Goal: Task Accomplishment & Management: Manage account settings

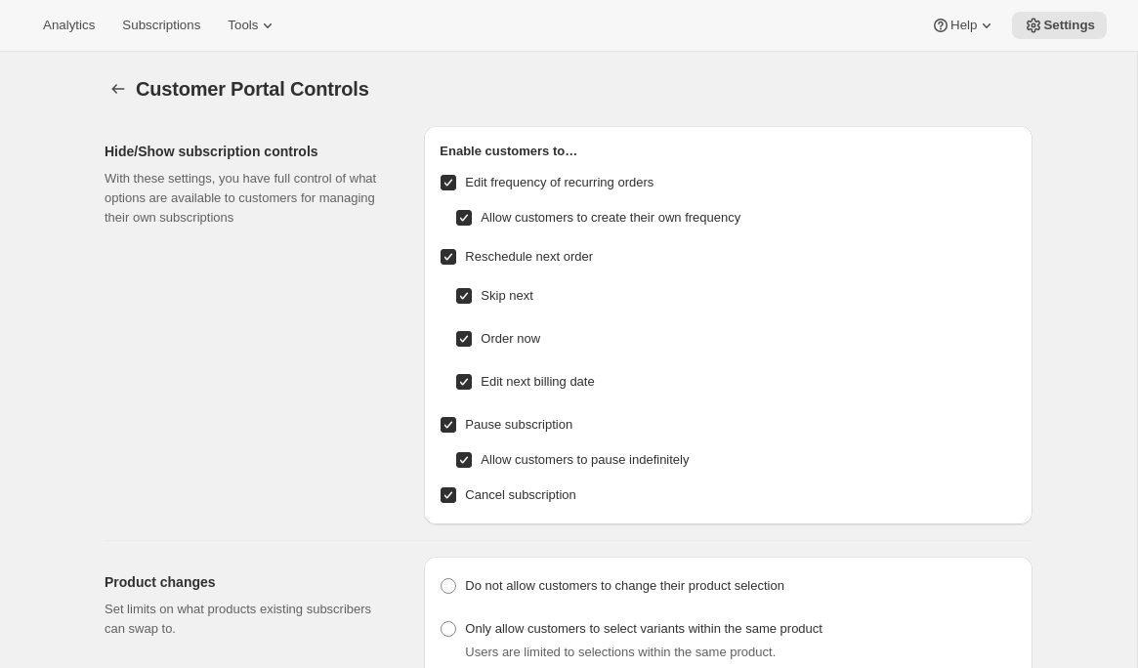
select select "INTERVAL"
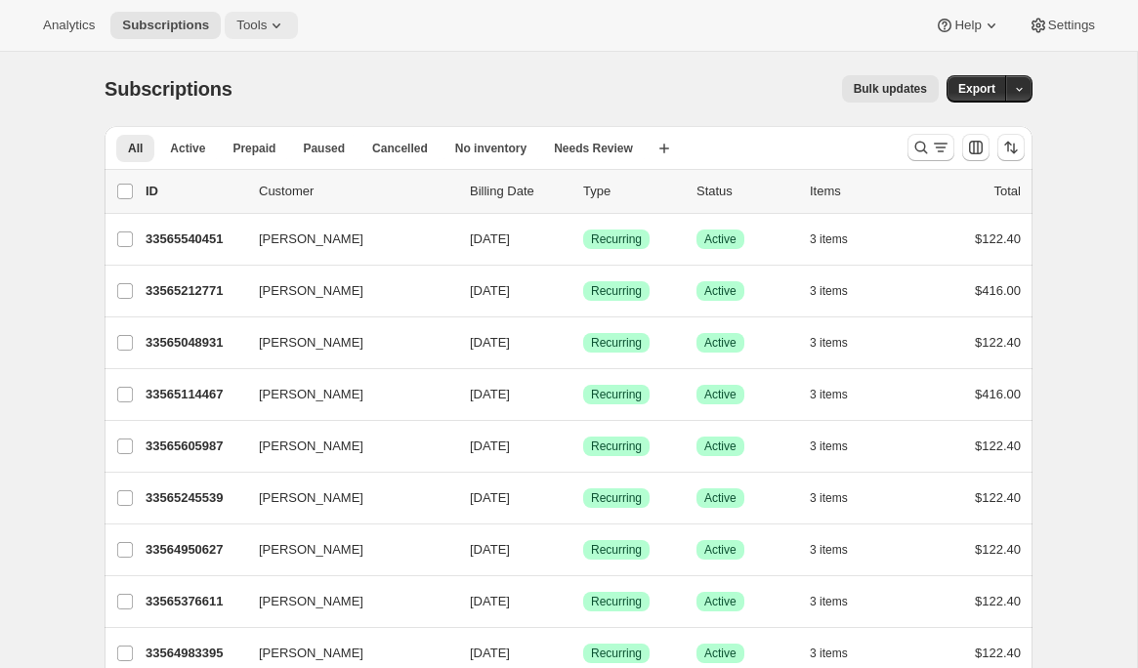
click at [282, 32] on icon at bounding box center [277, 26] width 20 height 20
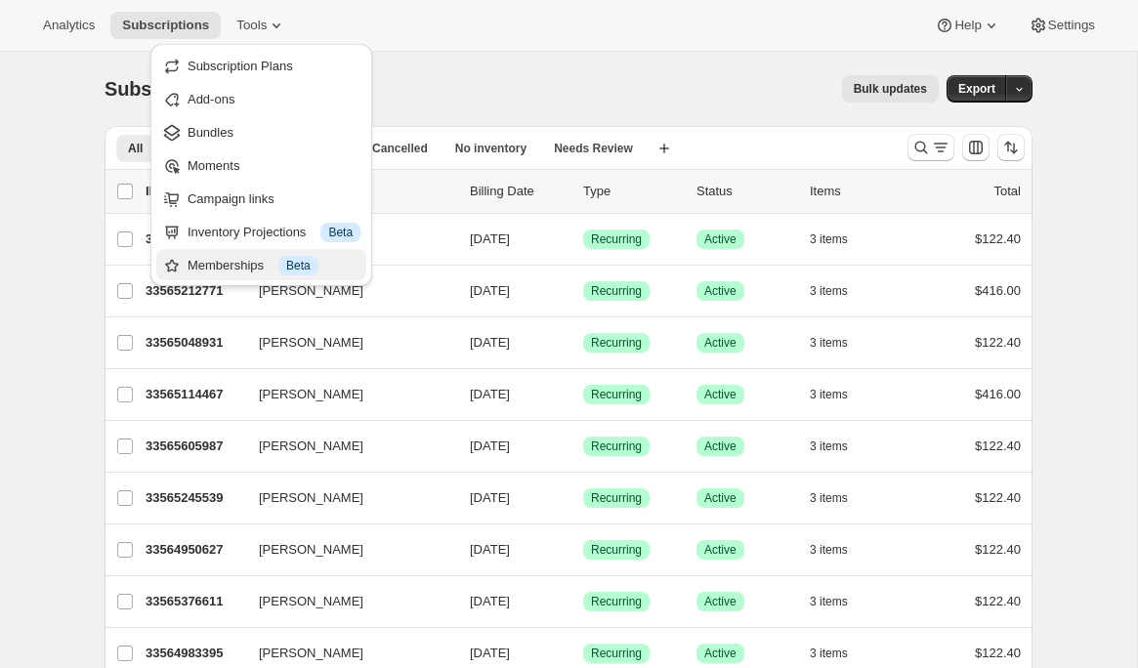
click at [243, 259] on div "Memberships Info Beta" at bounding box center [273, 266] width 173 height 20
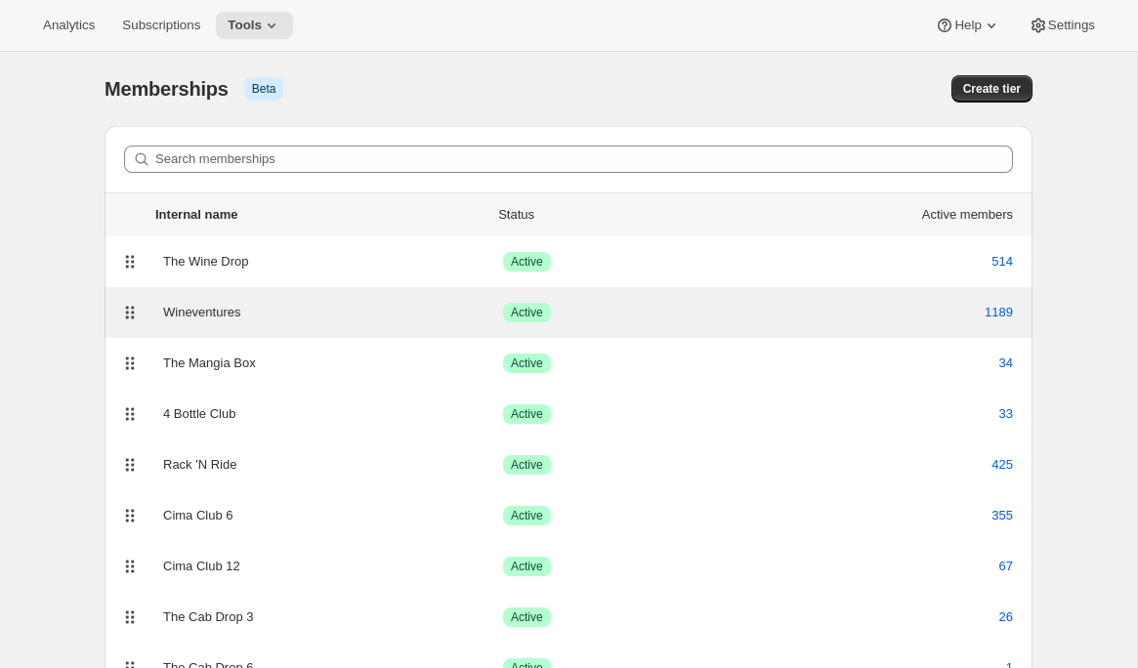
click at [219, 301] on div "Wineventures Success Active 1189" at bounding box center [568, 312] width 904 height 27
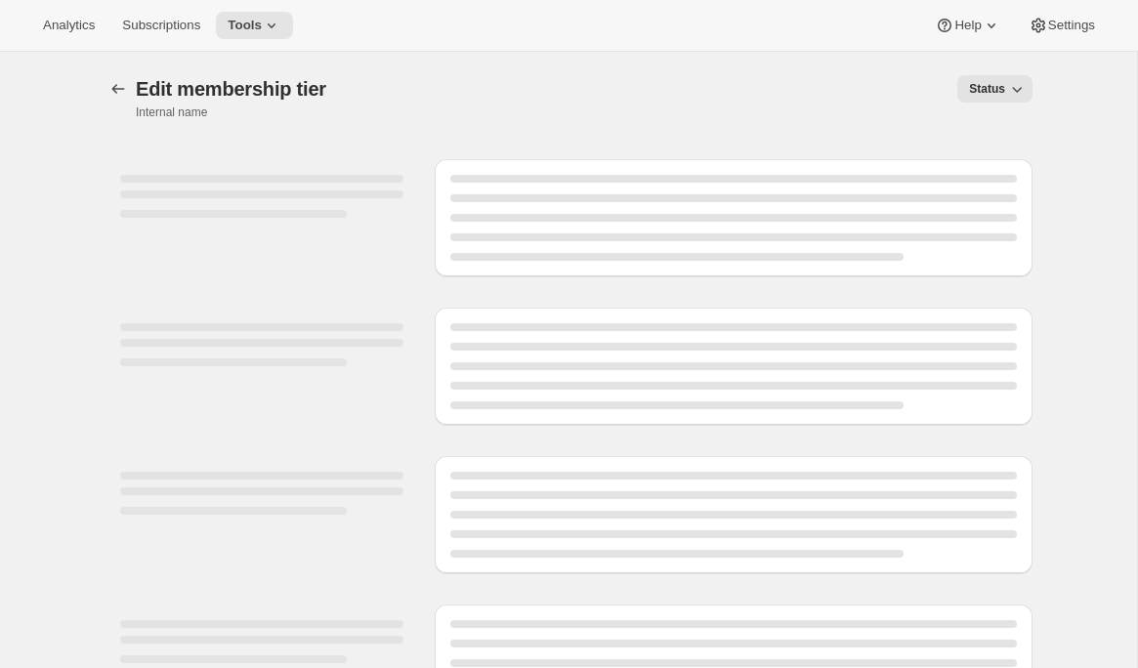
select select "variants"
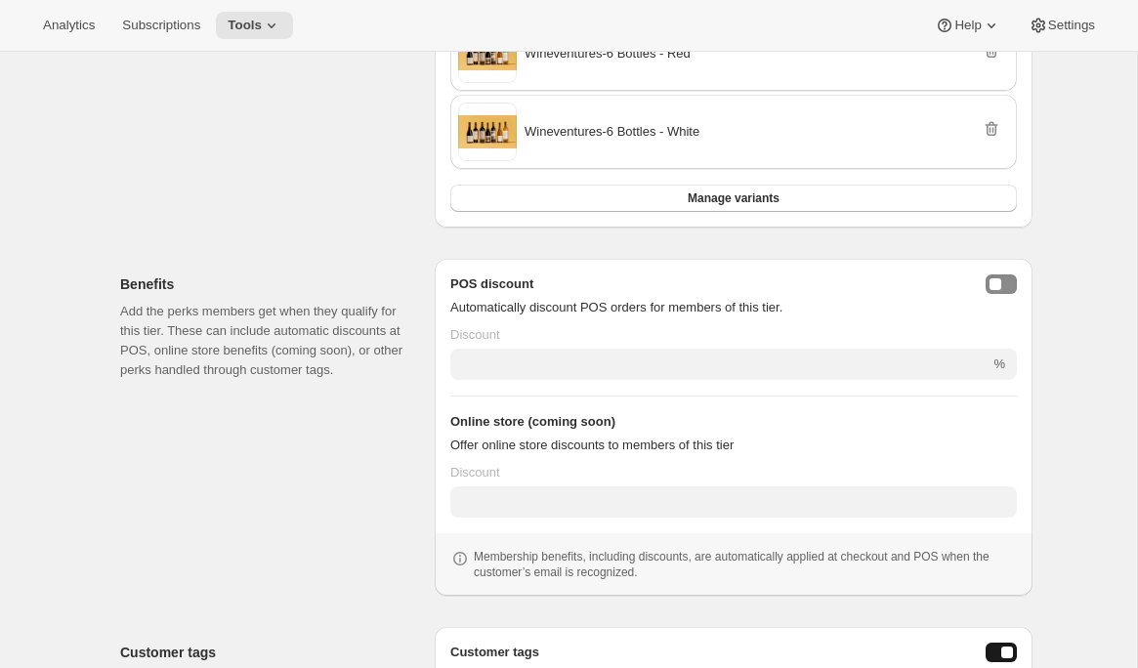
scroll to position [555, 0]
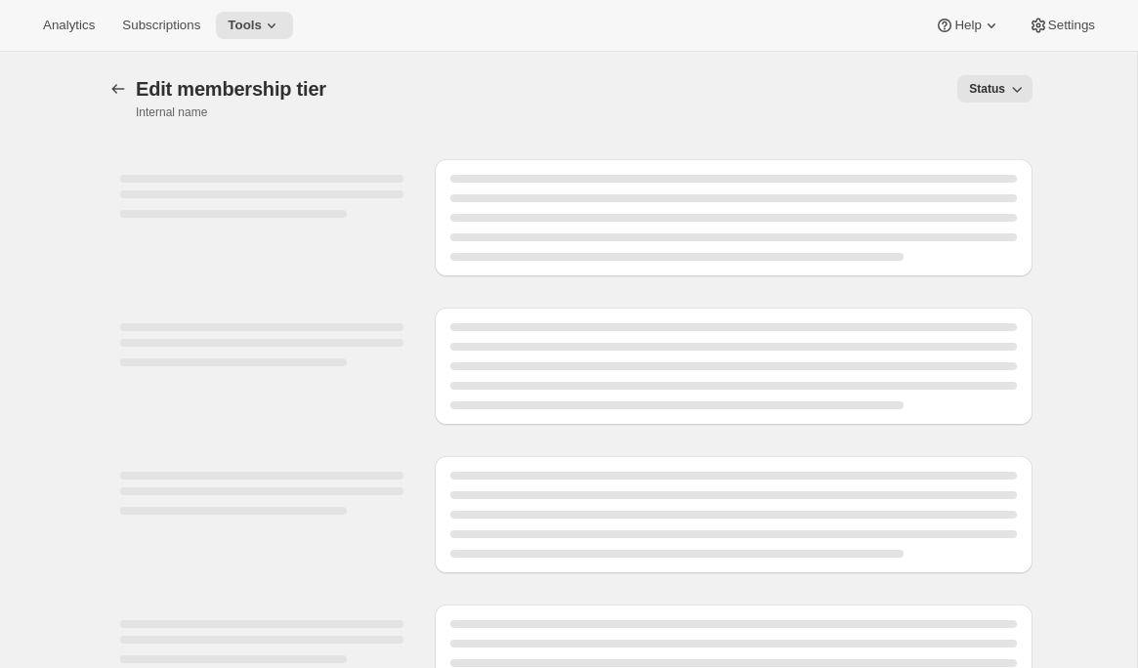
select select "variants"
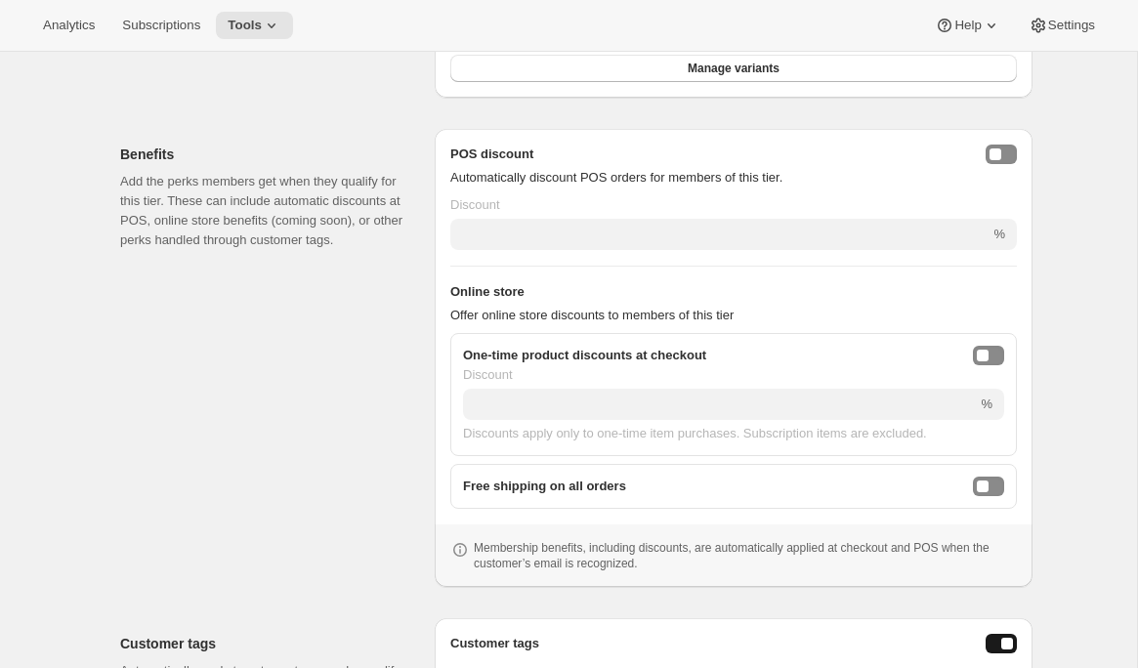
scroll to position [628, 0]
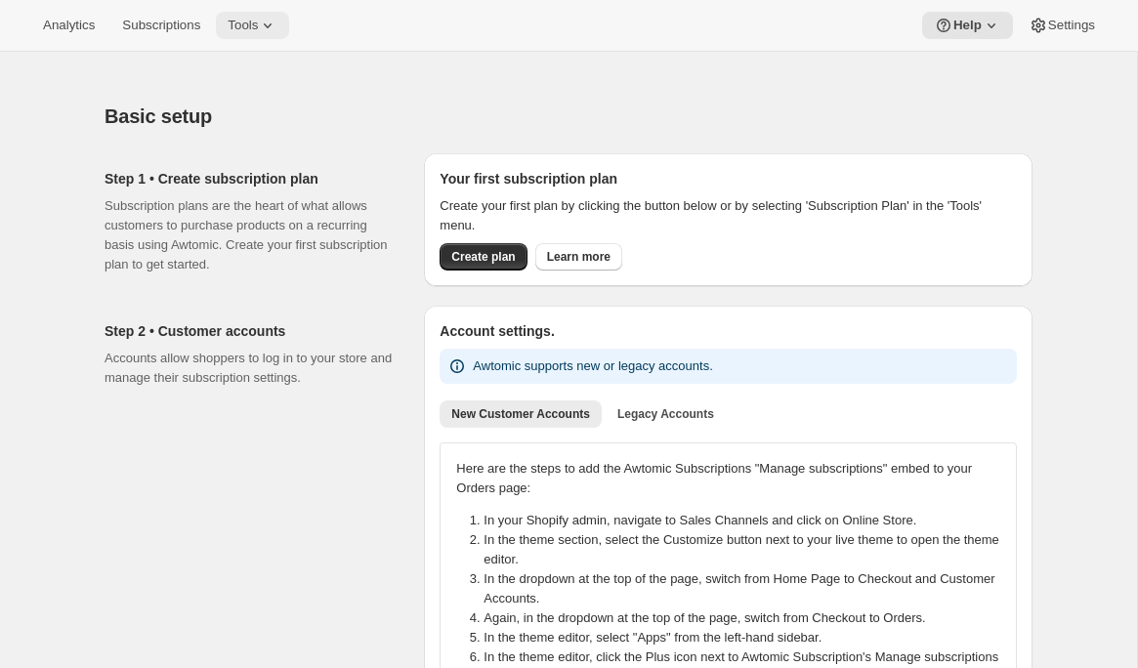
click at [282, 14] on button "Tools" at bounding box center [252, 25] width 73 height 27
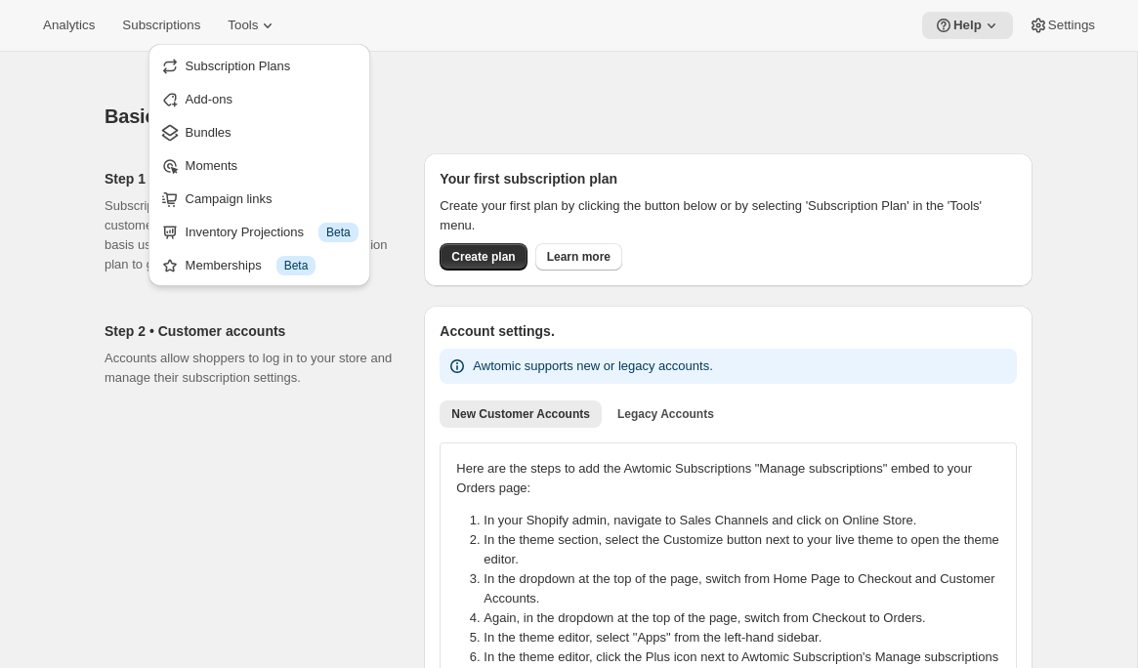
click at [274, 51] on button "Subscription Plans" at bounding box center [259, 65] width 210 height 31
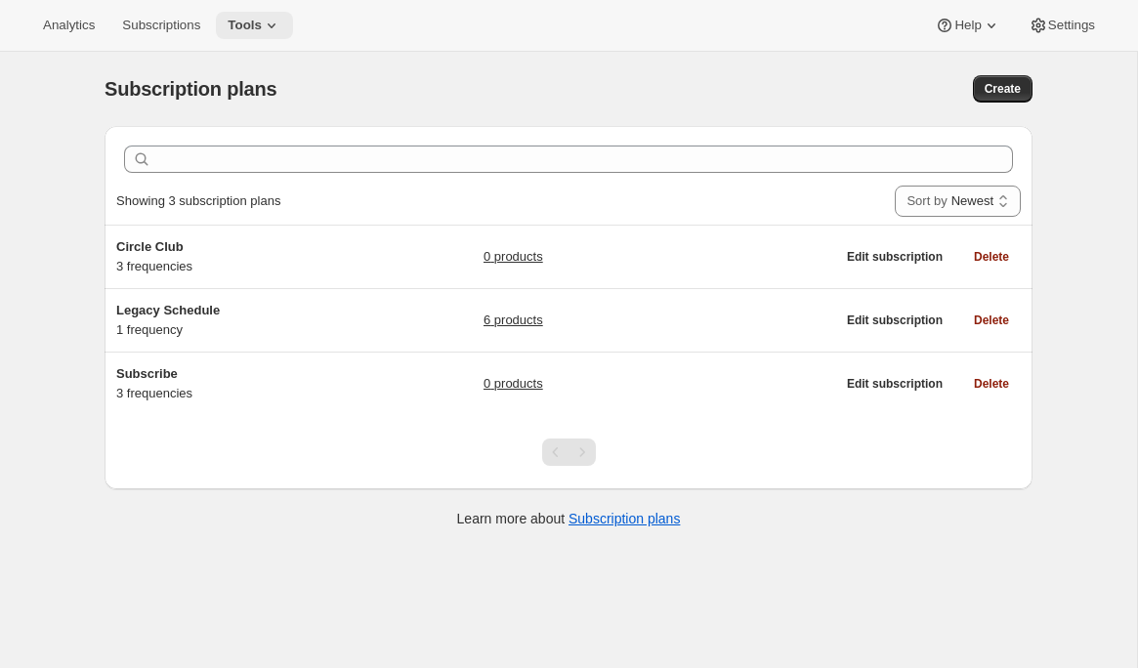
drag, startPoint x: 259, startPoint y: 26, endPoint x: 267, endPoint y: 37, distance: 13.3
click at [260, 26] on span "Tools" at bounding box center [245, 26] width 34 height 16
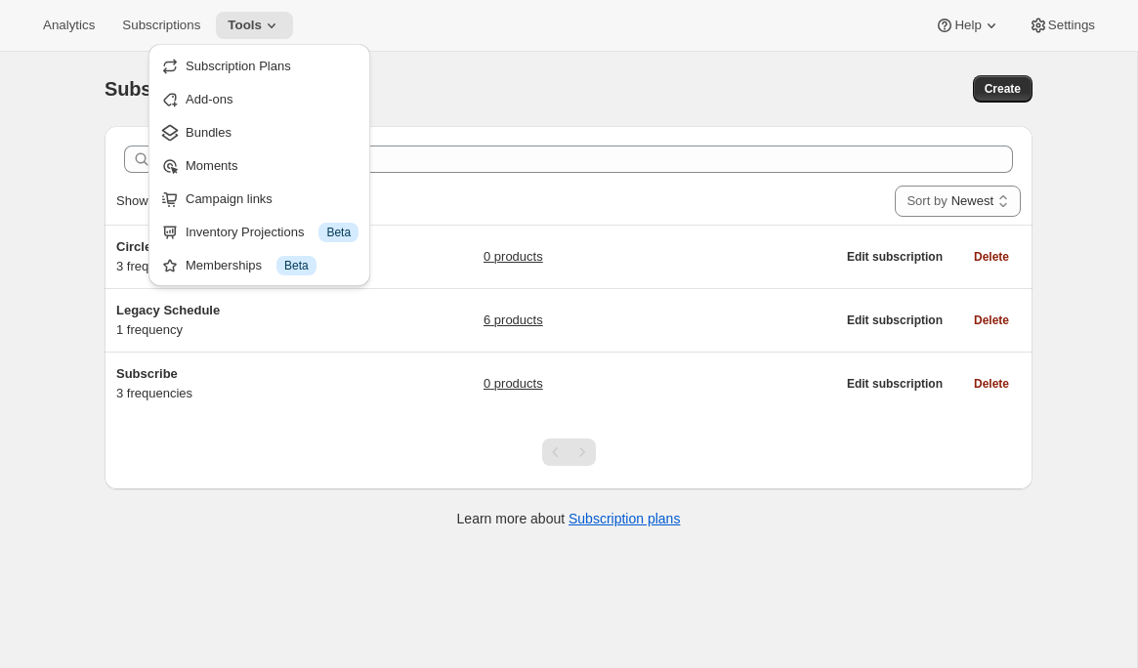
click at [274, 127] on span "Bundles" at bounding box center [272, 133] width 173 height 20
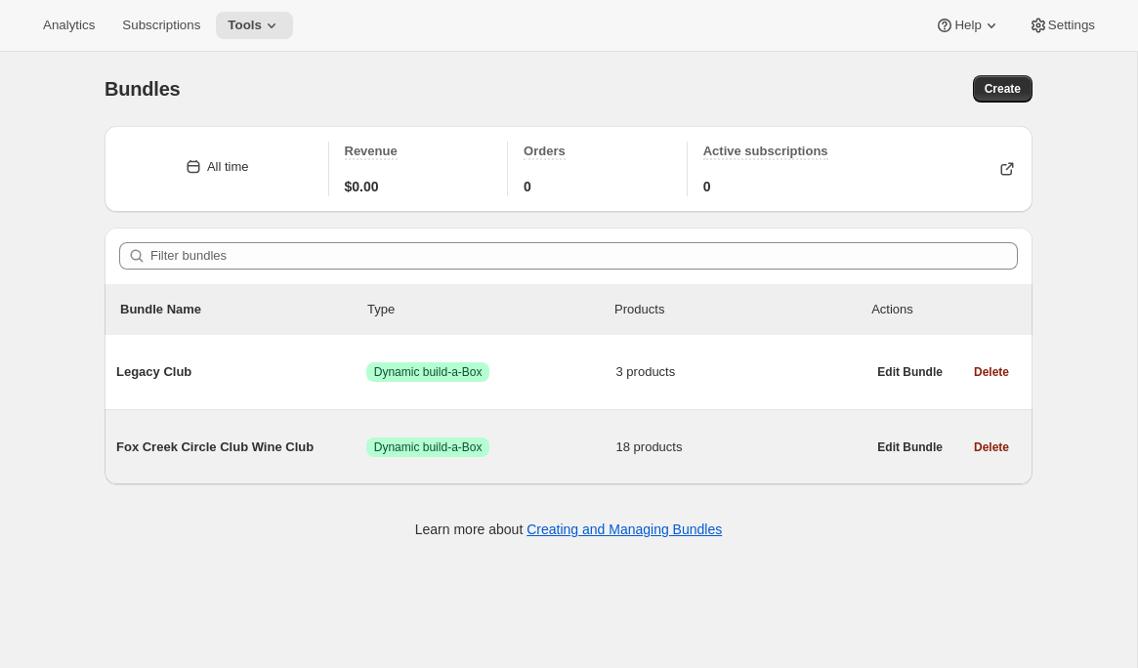
click at [266, 452] on span "Fox Creek Circle Club Wine Club" at bounding box center [241, 447] width 250 height 20
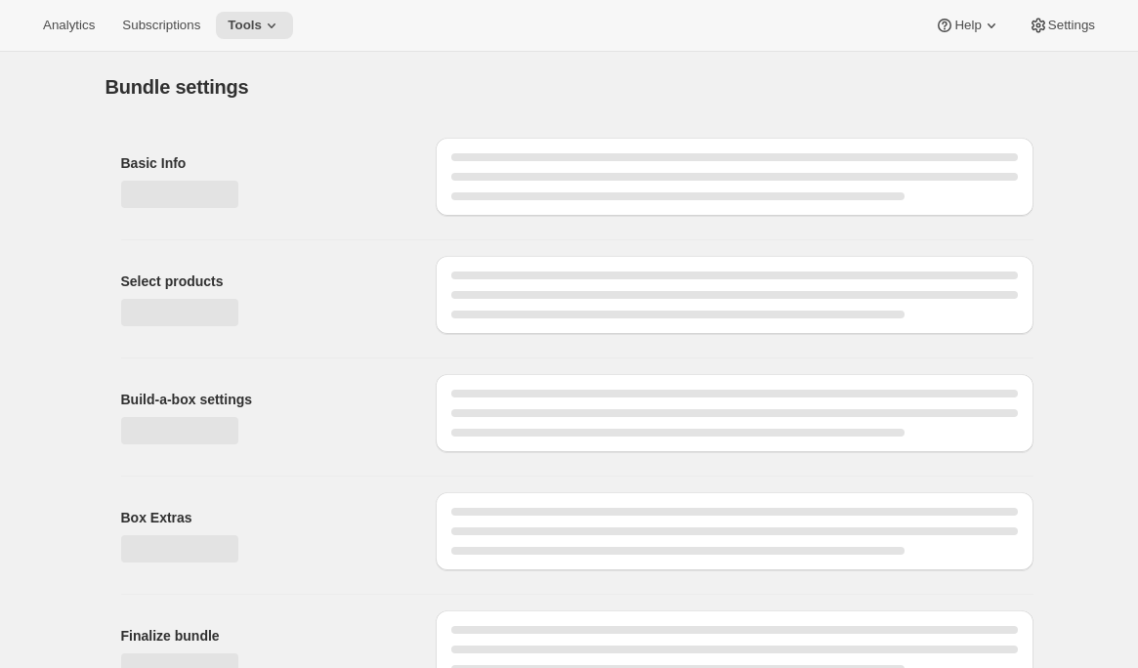
type input "Fox Creek Circle Club Wine Club"
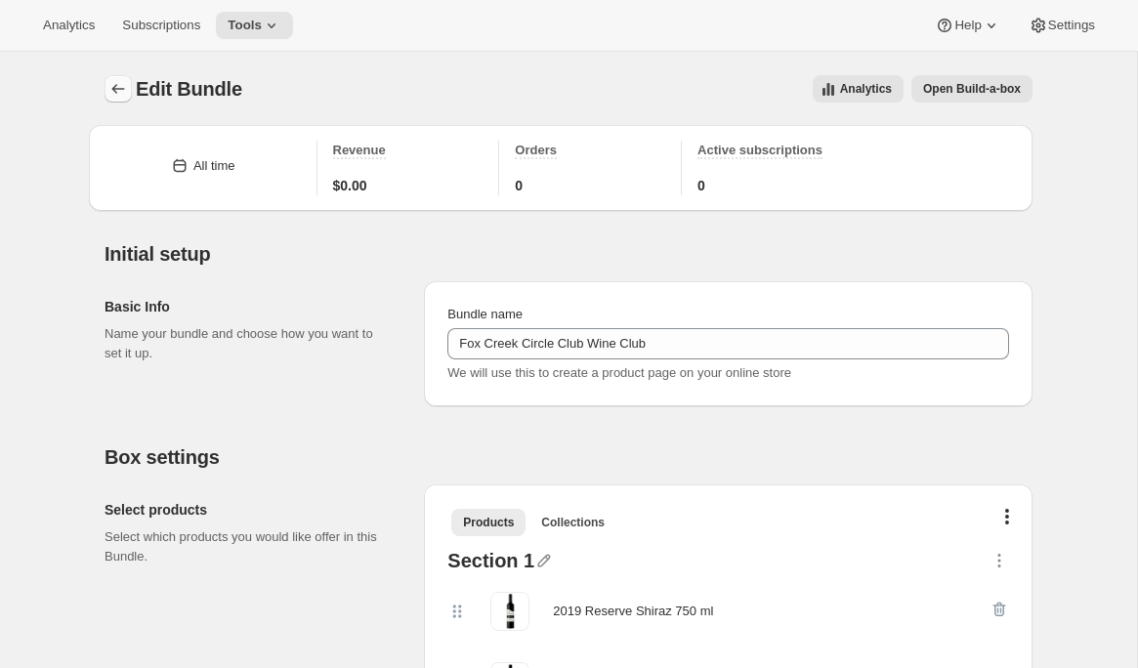
click at [126, 86] on icon "Bundles" at bounding box center [118, 89] width 20 height 20
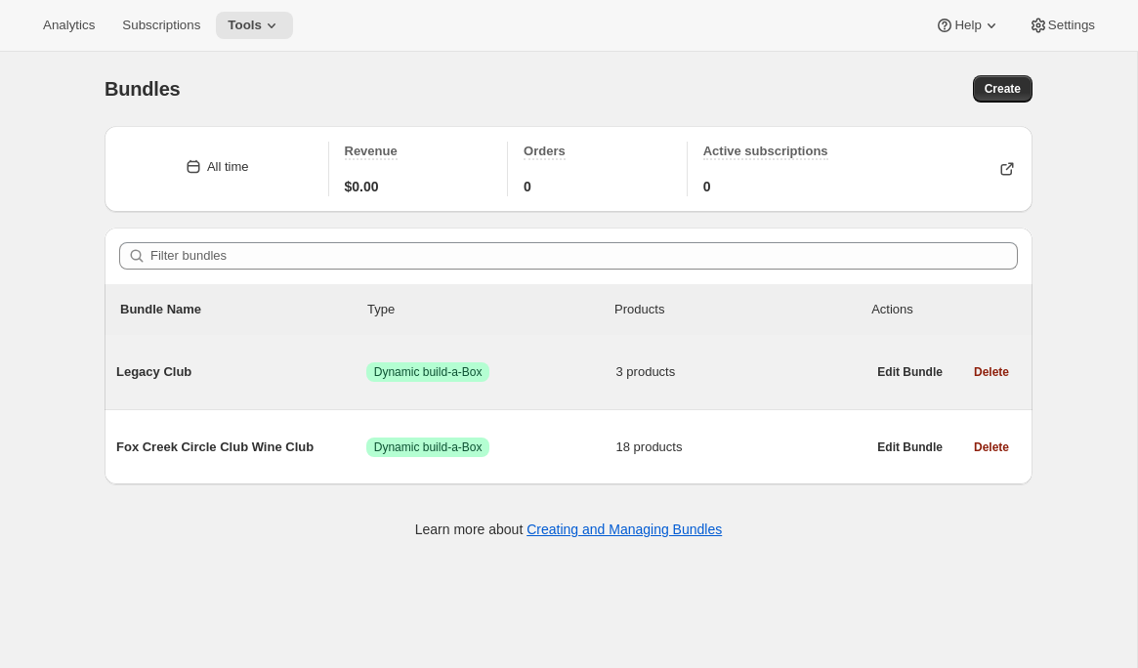
click at [272, 380] on span "Legacy Club" at bounding box center [241, 372] width 250 height 20
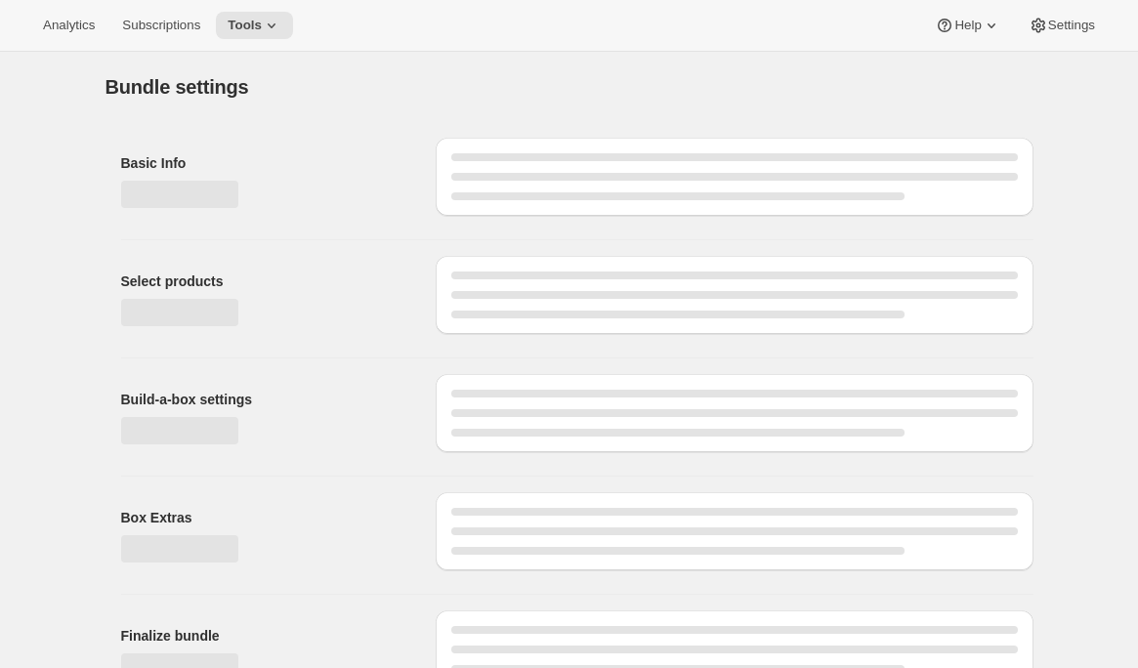
type input "Legacy Club"
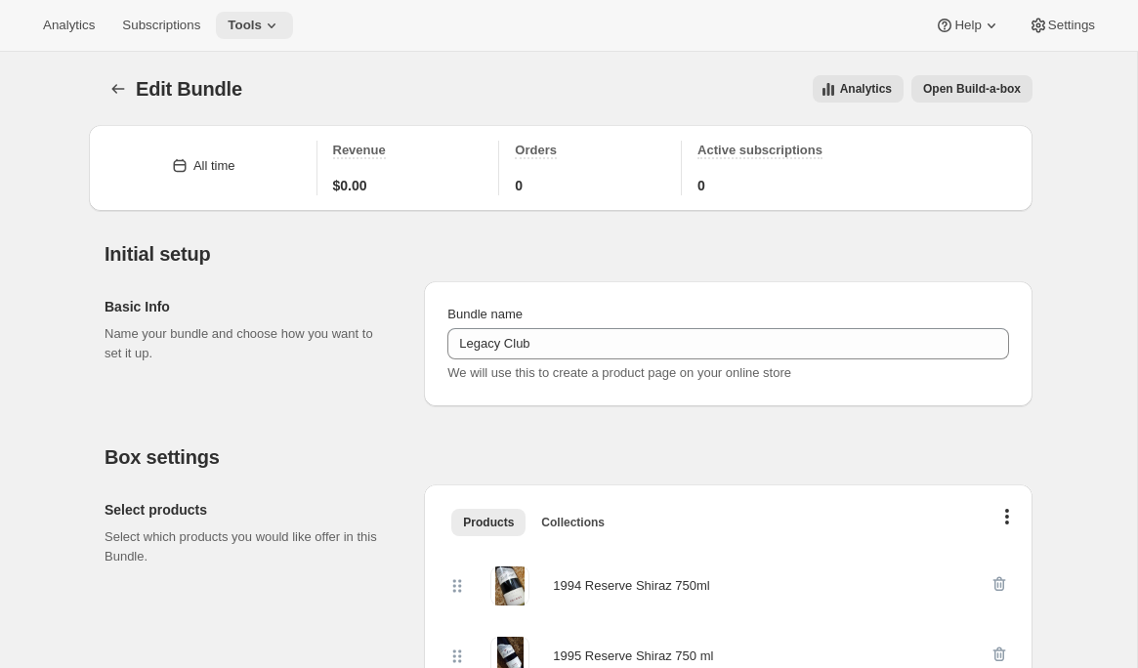
click at [262, 26] on span "Tools" at bounding box center [245, 26] width 34 height 16
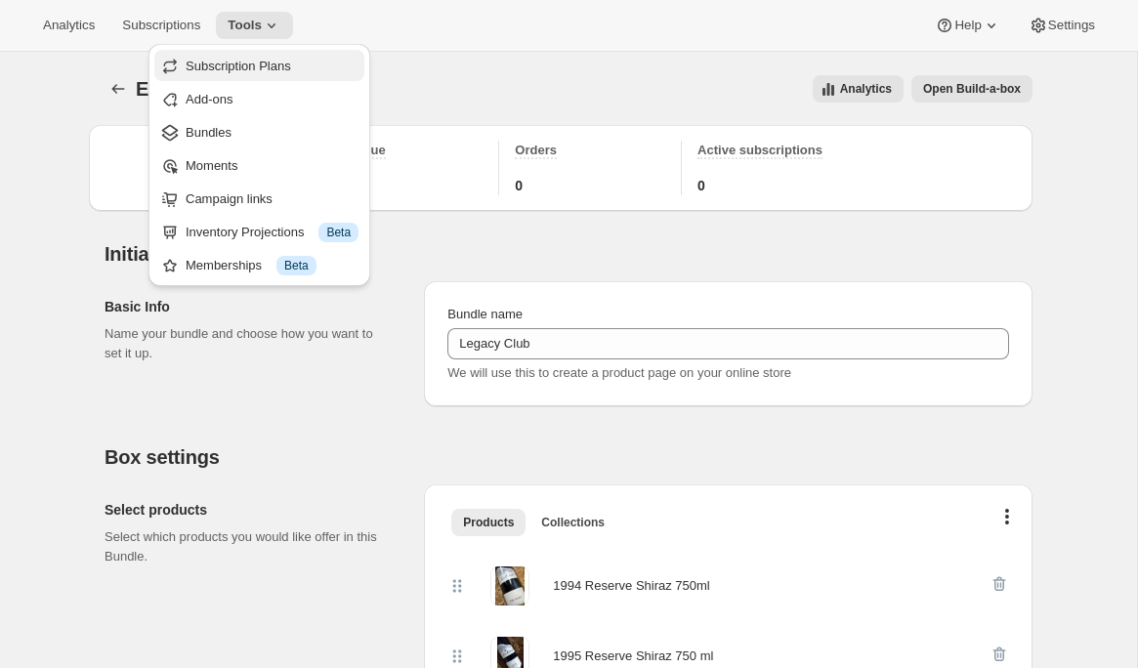
click at [280, 63] on span "Subscription Plans" at bounding box center [238, 66] width 105 height 15
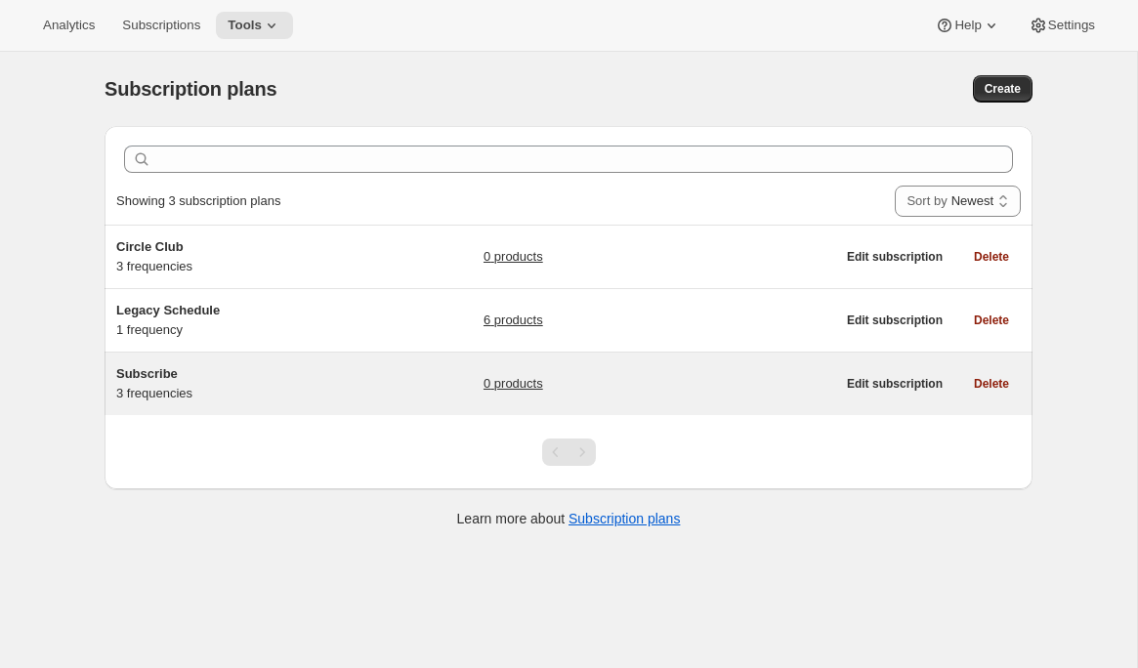
click at [157, 380] on span "Subscribe" at bounding box center [147, 373] width 62 height 15
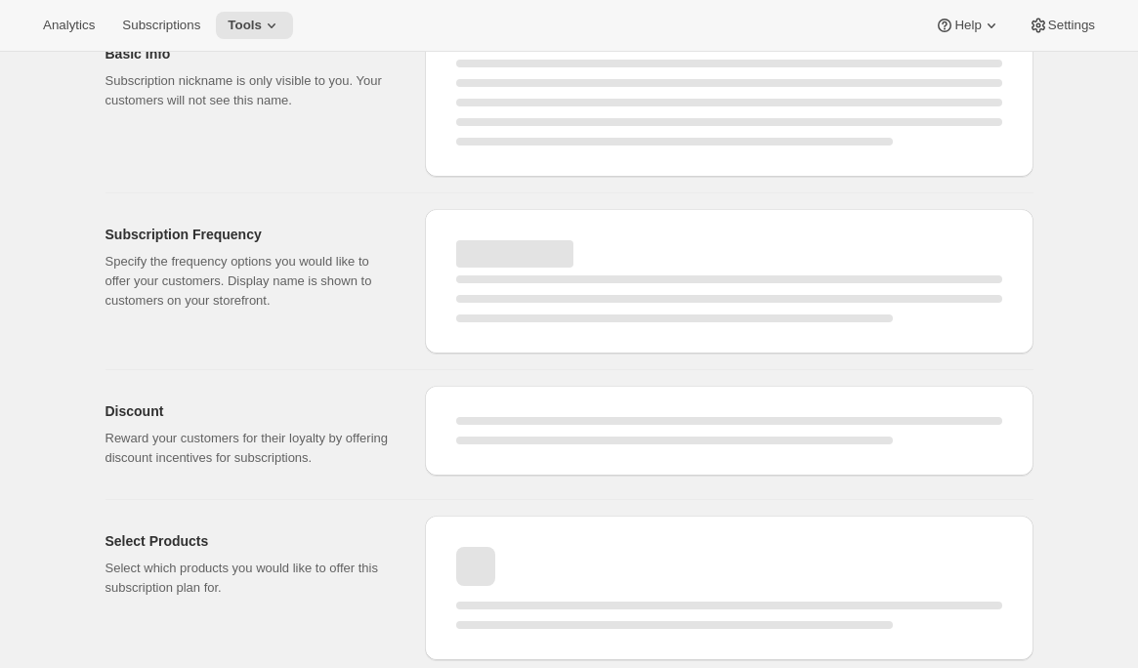
select select "WEEK"
select select "MONTH"
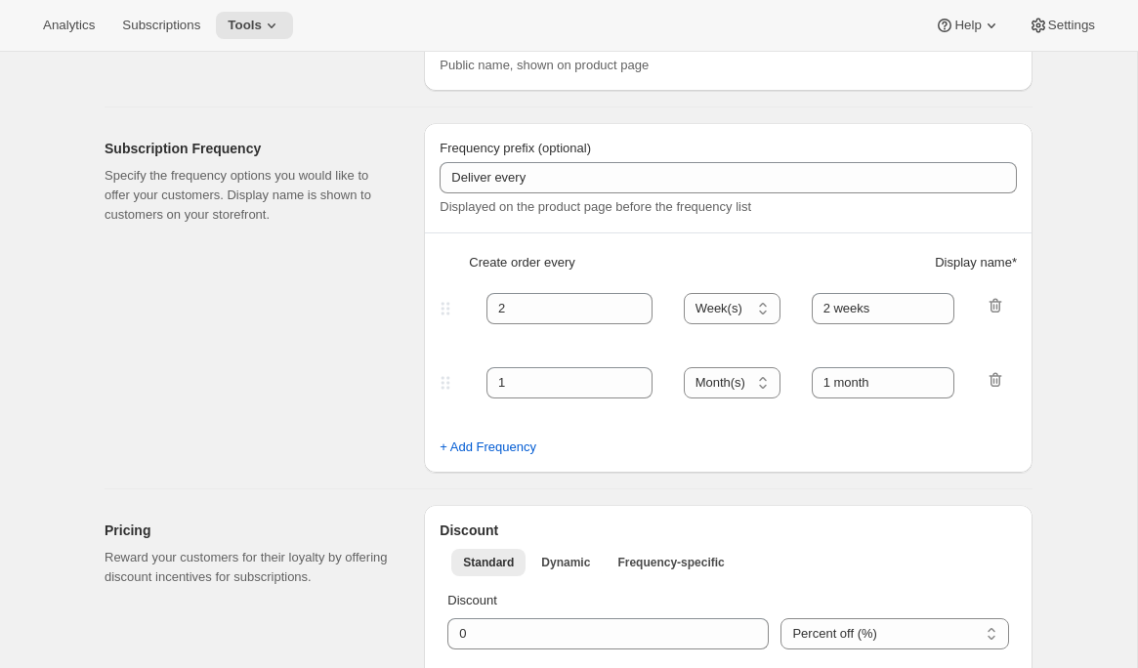
type input "Subscribe"
type input "Join the Club"
type input "3"
select select "MONTH"
type input "3 months"
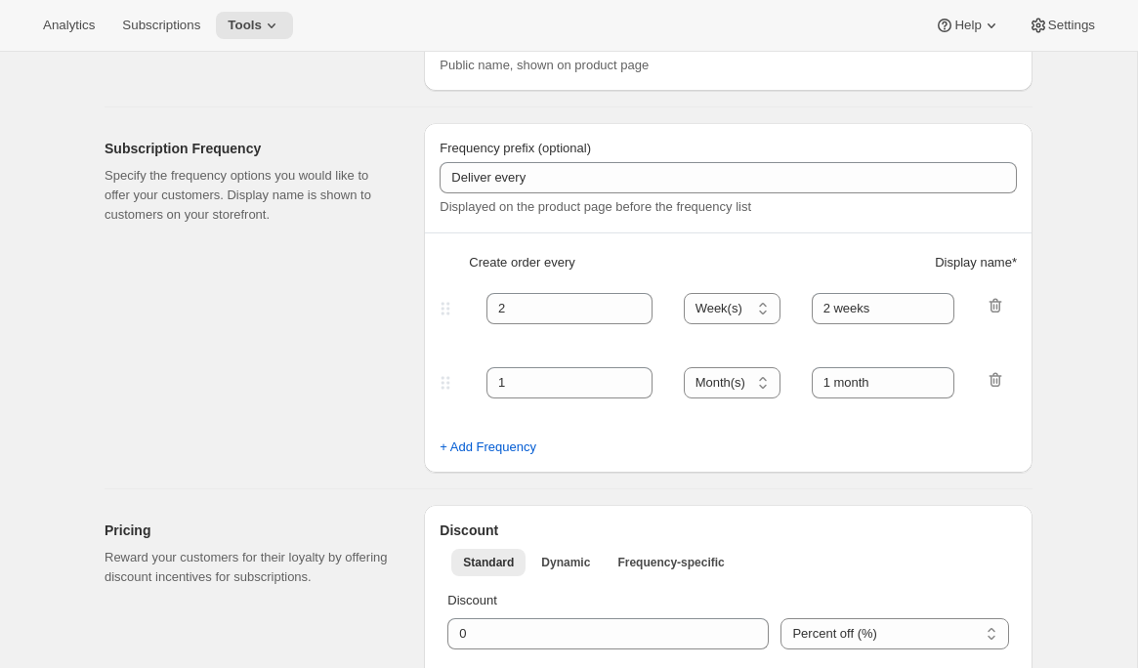
type input "4"
type input "4 months"
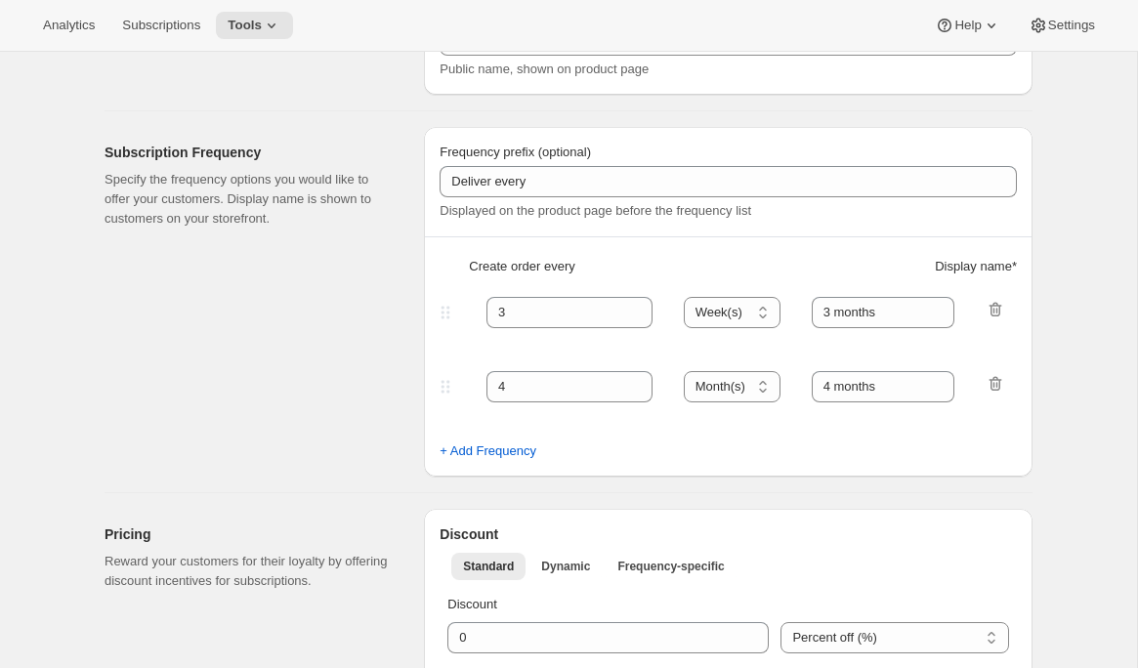
select select "MONTH"
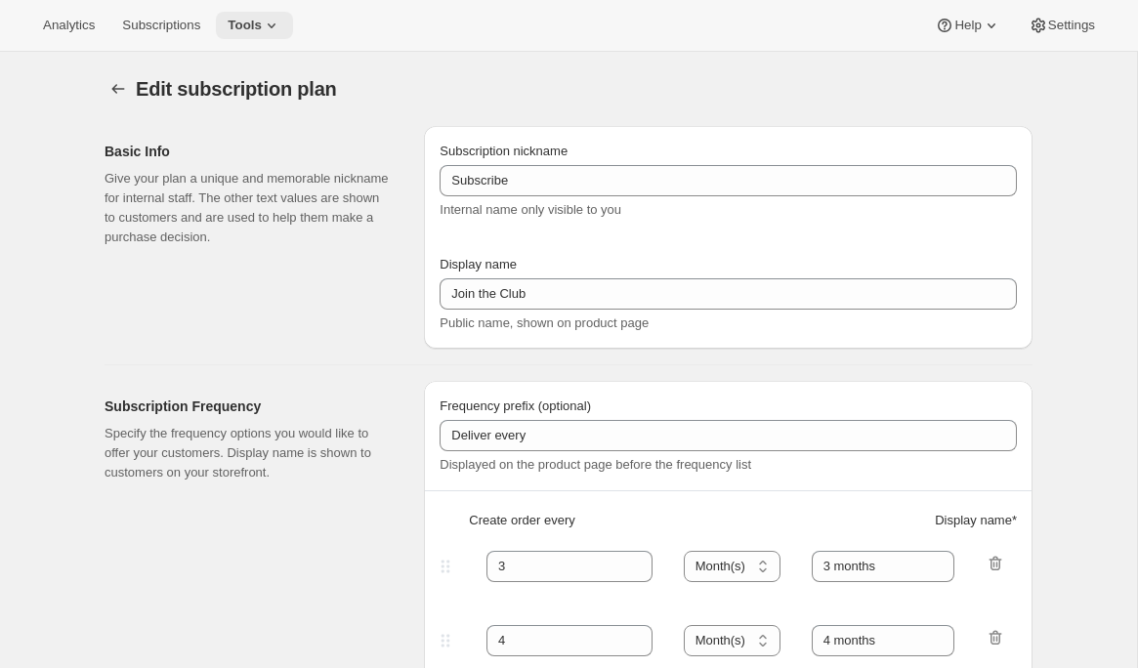
click at [276, 34] on icon at bounding box center [272, 26] width 20 height 20
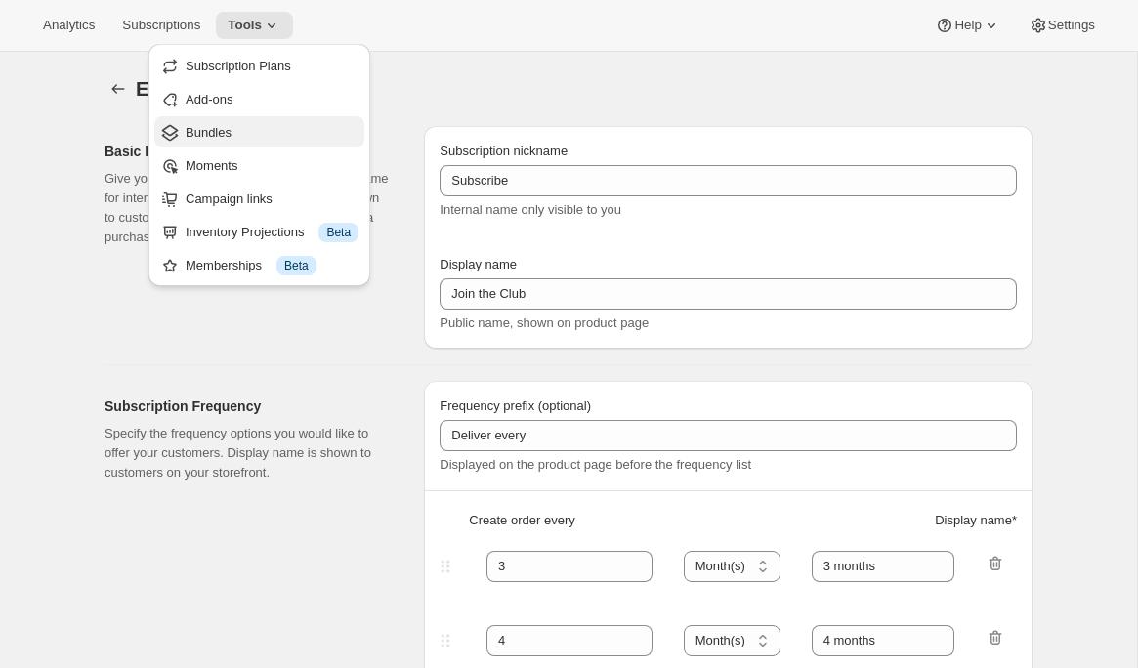
click at [271, 136] on span "Bundles" at bounding box center [272, 133] width 173 height 20
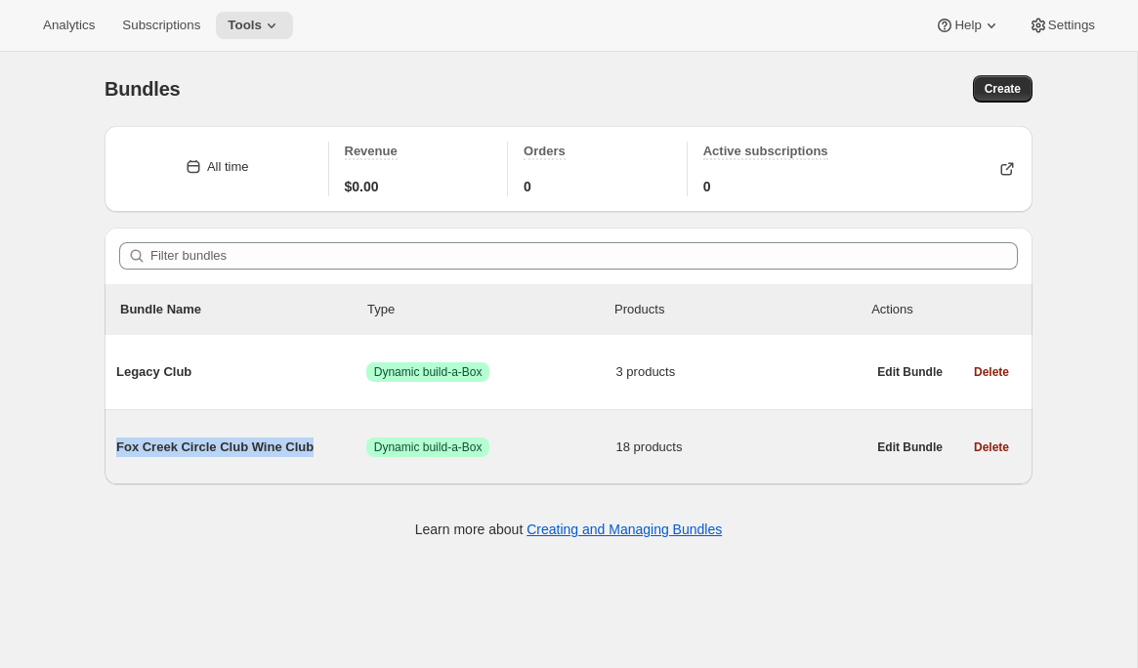
drag, startPoint x: 324, startPoint y: 450, endPoint x: 116, endPoint y: 446, distance: 208.0
click at [116, 446] on span "Fox Creek Circle Club Wine Club" at bounding box center [241, 447] width 250 height 20
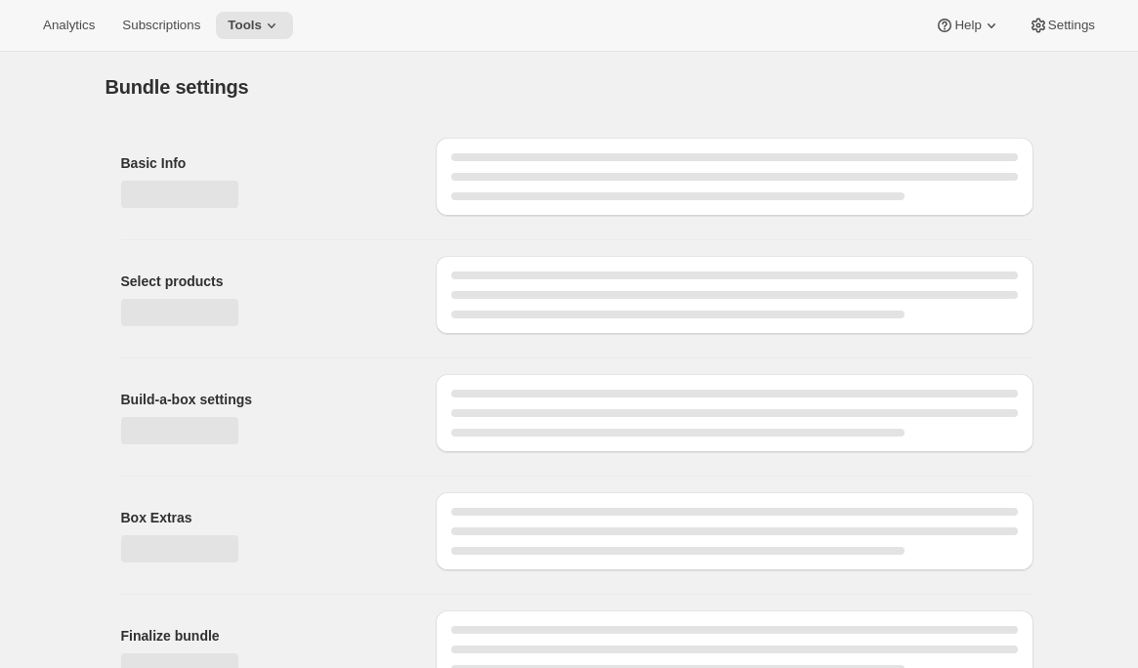
type input "Fox Creek Circle Club Wine Club"
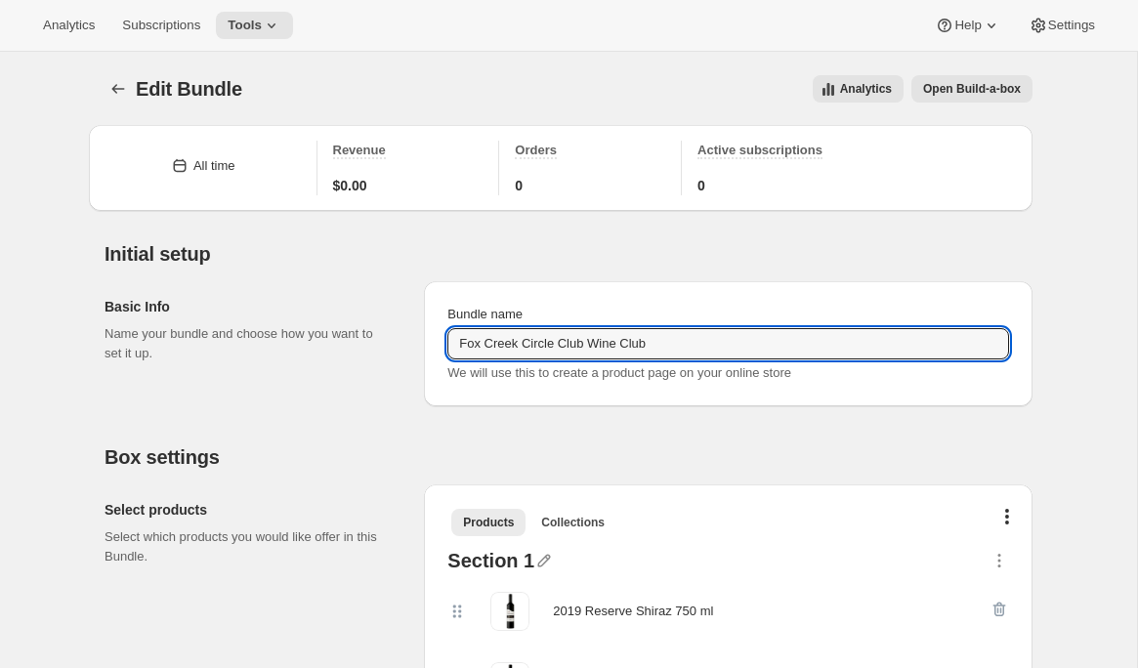
drag, startPoint x: 642, startPoint y: 349, endPoint x: 436, endPoint y: 350, distance: 206.1
click at [436, 351] on div "Bundle name Fox Creek Circle Club Wine Club We will use this to create a produc…" at bounding box center [728, 343] width 608 height 125
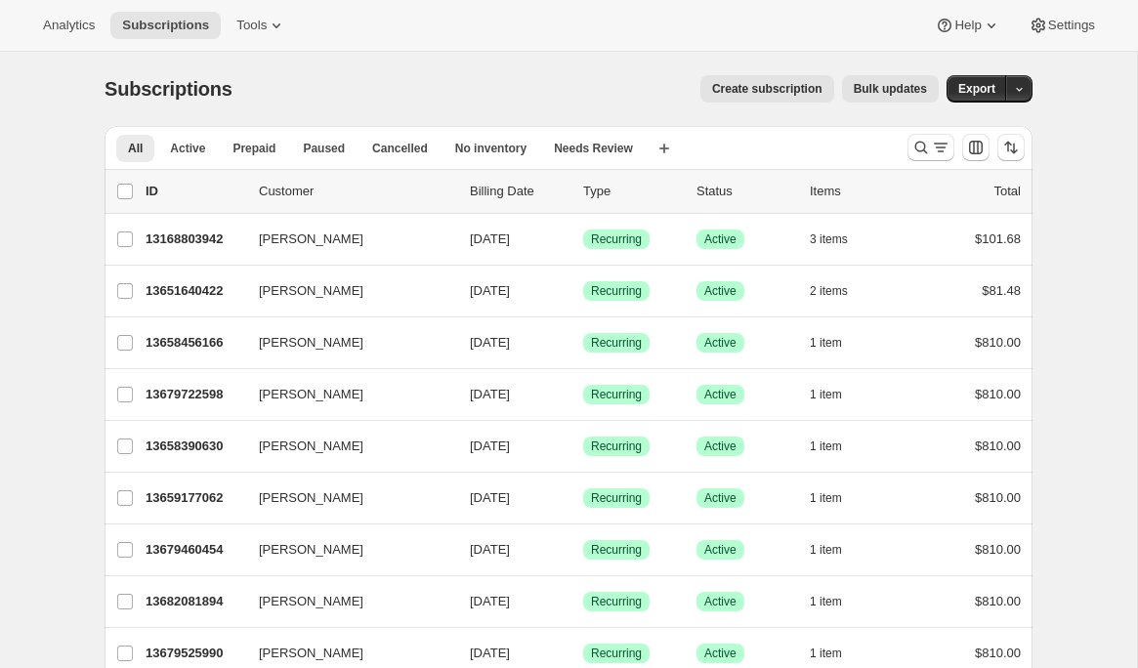
click at [754, 90] on span "Create subscription" at bounding box center [767, 89] width 110 height 16
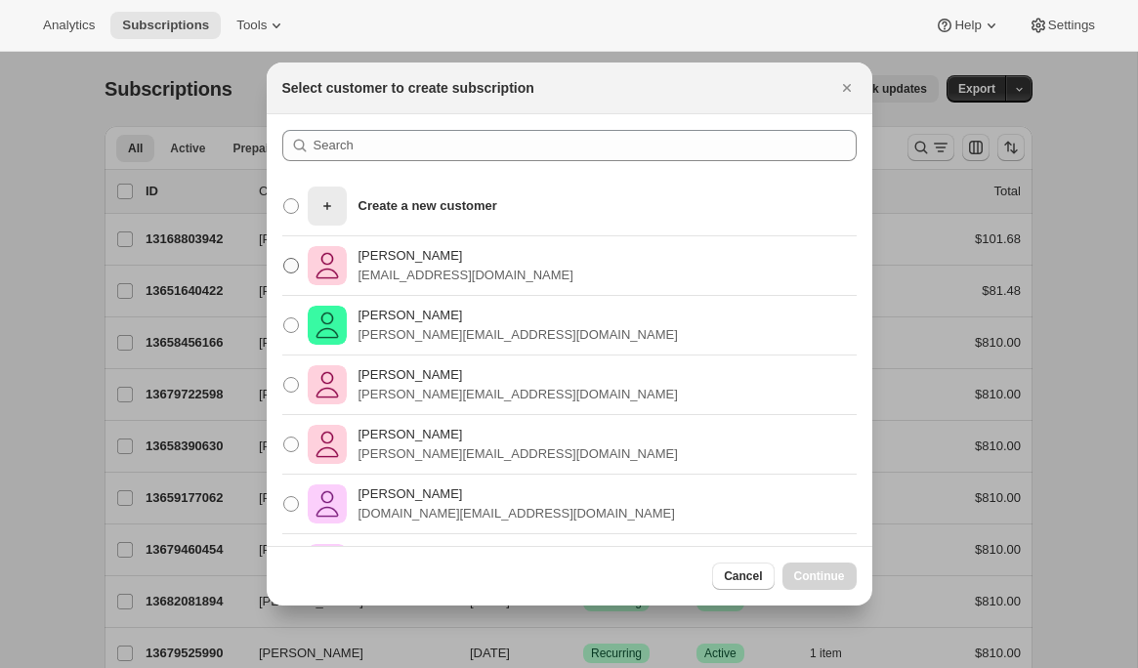
click at [394, 269] on p "ellarussell28@gmail.com" at bounding box center [465, 276] width 215 height 20
click at [284, 259] on input "Ella RUSSELL ellarussell28@gmail.com" at bounding box center [283, 258] width 1 height 1
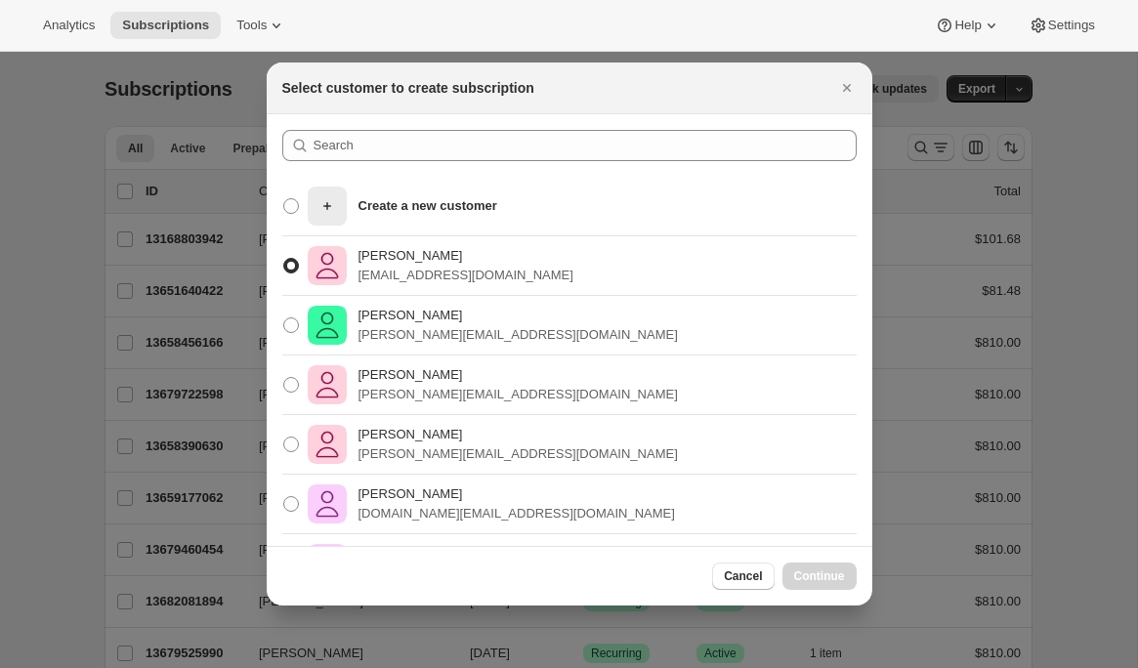
radio input "true"
click at [298, 202] on span ":rc:" at bounding box center [291, 206] width 18 height 18
click at [284, 199] on input "Create a new customer" at bounding box center [283, 198] width 1 height 1
radio input "true"
click at [328, 204] on icon ":rc:" at bounding box center [327, 206] width 20 height 20
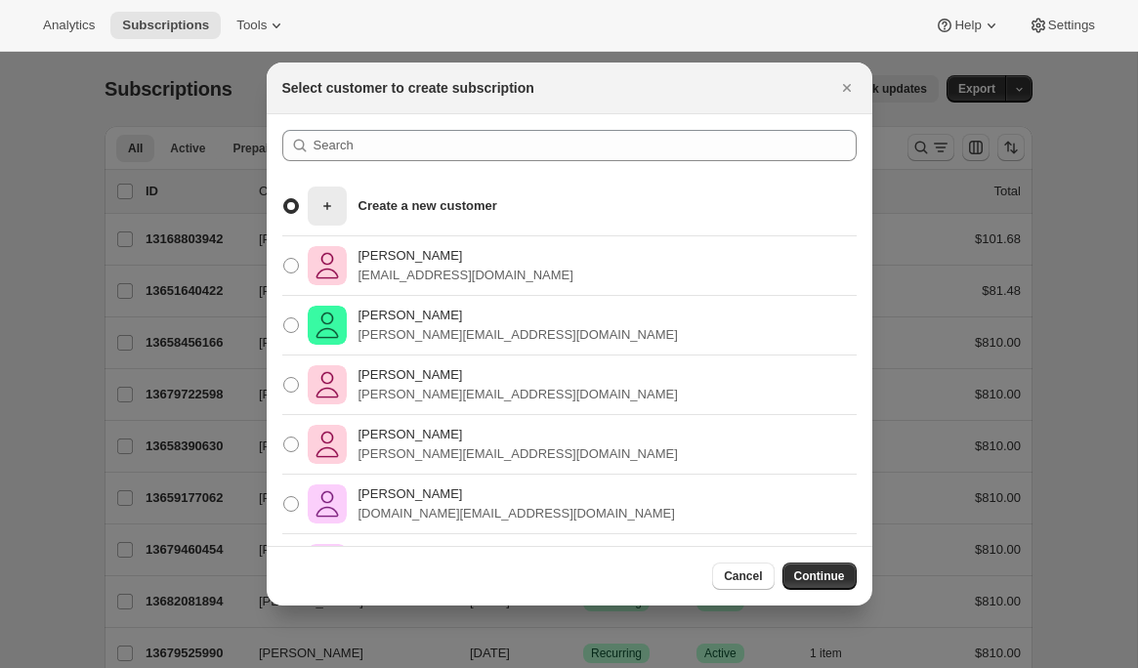
click at [284, 199] on input "Create a new customer" at bounding box center [283, 198] width 1 height 1
click at [385, 263] on p "Ella RUSSELL" at bounding box center [465, 256] width 215 height 20
click at [284, 259] on input "Ella RUSSELL ellarussell28@gmail.com" at bounding box center [283, 258] width 1 height 1
radio input "true"
radio input "false"
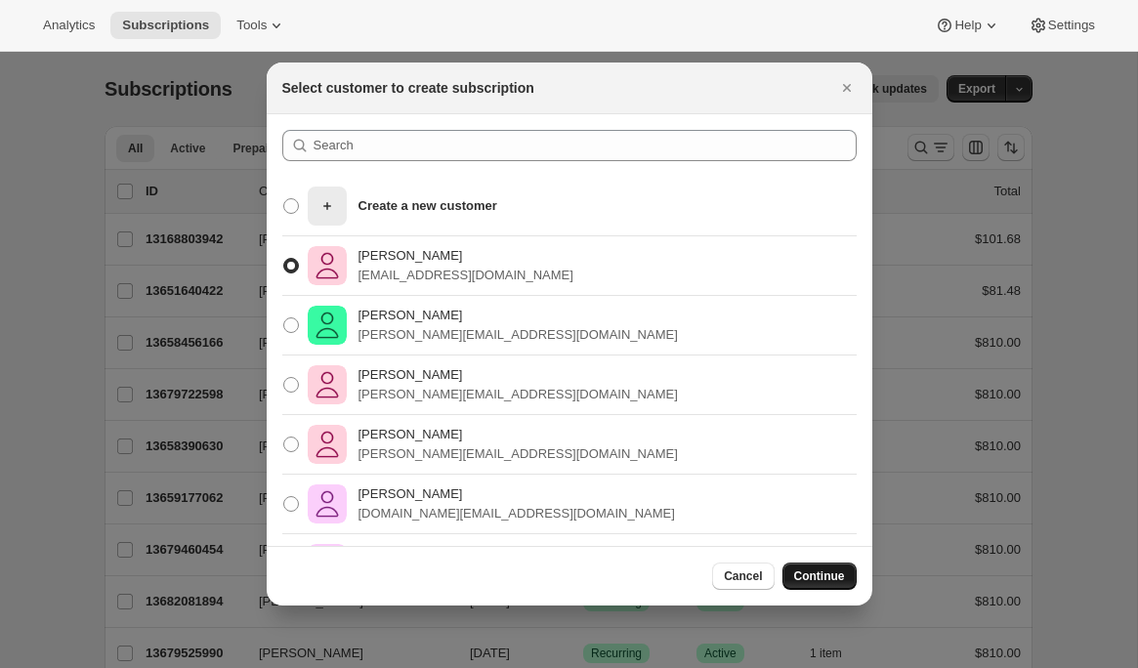
click at [809, 577] on span "Continue" at bounding box center [819, 576] width 51 height 16
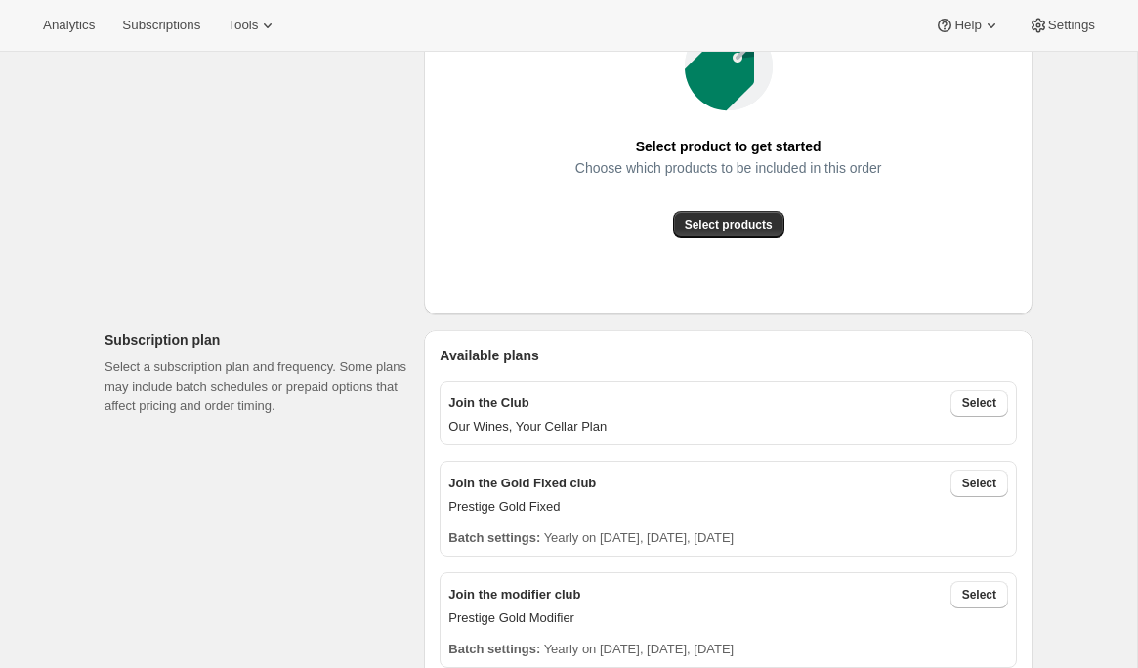
scroll to position [217, 0]
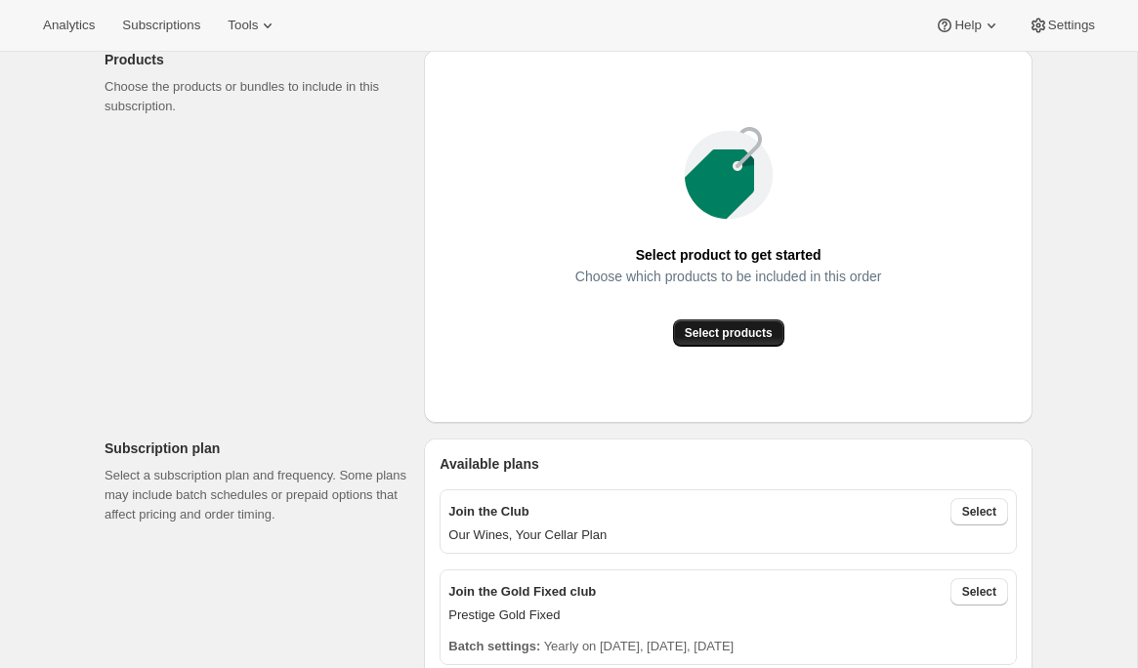
click at [706, 340] on span "Select products" at bounding box center [729, 333] width 88 height 16
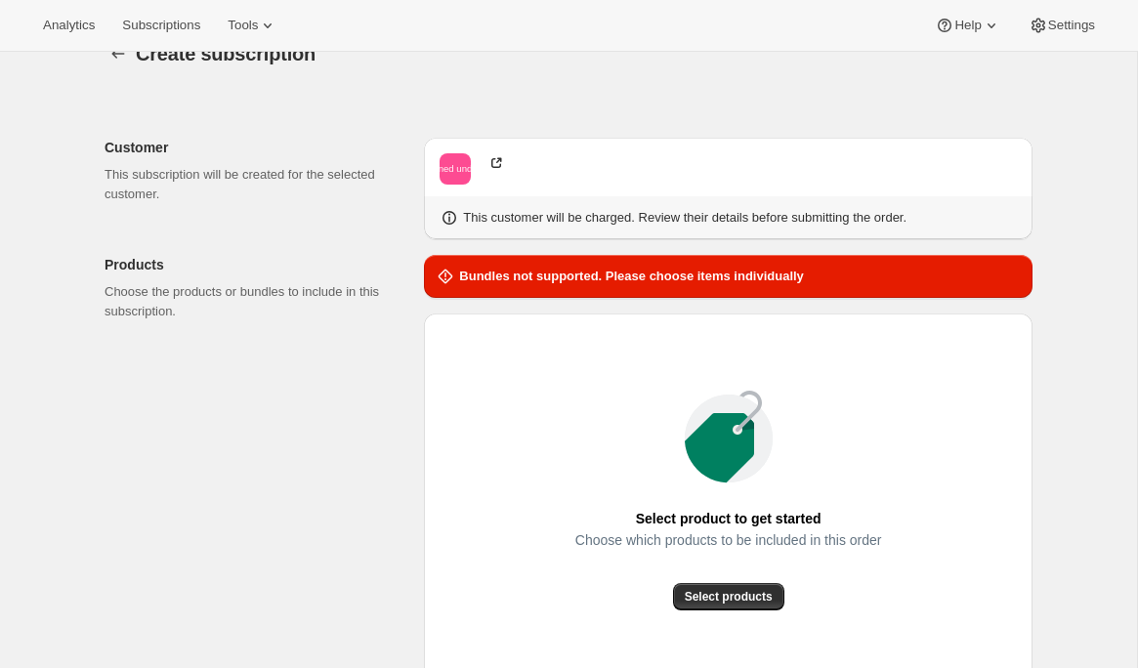
scroll to position [0, 0]
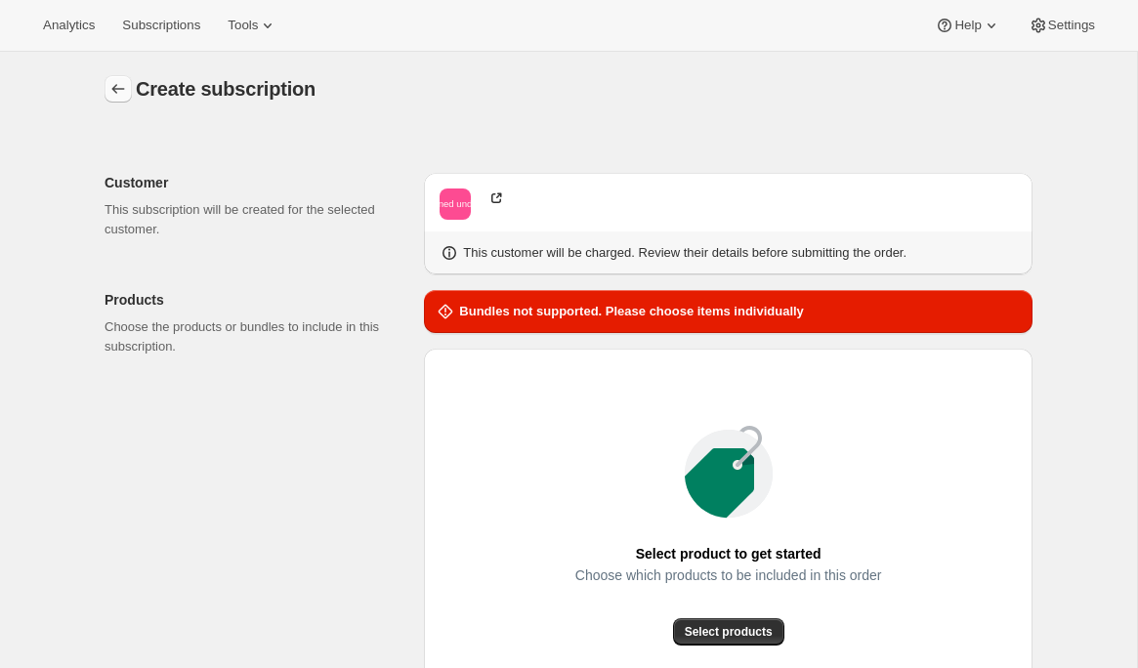
click at [108, 91] on icon "button" at bounding box center [118, 89] width 20 height 20
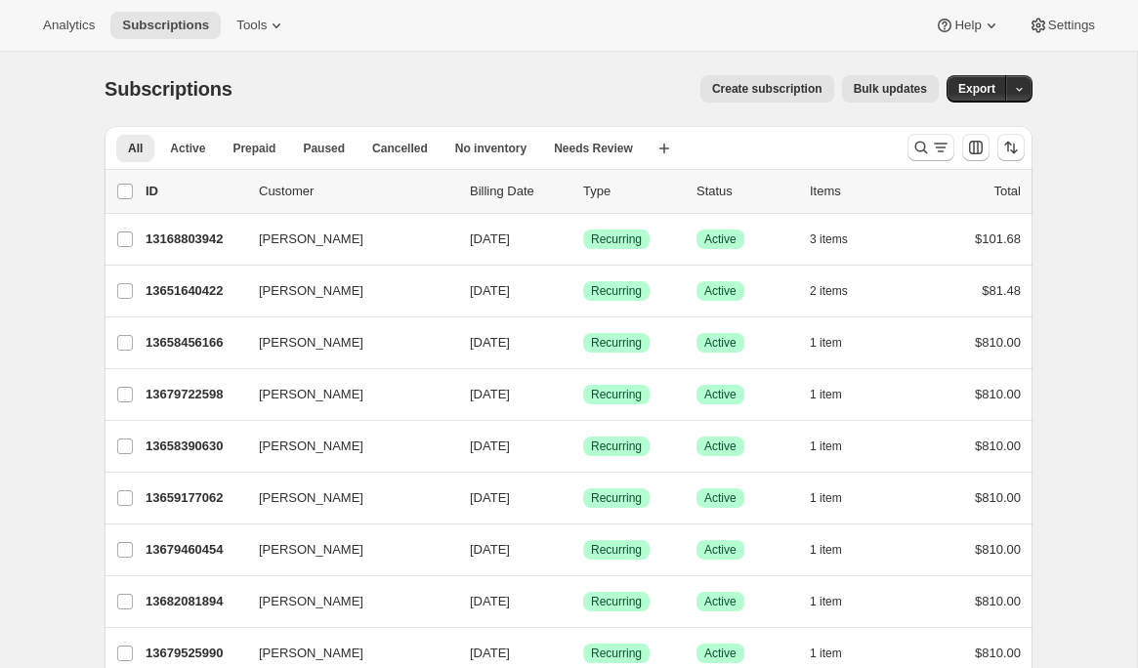
click at [1068, 10] on div "Analytics Subscriptions Tools Help Settings" at bounding box center [569, 26] width 1138 height 52
click at [1066, 29] on span "Settings" at bounding box center [1071, 26] width 47 height 16
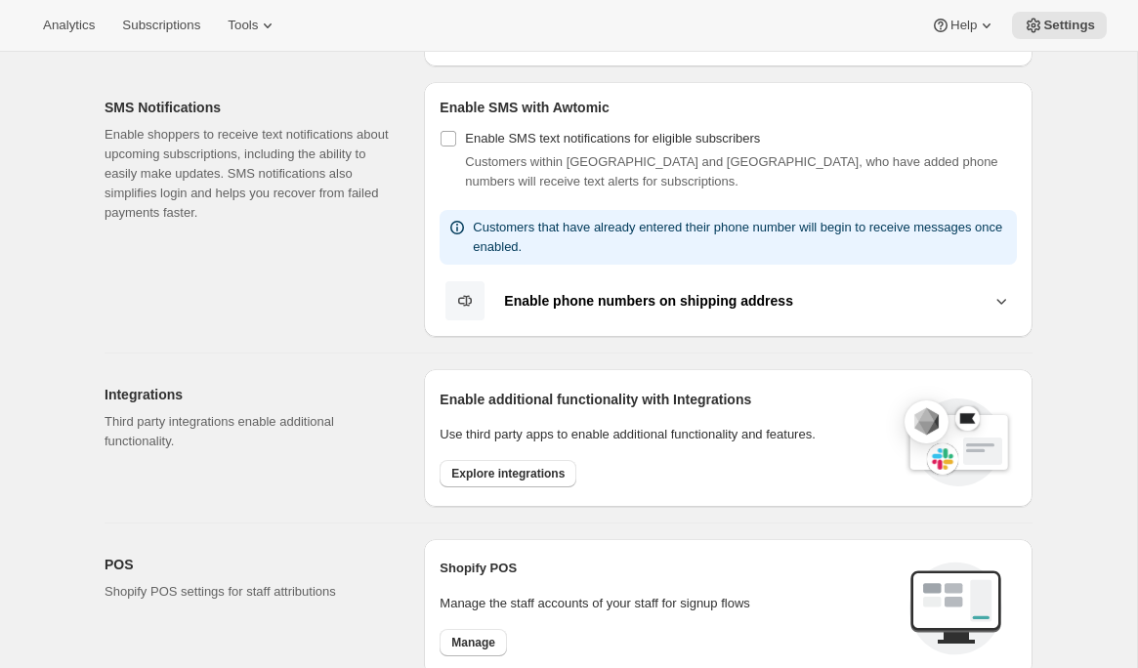
scroll to position [229, 0]
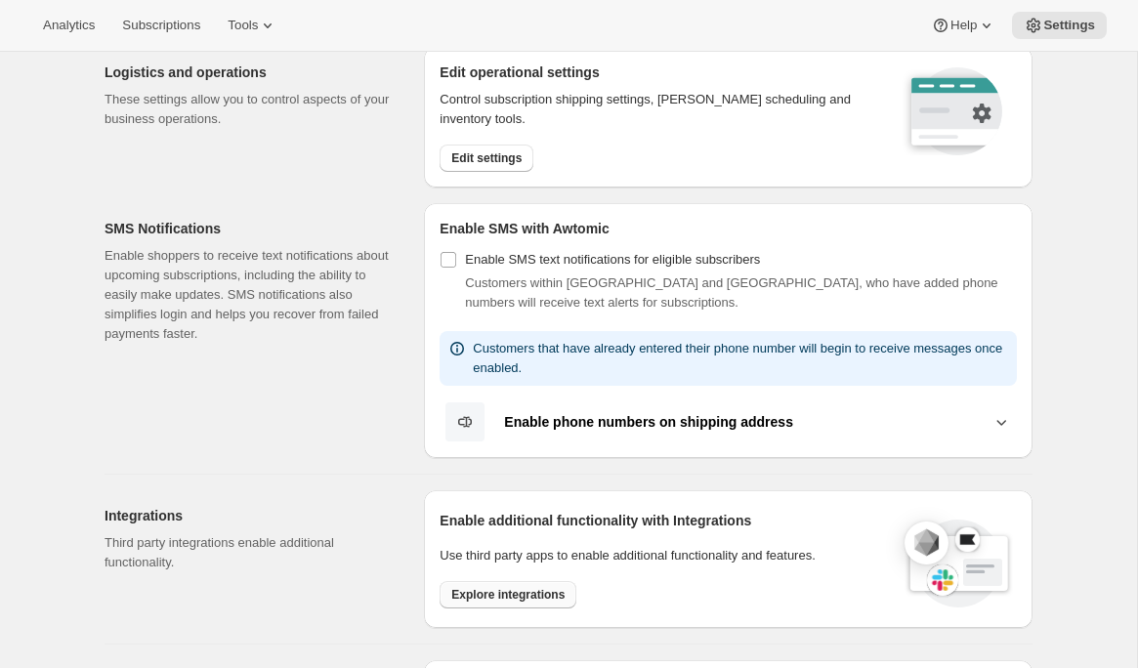
click at [463, 597] on span "Explore integrations" at bounding box center [507, 595] width 113 height 16
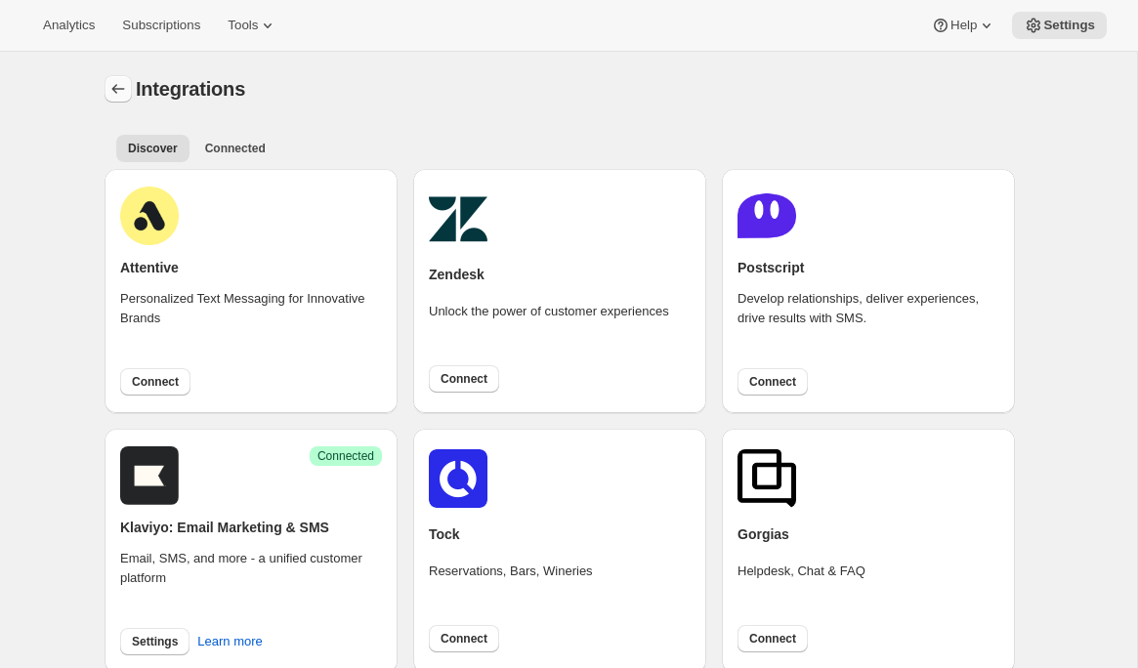
click at [117, 86] on icon "Settings" at bounding box center [118, 89] width 20 height 20
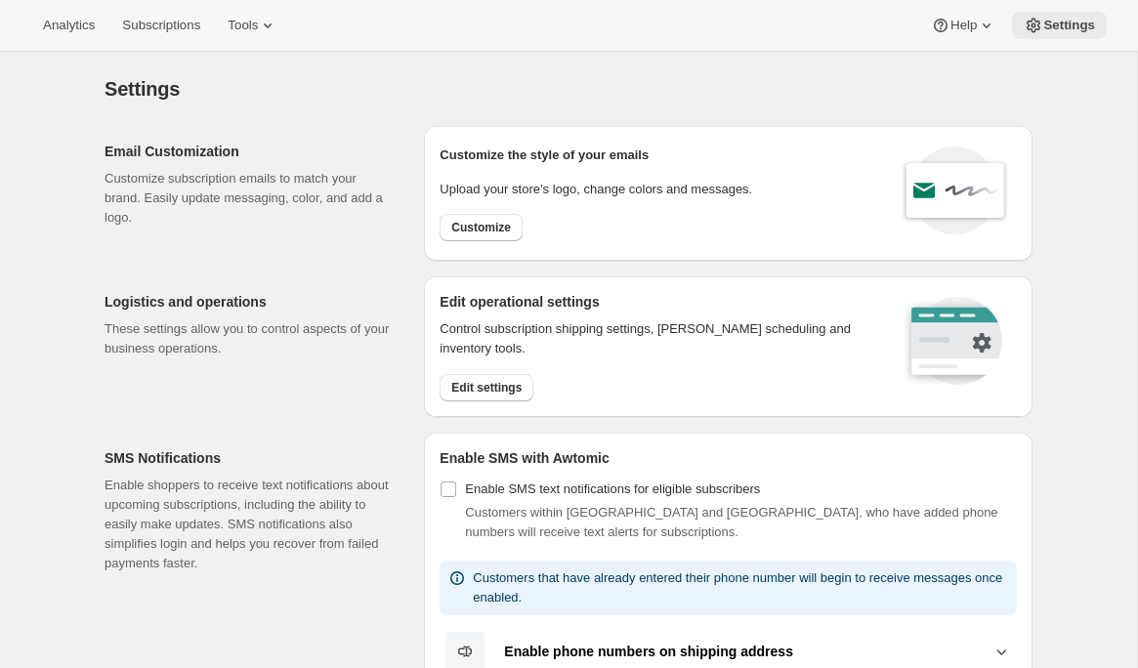
click at [1076, 22] on span "Settings" at bounding box center [1069, 26] width 52 height 16
click at [513, 222] on button "Customize" at bounding box center [480, 227] width 83 height 27
select select "subscriptionMessage"
select select "5"
select select "15"
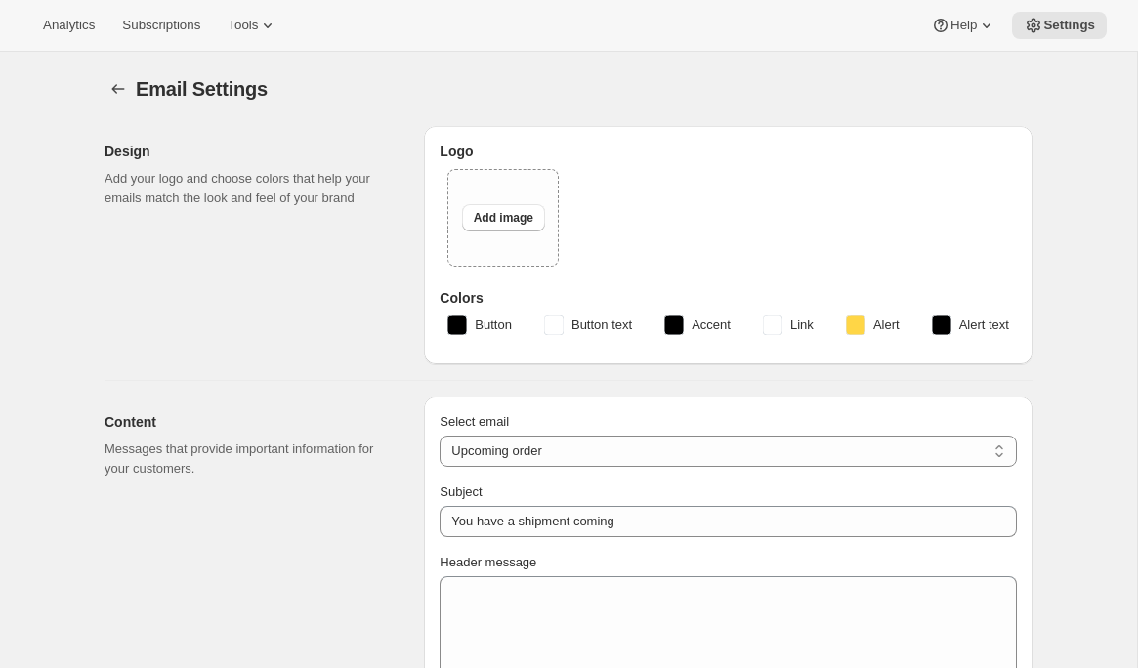
type input "2 Week Reminder: Prestige Wine Club Shipment"
type textarea "As the days grow longer and spring warmth returns to Hawke’s Bay, we’re getting…"
select select "14"
type input "Craggy Range"
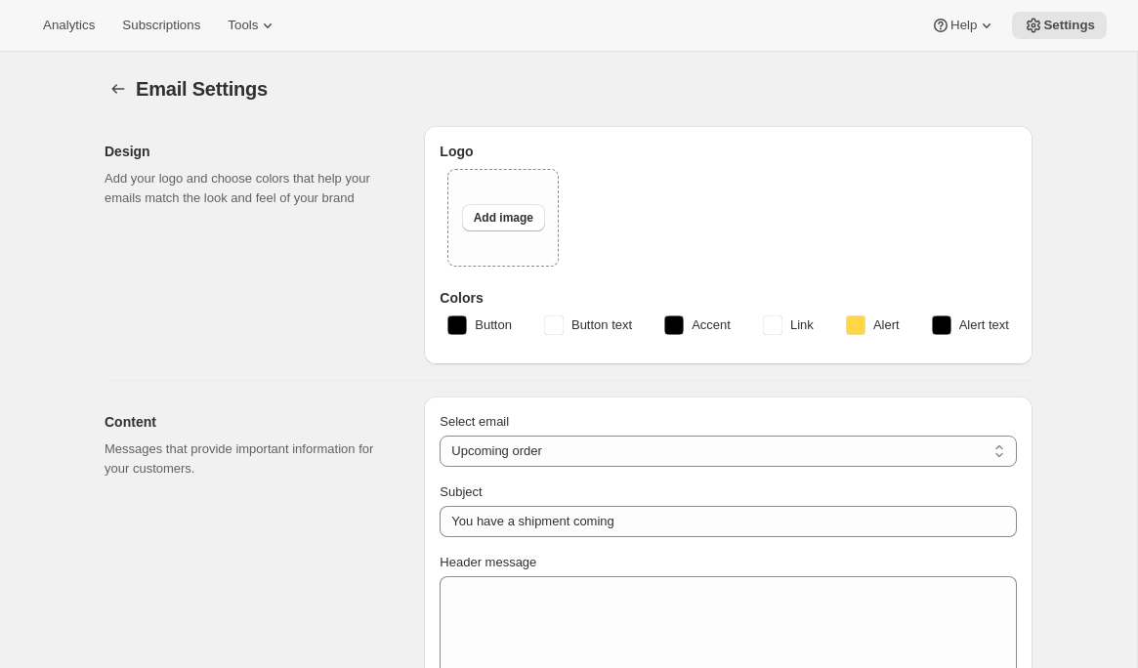
checkbox input "false"
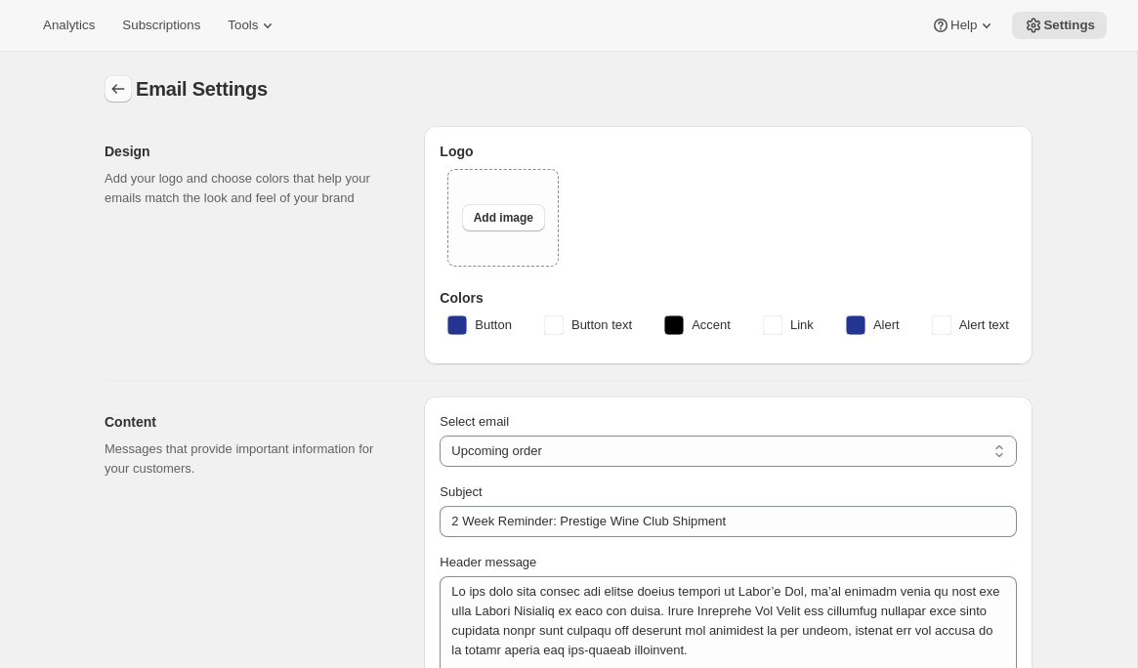
click at [108, 92] on icon "Settings" at bounding box center [118, 89] width 20 height 20
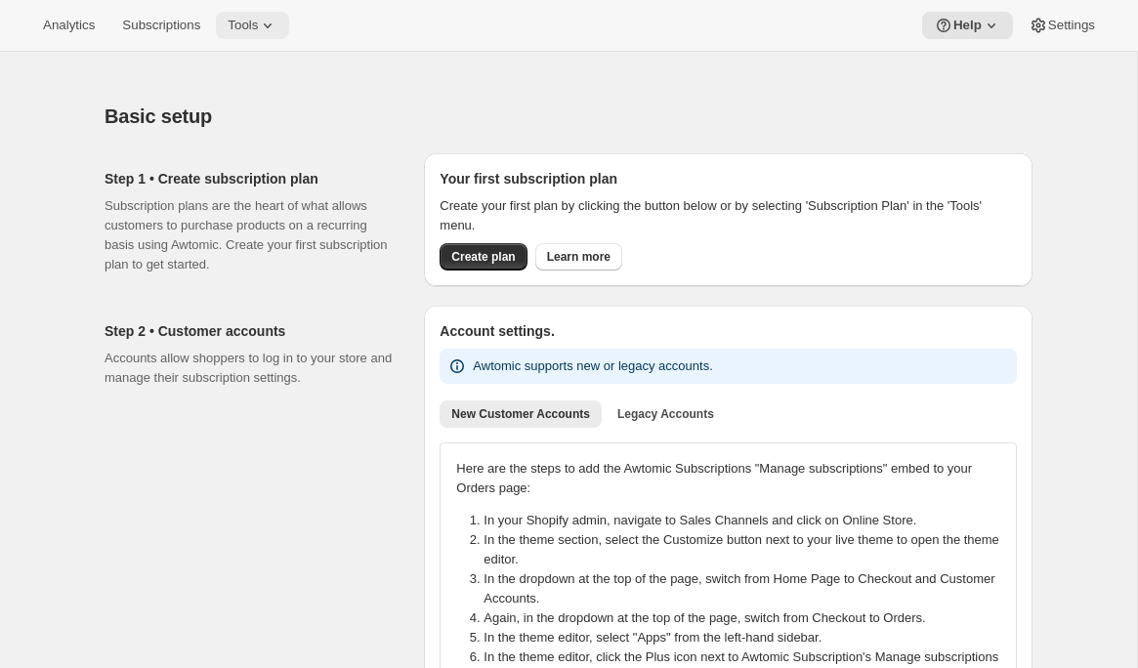
click at [245, 31] on span "Tools" at bounding box center [243, 26] width 30 height 16
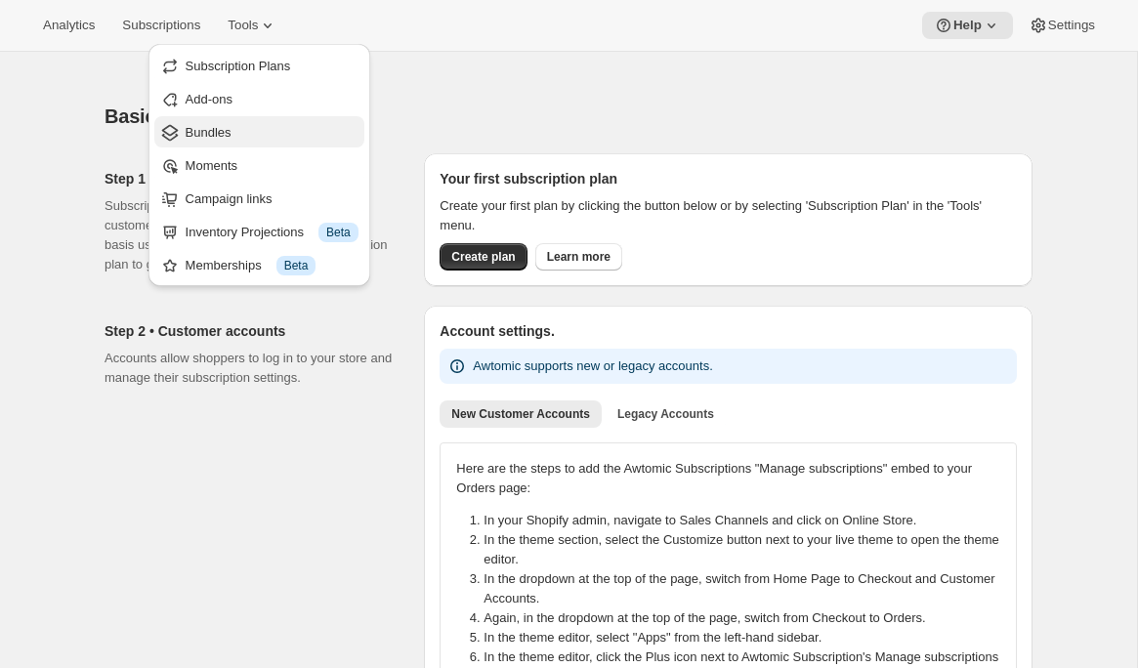
click at [224, 119] on button "Bundles" at bounding box center [259, 131] width 210 height 31
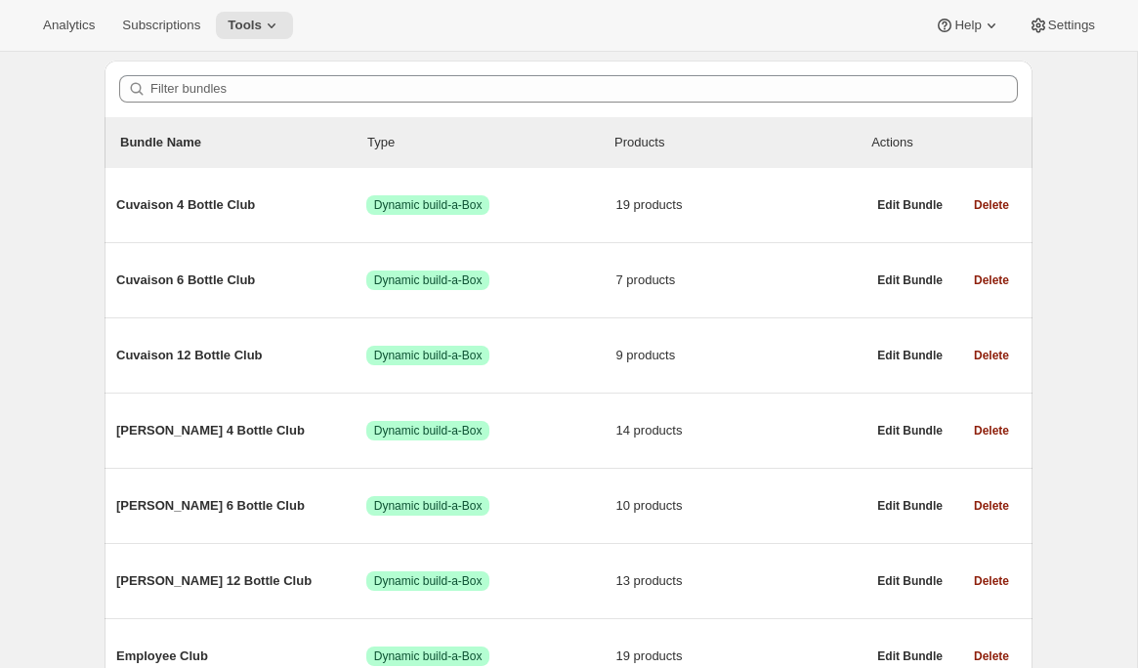
scroll to position [146, 0]
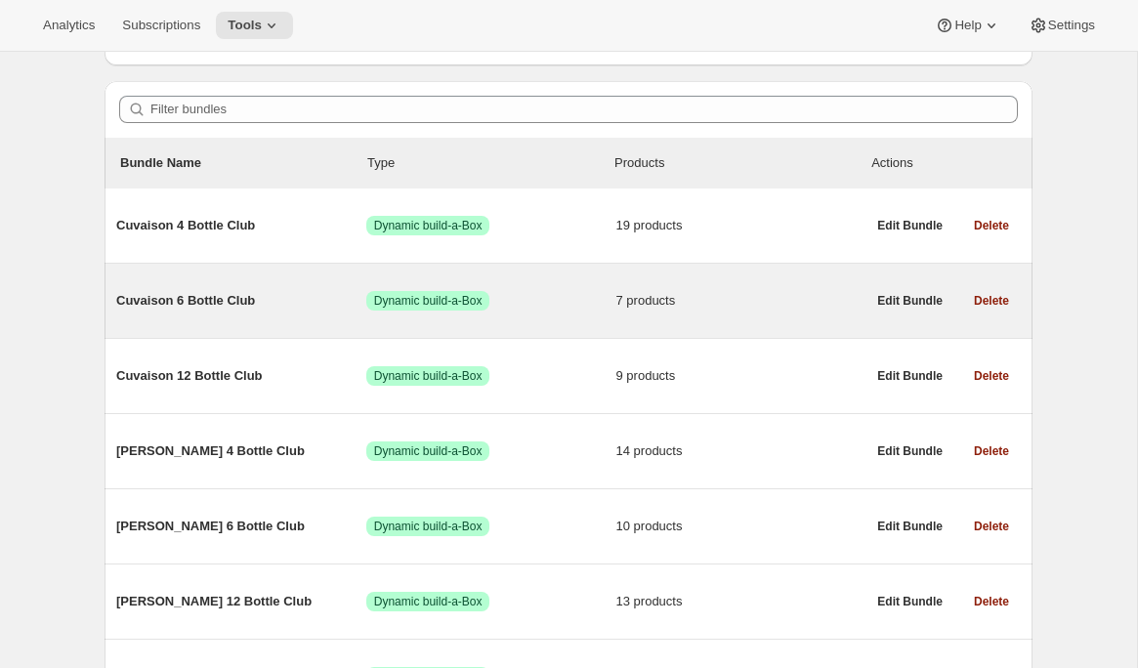
click at [205, 303] on span "Cuvaison 6 Bottle Club" at bounding box center [241, 301] width 250 height 20
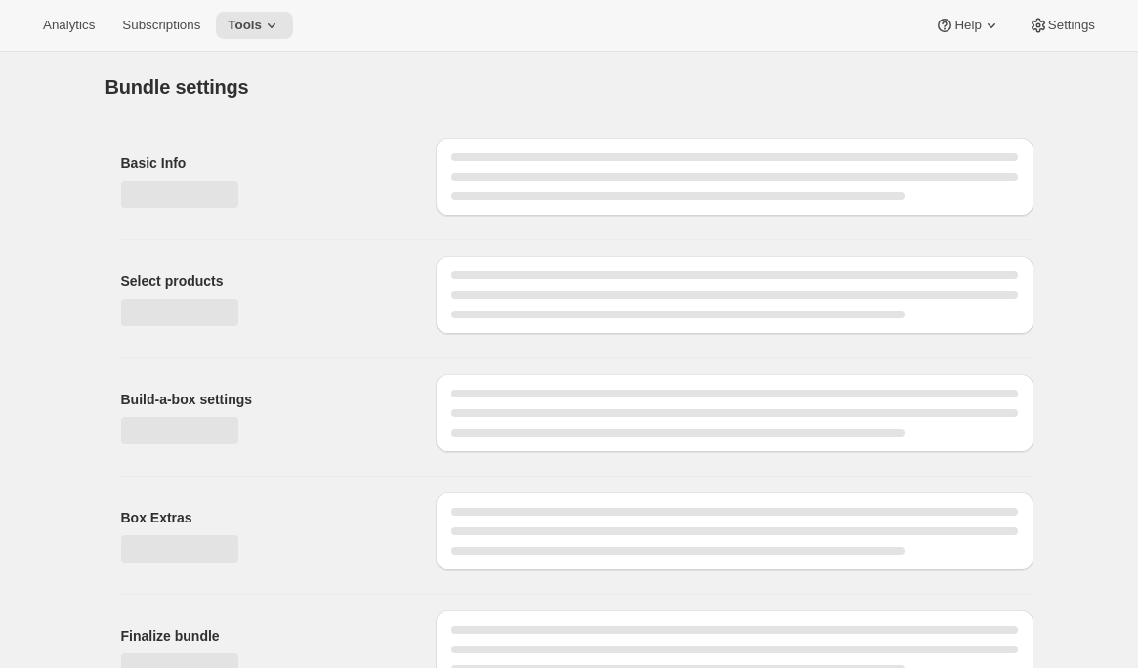
type input "Cuvaison 6 Bottle Club"
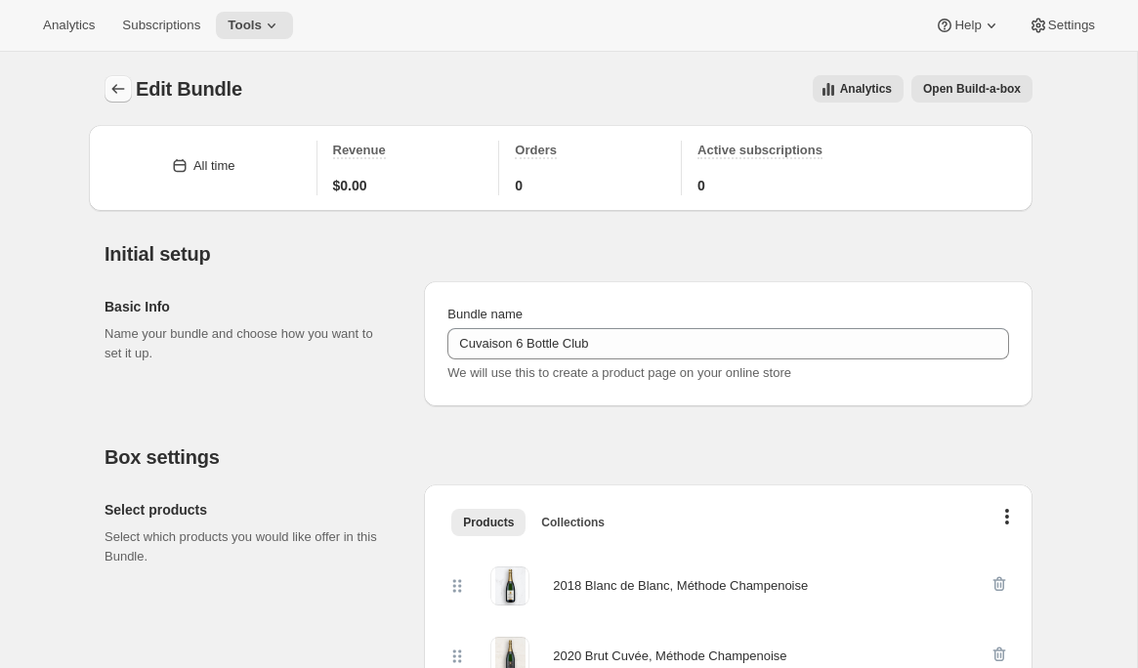
click at [120, 86] on icon "Bundles" at bounding box center [118, 89] width 20 height 20
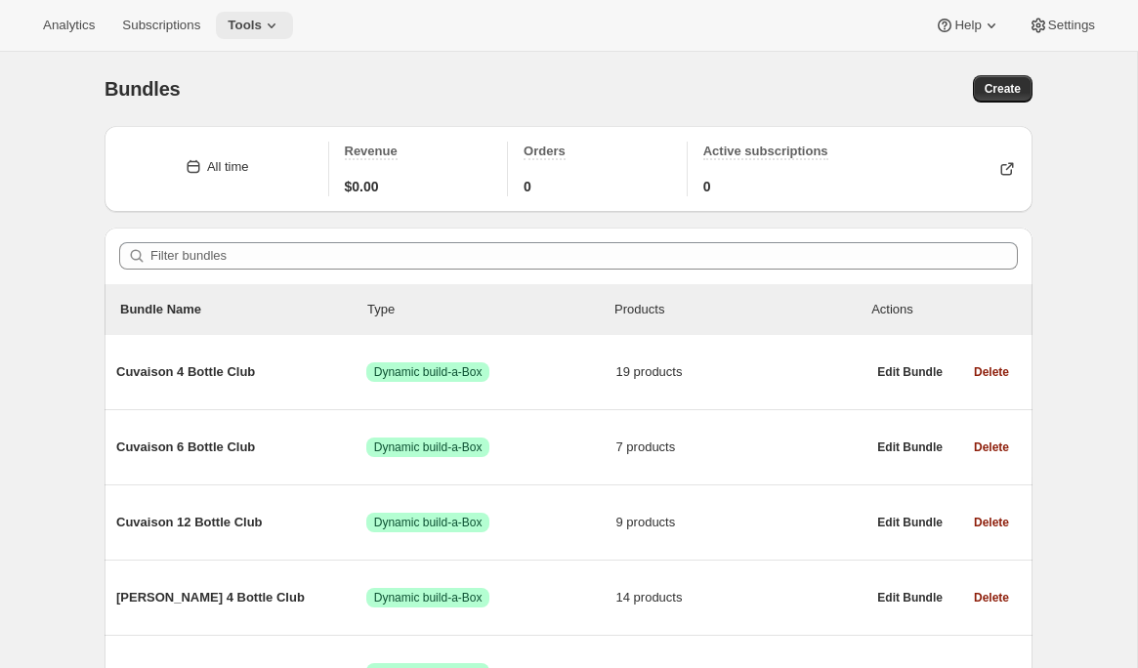
click at [281, 27] on icon at bounding box center [272, 26] width 20 height 20
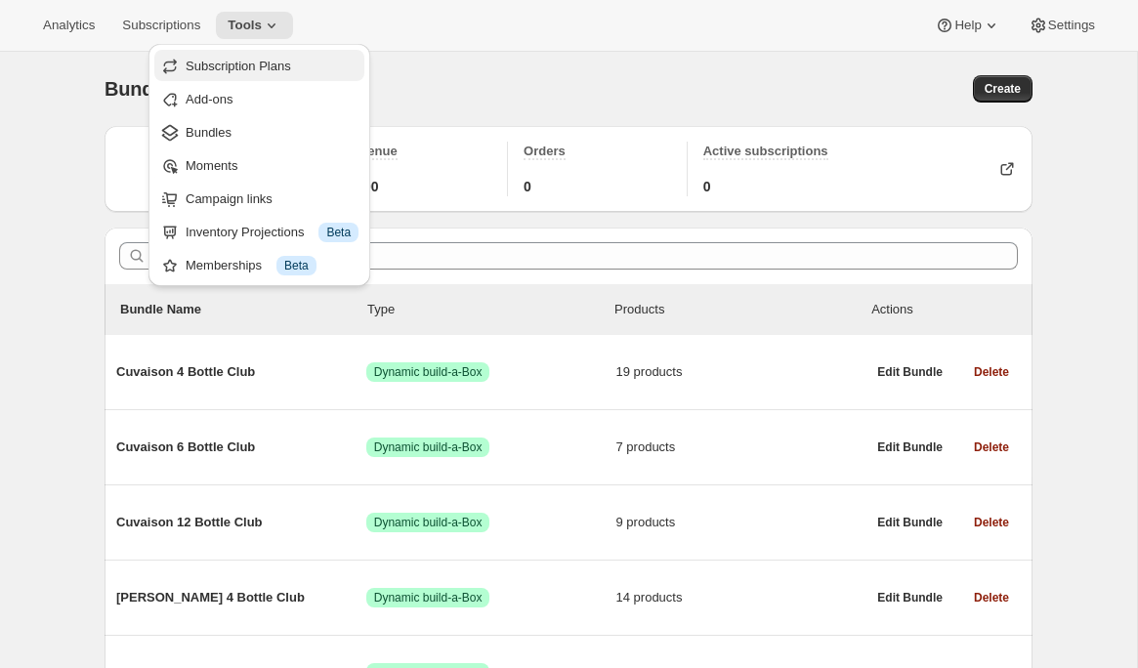
click at [283, 61] on span "Subscription Plans" at bounding box center [238, 66] width 105 height 15
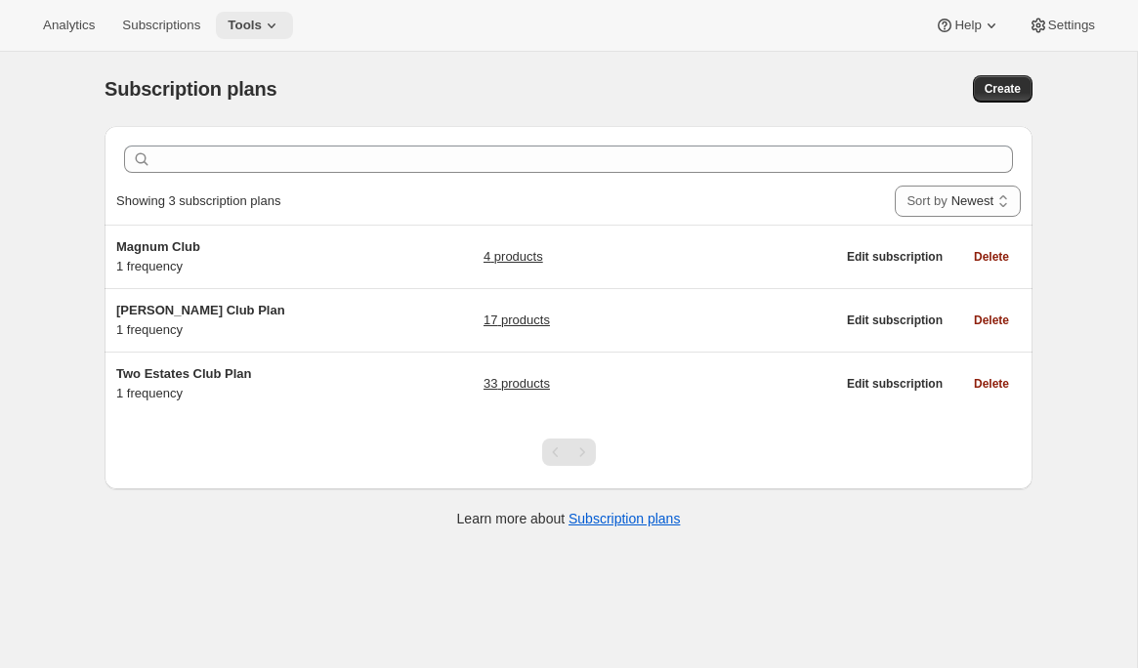
click at [272, 19] on icon at bounding box center [272, 26] width 20 height 20
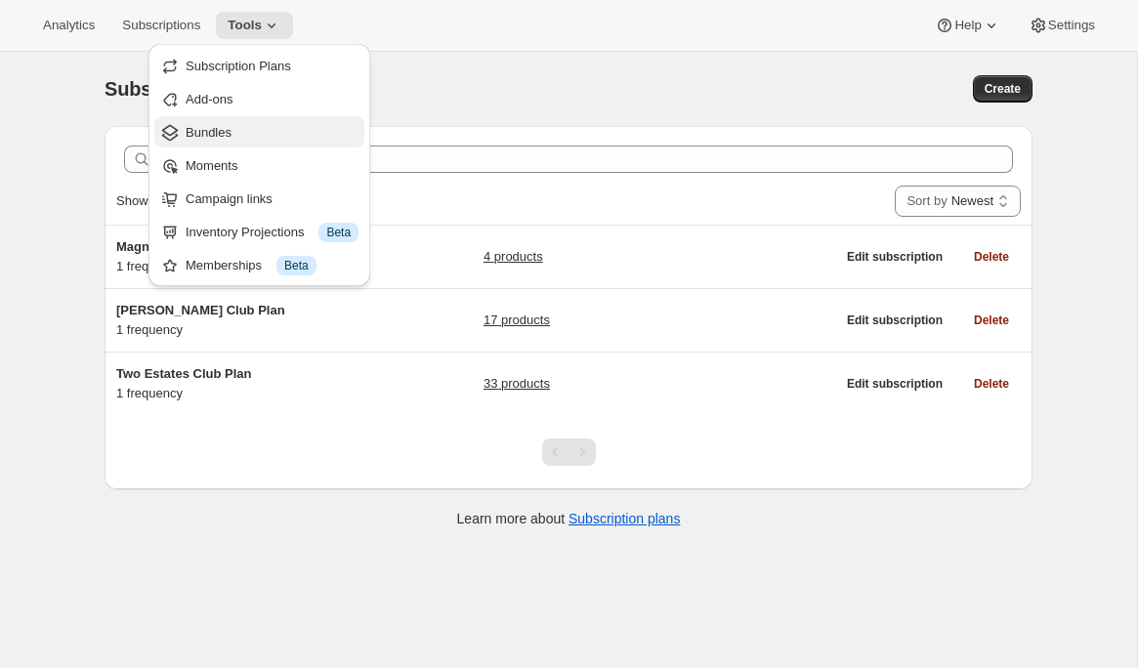
click at [229, 136] on span "Bundles" at bounding box center [209, 132] width 46 height 15
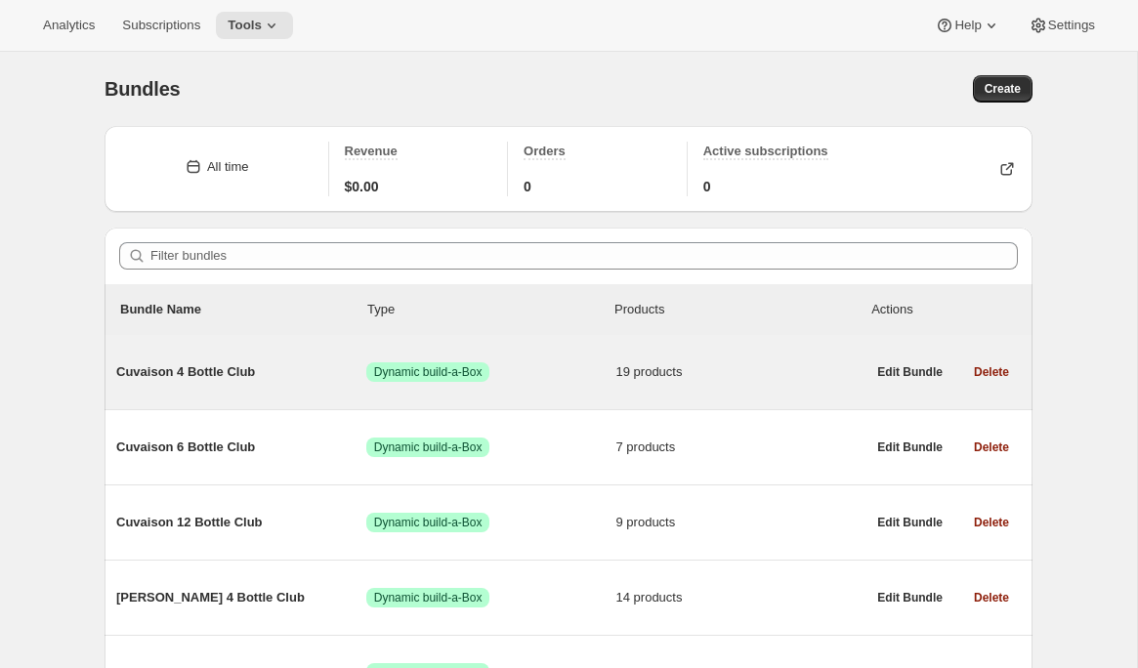
click at [194, 378] on span "Cuvaison 4 Bottle Club" at bounding box center [241, 372] width 250 height 20
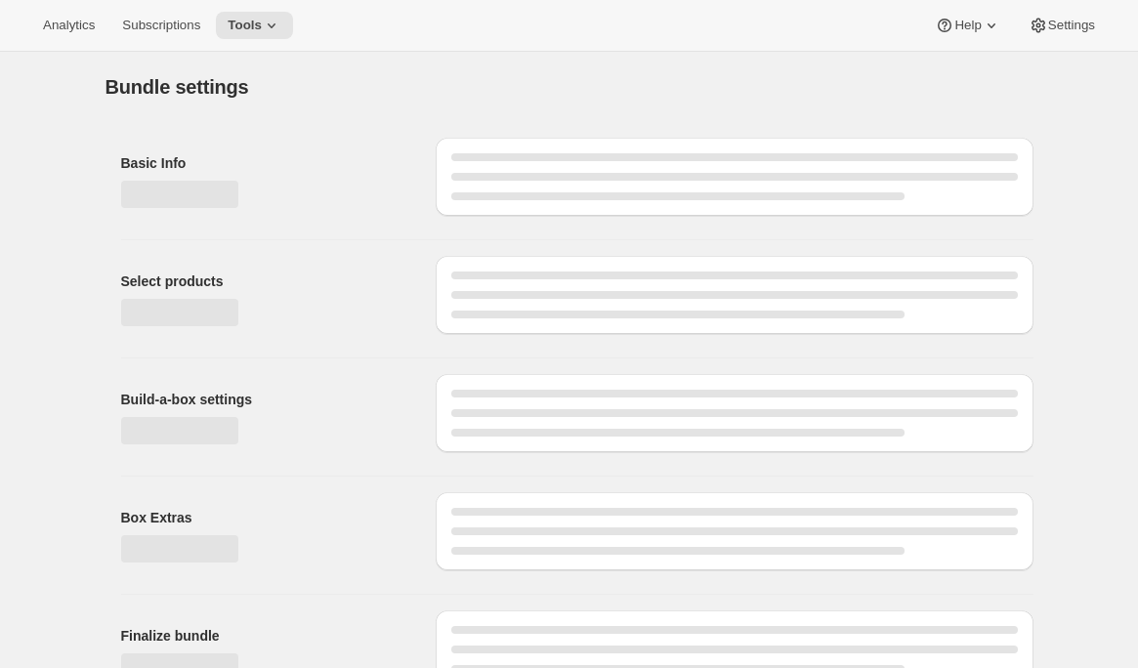
type input "Cuvaison 4 Bottle Club"
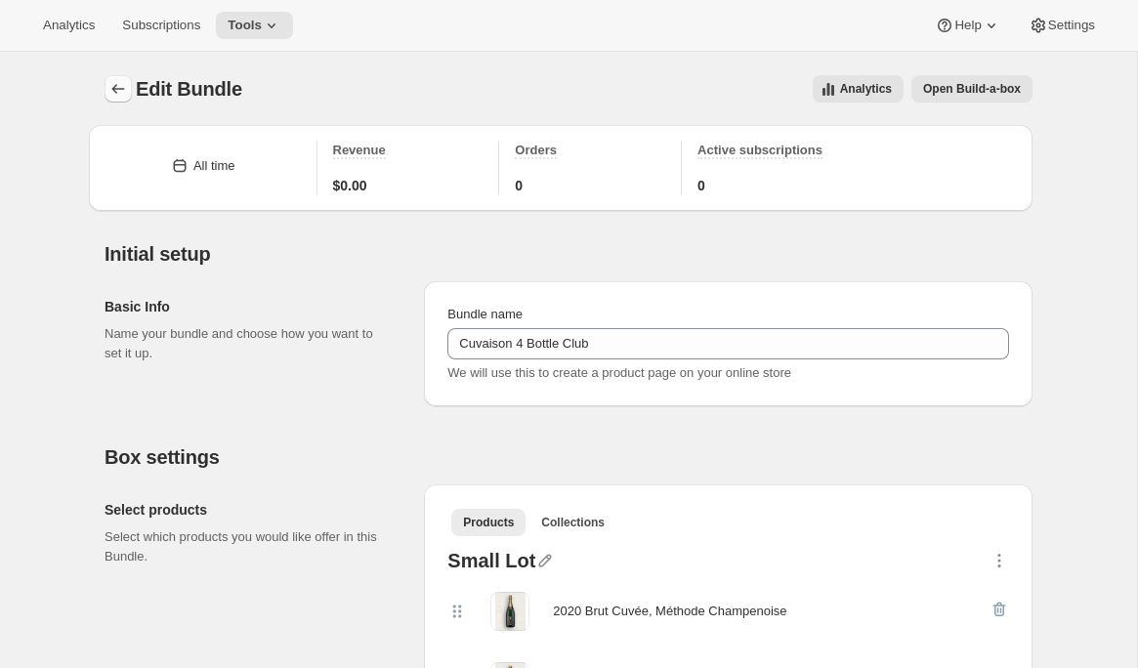
click at [112, 82] on icon "Bundles" at bounding box center [118, 89] width 20 height 20
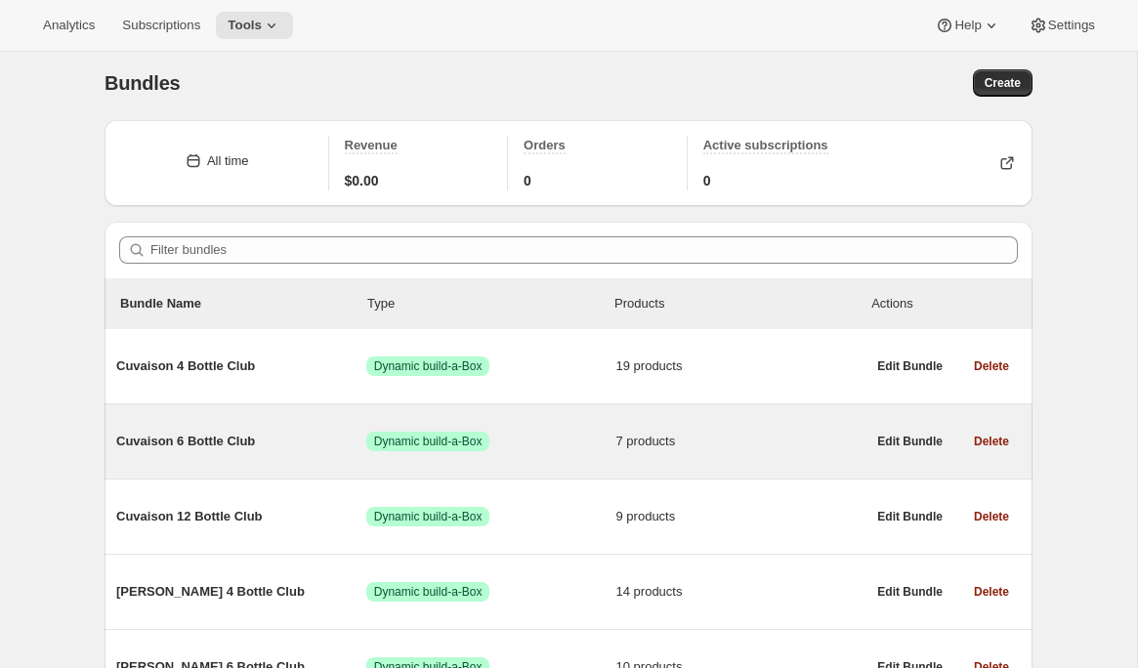
scroll to position [44, 0]
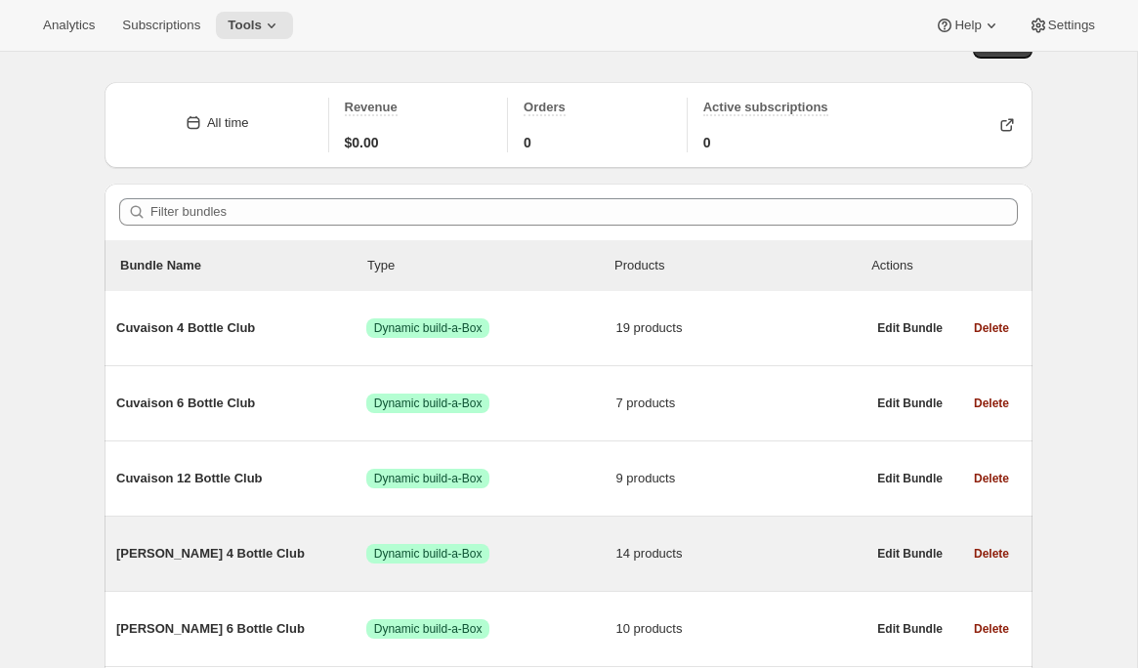
click at [167, 569] on div "[PERSON_NAME] 4 Bottle Club Success Dynamic build-a-Box 14 products" at bounding box center [490, 553] width 749 height 51
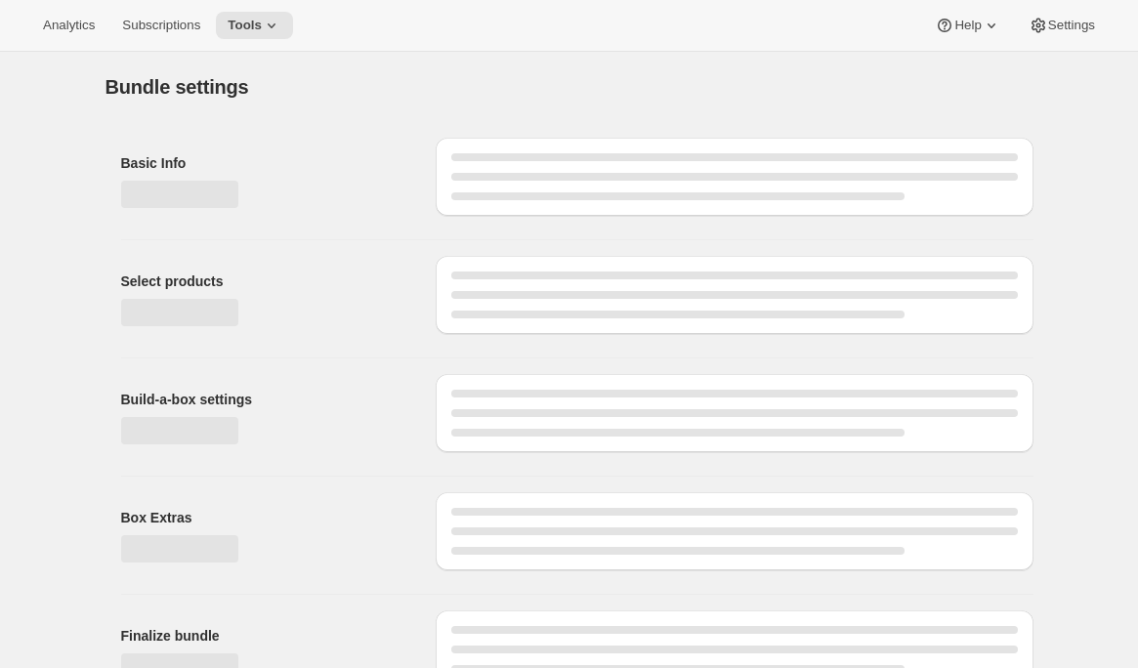
type input "[PERSON_NAME] 4 Bottle Club"
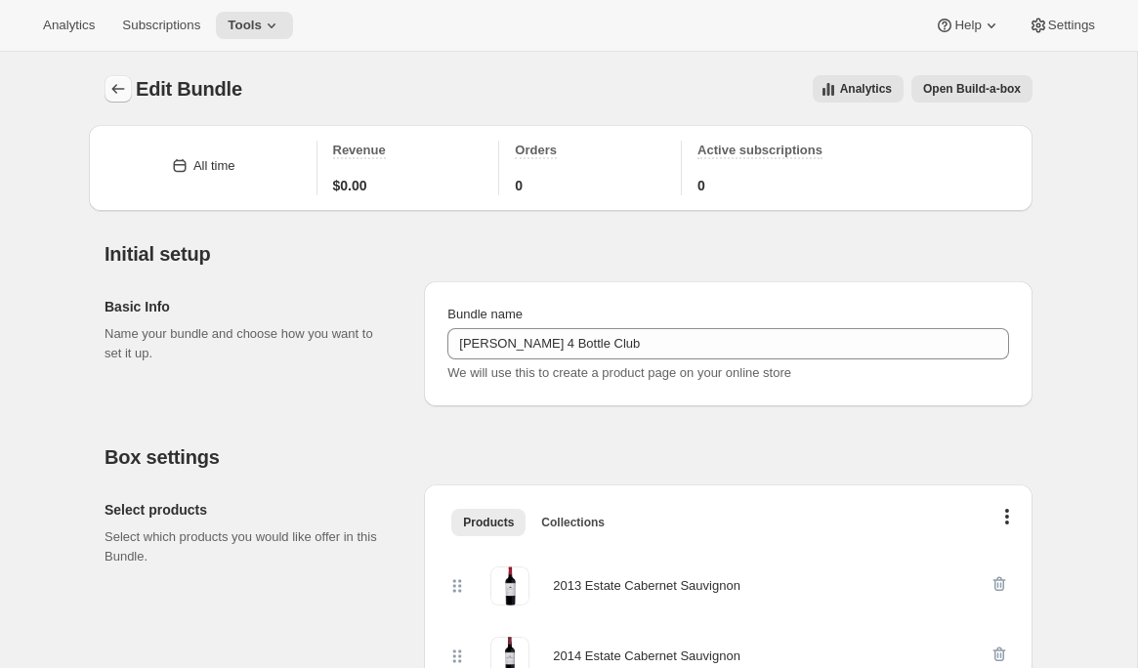
click at [121, 90] on icon "Bundles" at bounding box center [118, 89] width 20 height 20
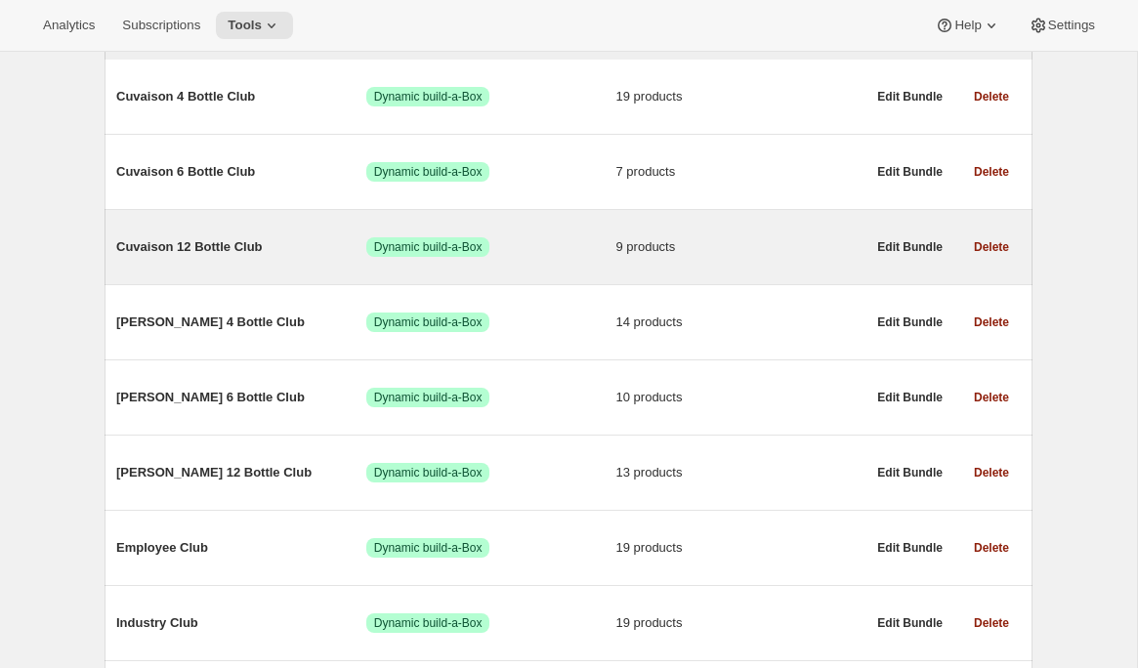
scroll to position [421, 0]
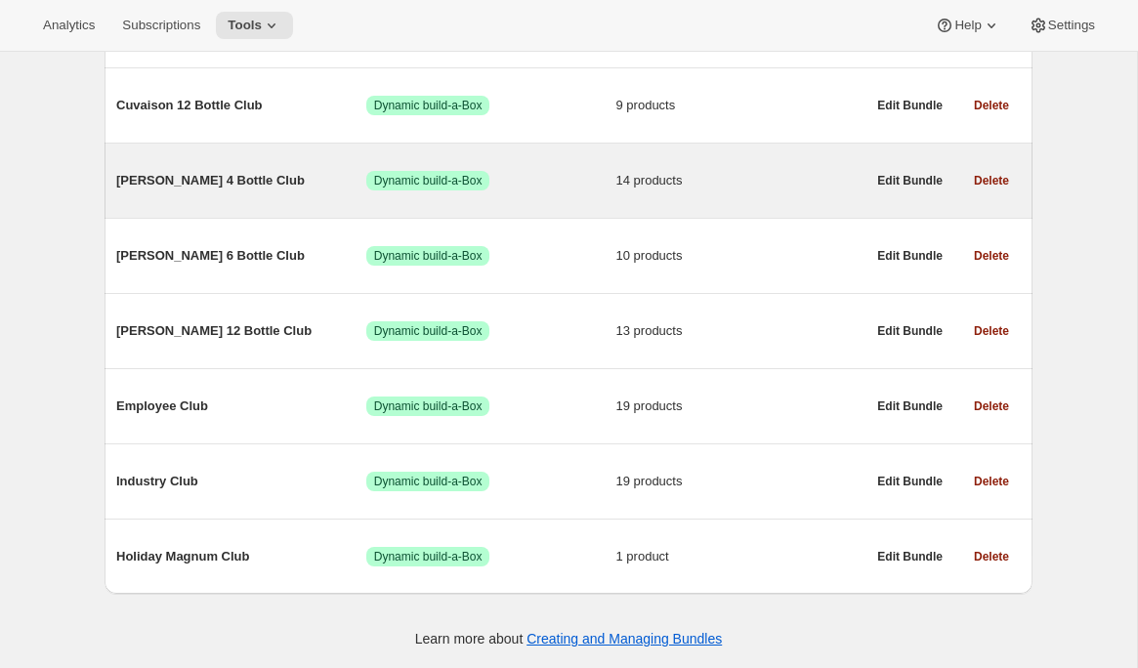
click at [183, 190] on div "Brandlin 4 Bottle Club Success Dynamic build-a-Box 14 products" at bounding box center [490, 180] width 749 height 51
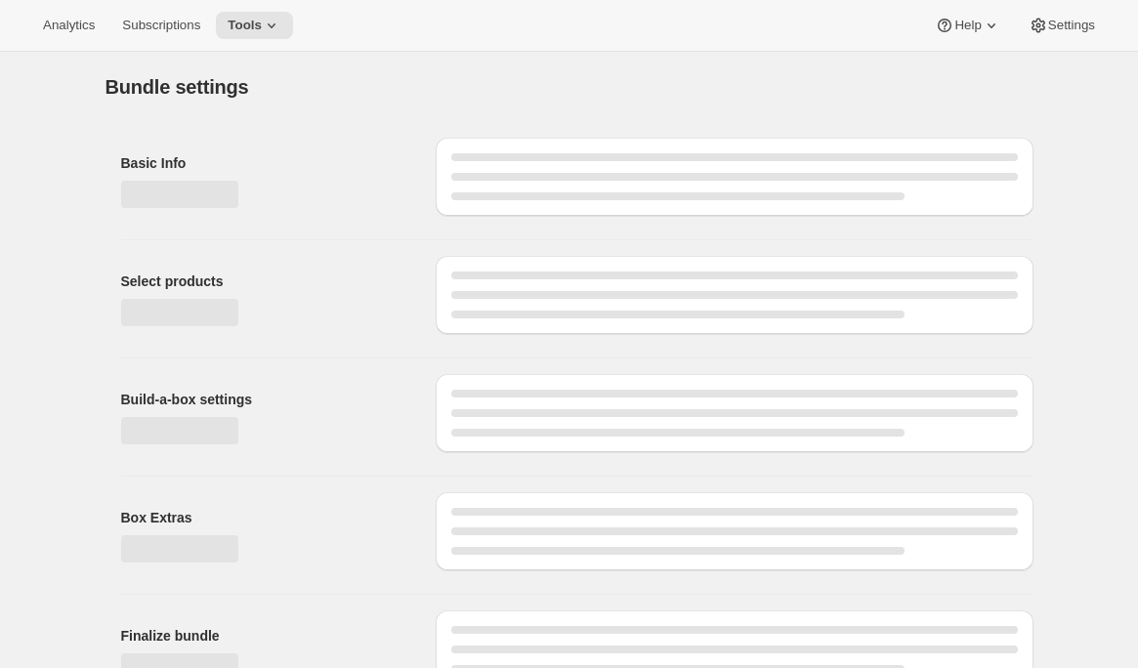
type input "Brandlin 4 Bottle Club"
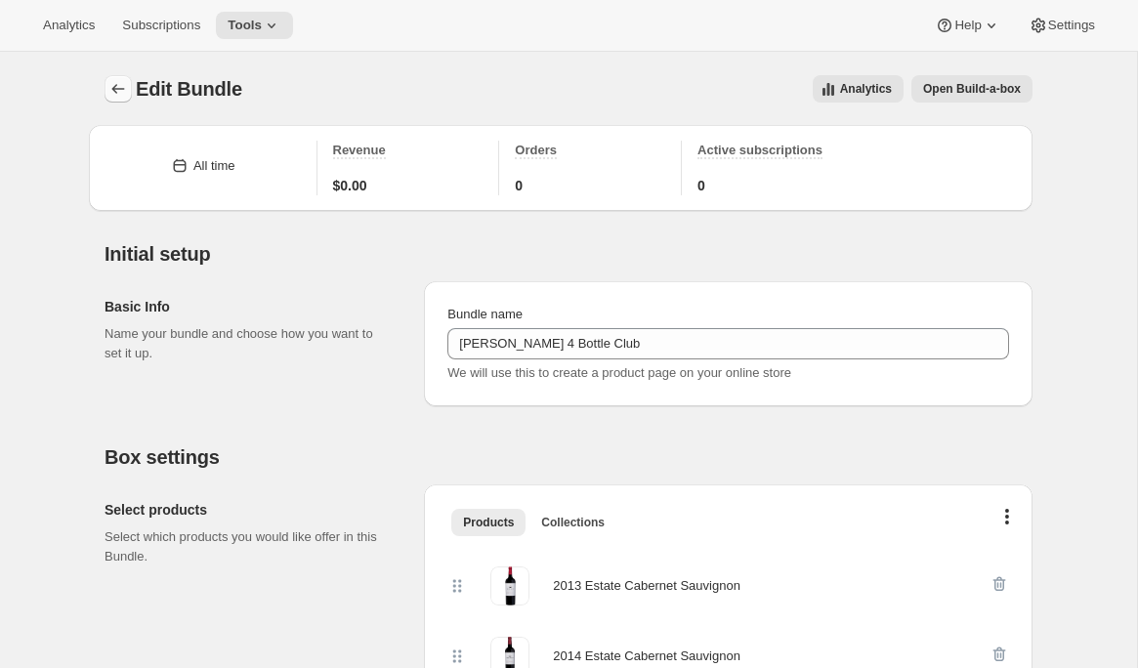
click at [113, 85] on icon "Bundles" at bounding box center [118, 89] width 20 height 20
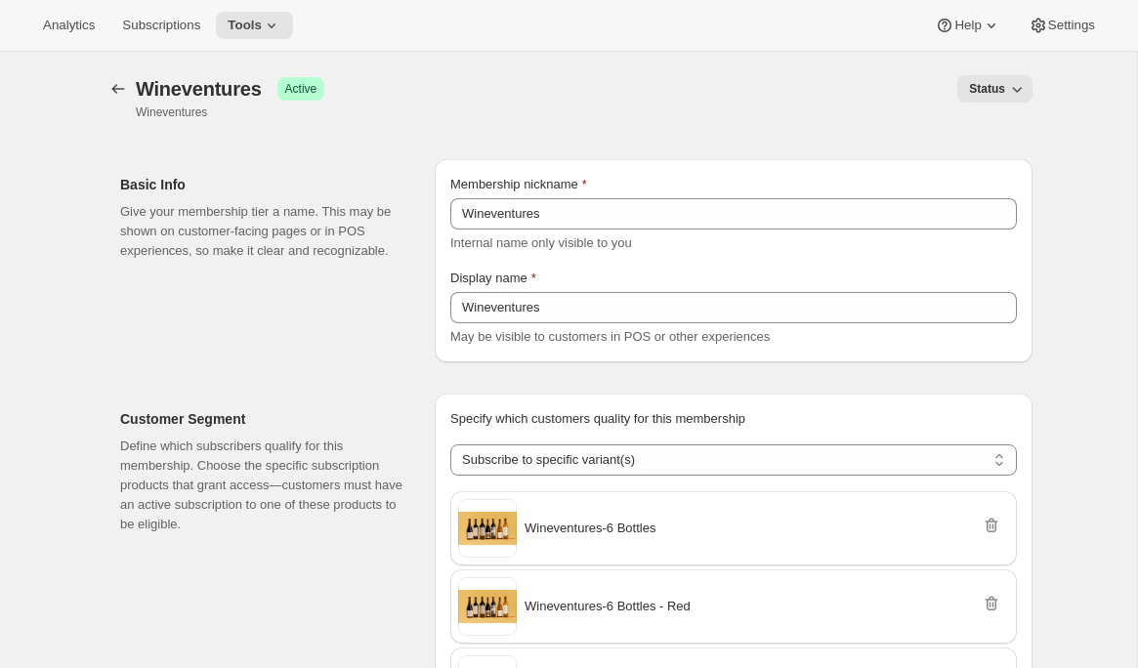
select select "variants"
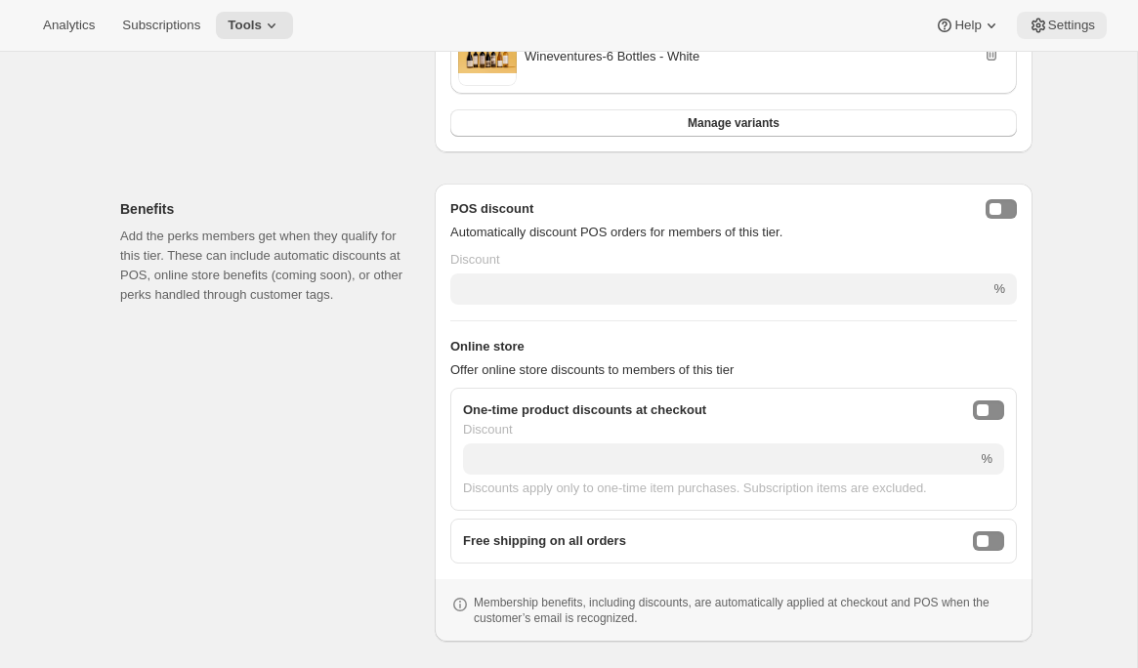
click at [1065, 30] on span "Settings" at bounding box center [1071, 26] width 47 height 16
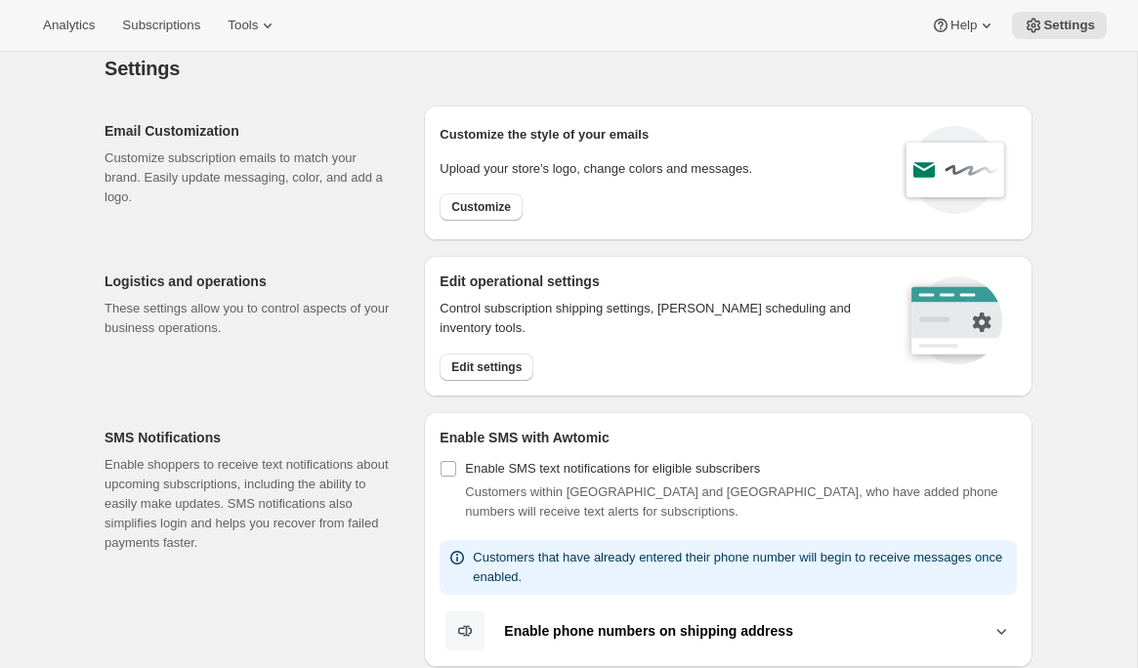
scroll to position [24, 0]
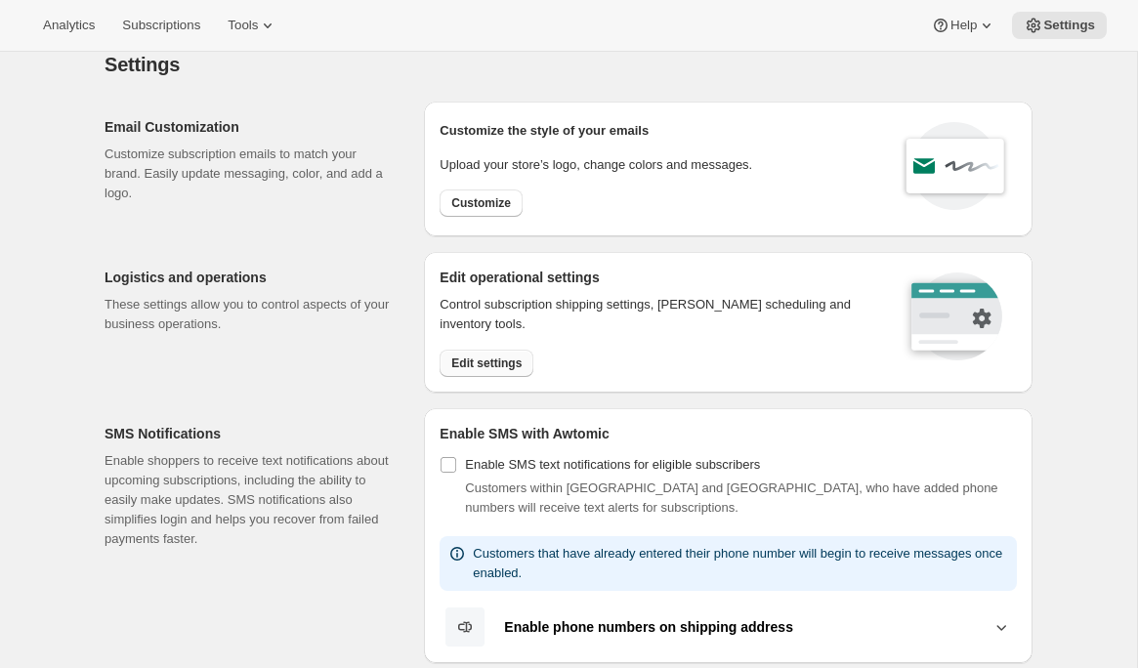
click at [451, 369] on span "Edit settings" at bounding box center [486, 363] width 70 height 16
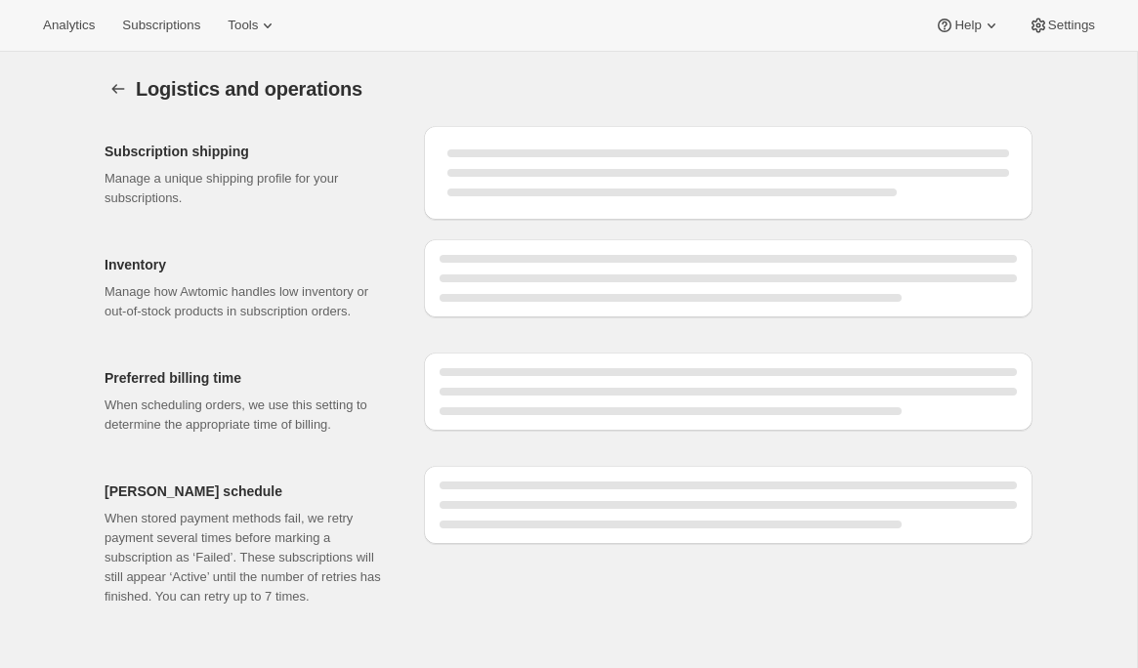
select select "DAY"
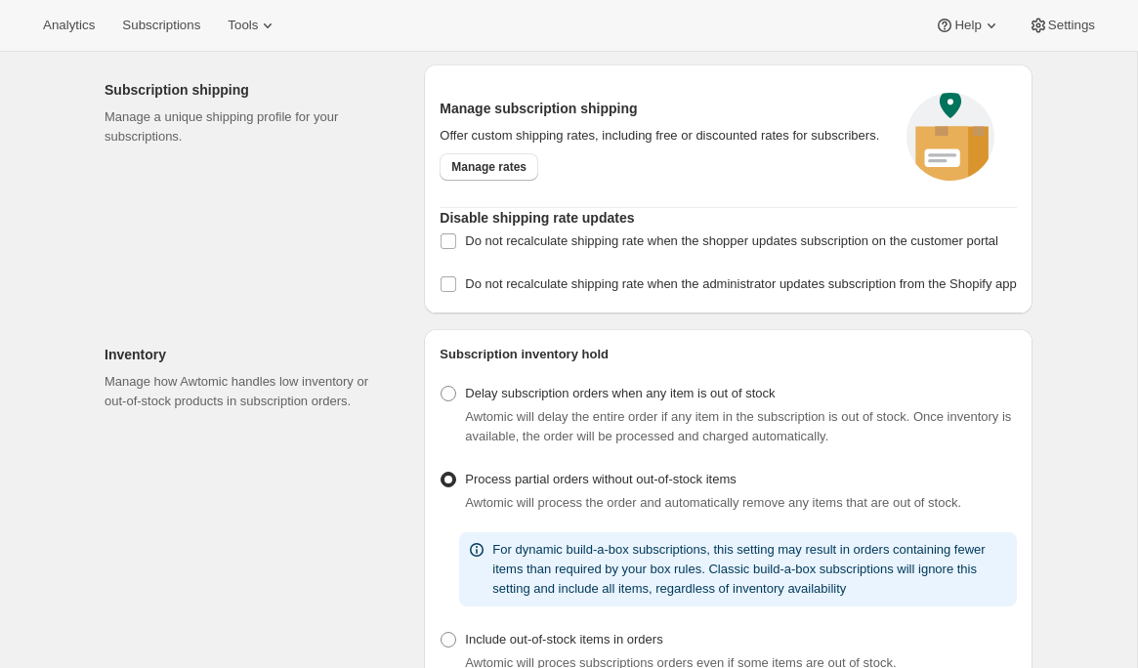
scroll to position [62, 0]
click at [497, 180] on link "Manage rates" at bounding box center [488, 165] width 99 height 27
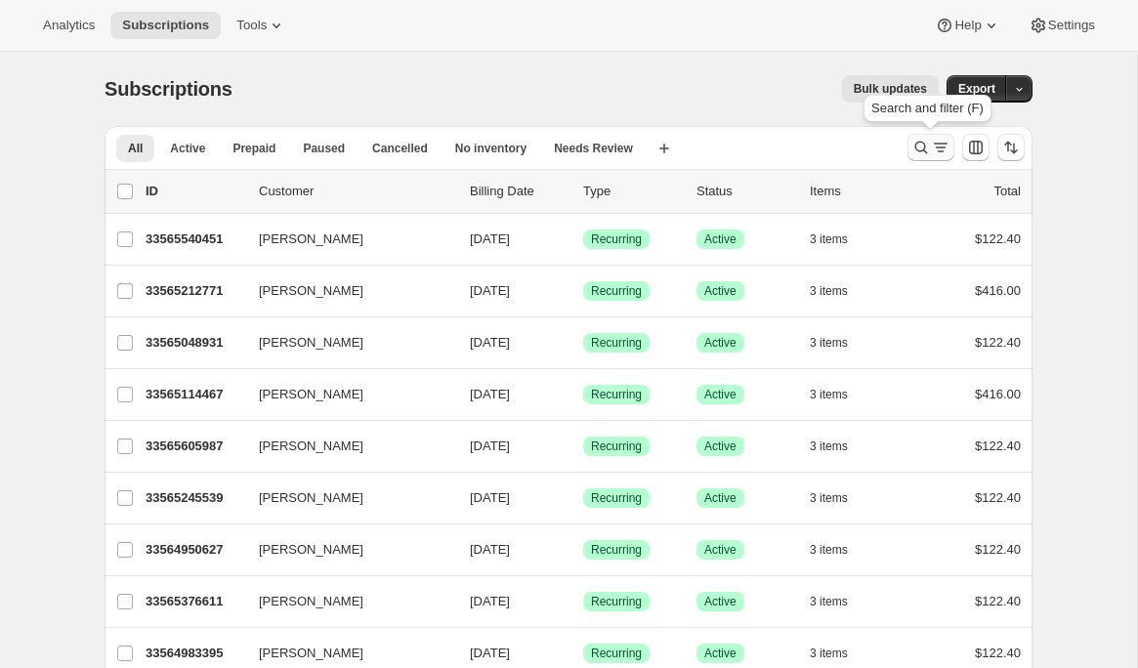
click at [916, 146] on icon "Search and filter results" at bounding box center [921, 148] width 20 height 20
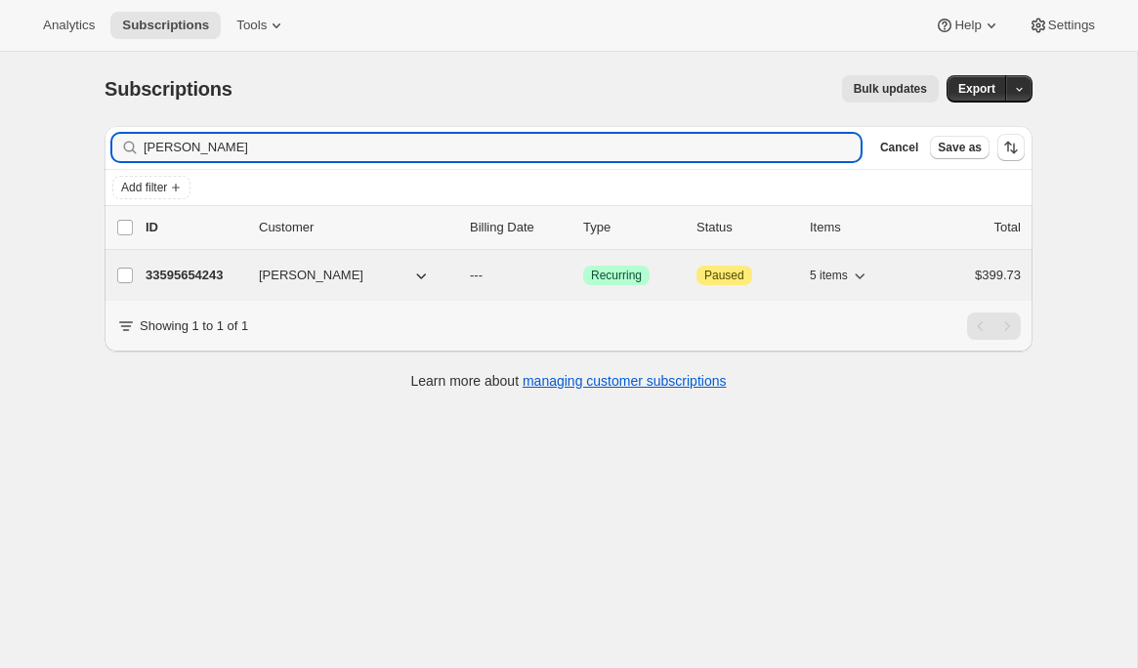
type input "allen iv"
click at [202, 264] on div "33595654243 Allen Ivers --- Success Recurring Attention Paused 5 items $399.73" at bounding box center [583, 275] width 875 height 27
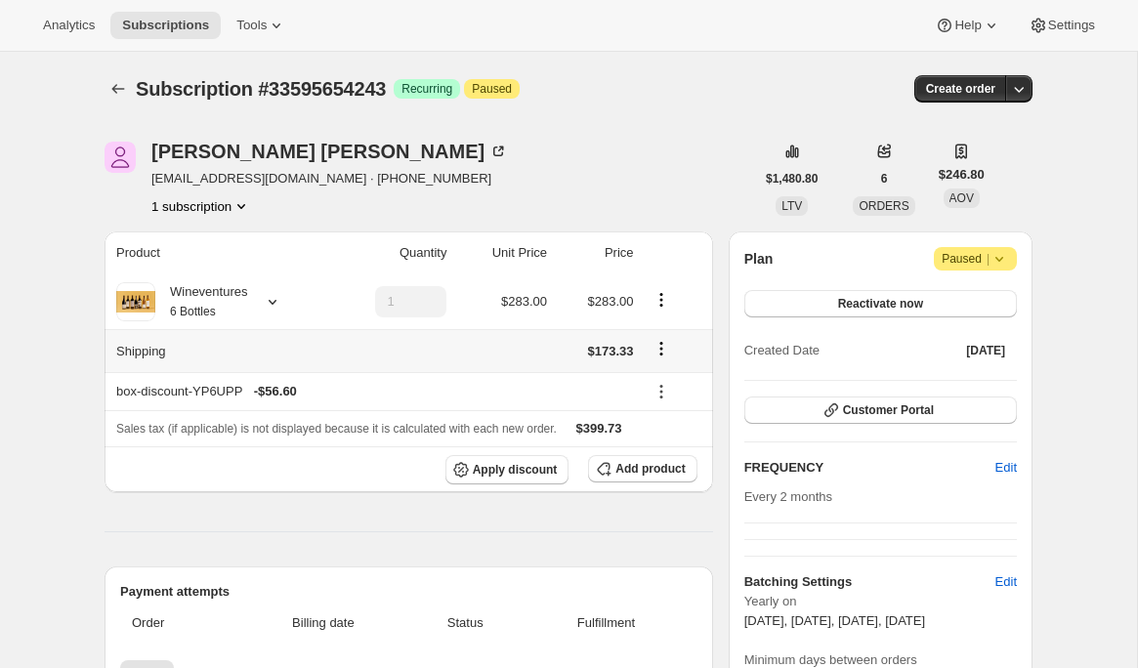
click at [662, 351] on icon "Shipping actions" at bounding box center [661, 349] width 20 height 20
click at [656, 379] on span "Edit shipping rate" at bounding box center [659, 386] width 98 height 15
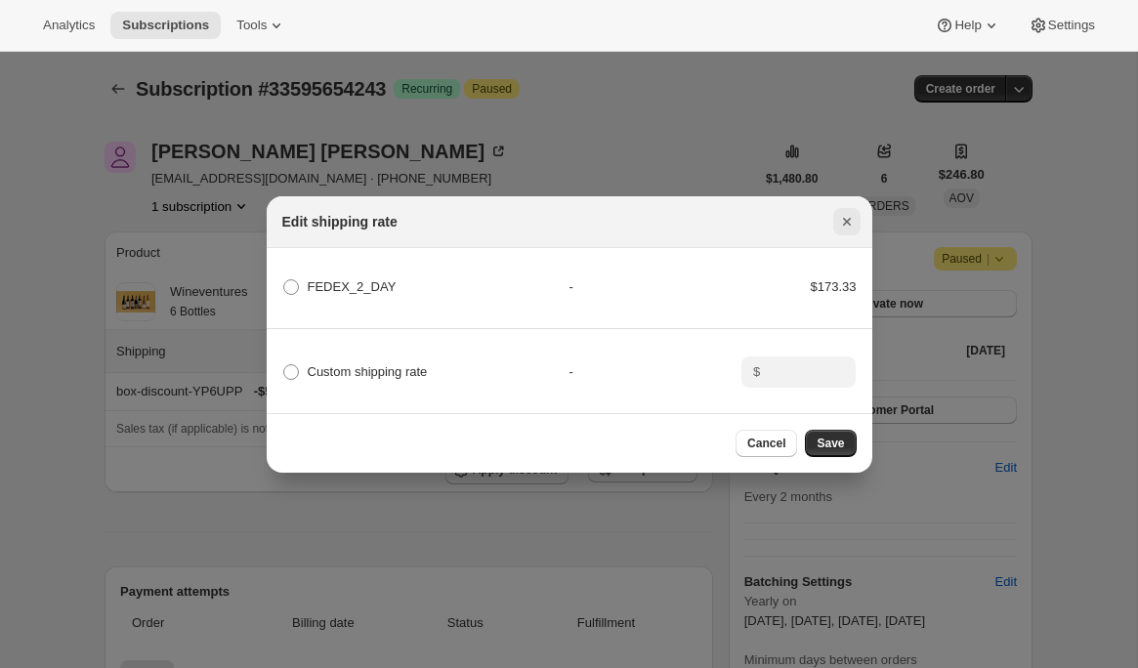
click at [842, 225] on icon "Close" at bounding box center [847, 222] width 20 height 20
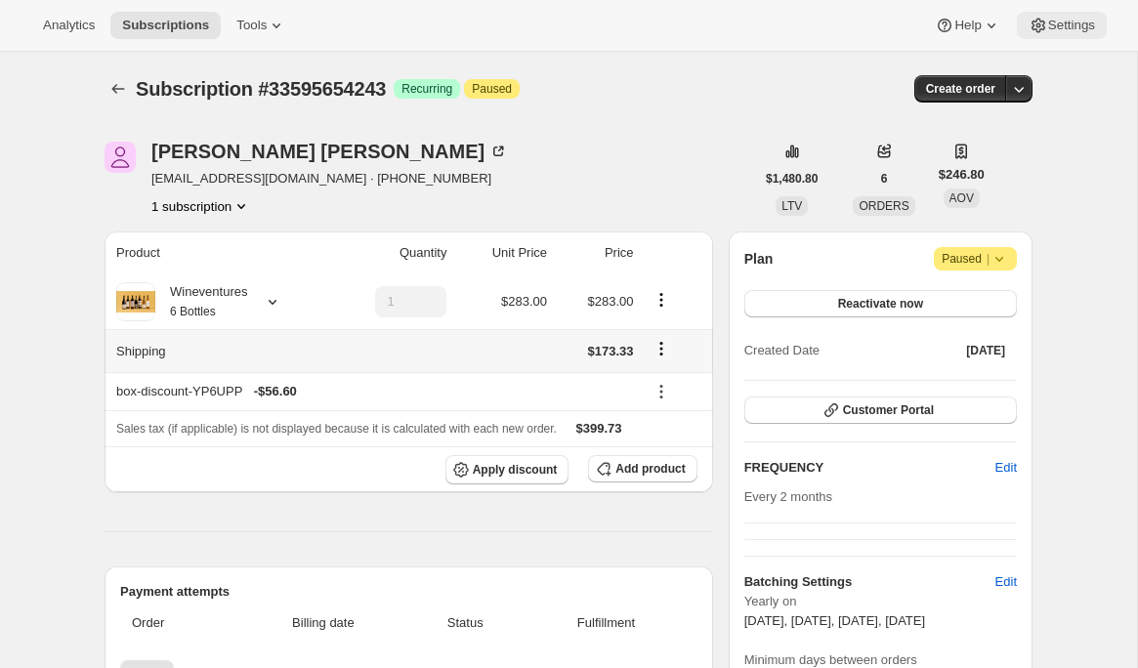
click at [1049, 23] on span "Settings" at bounding box center [1071, 26] width 47 height 16
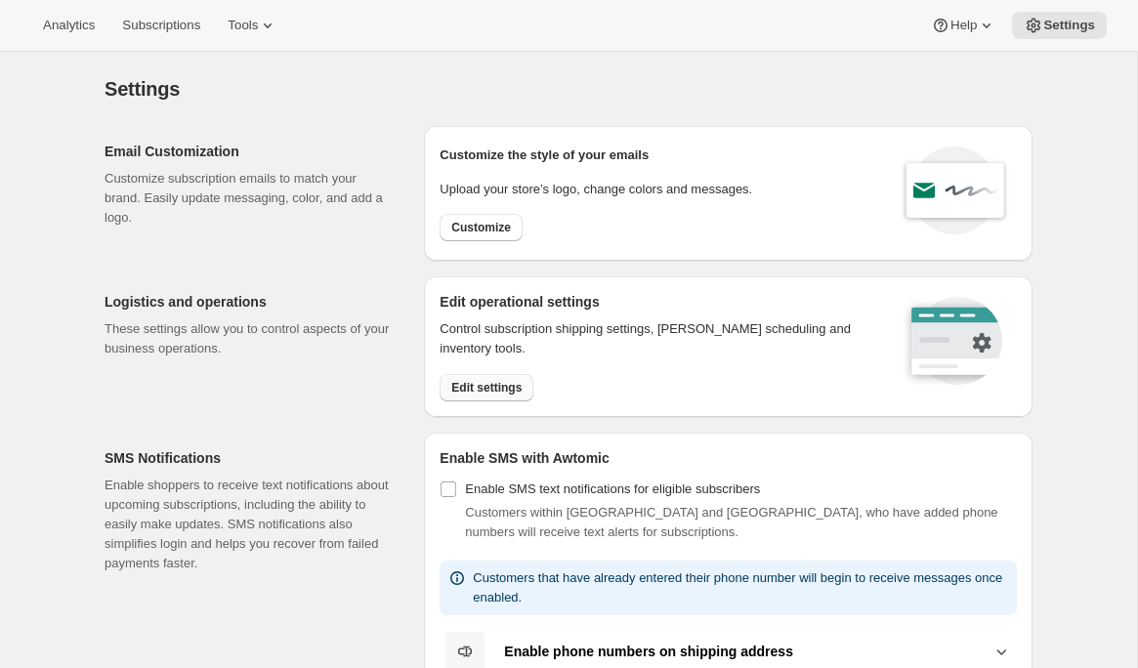
click at [490, 381] on span "Edit settings" at bounding box center [486, 388] width 70 height 16
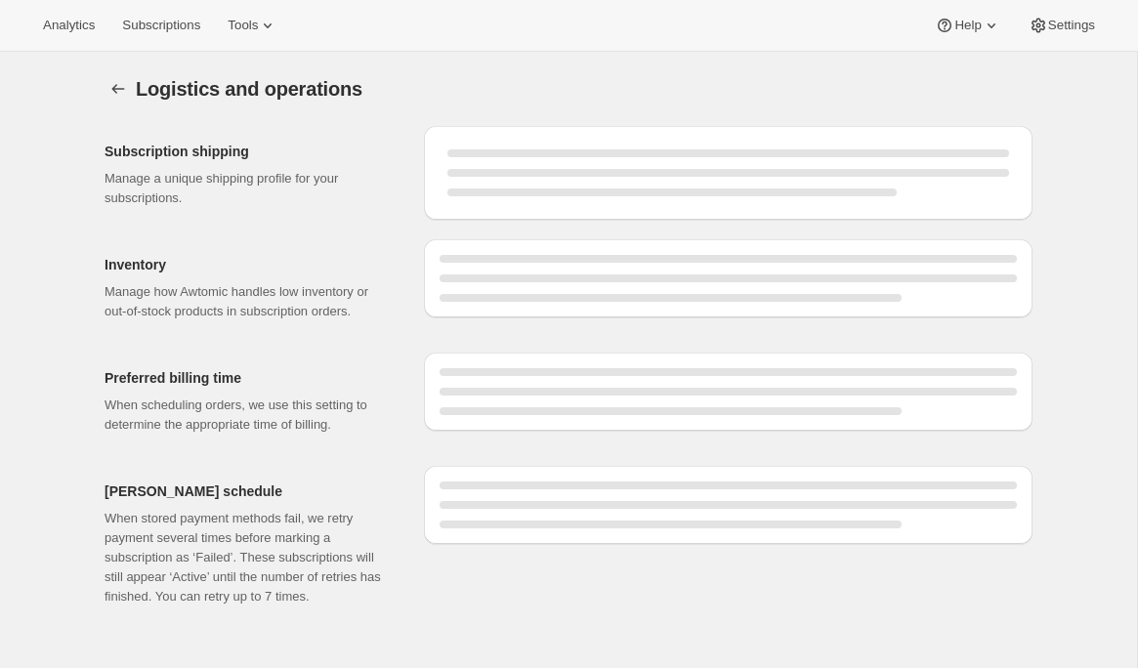
select select "DAY"
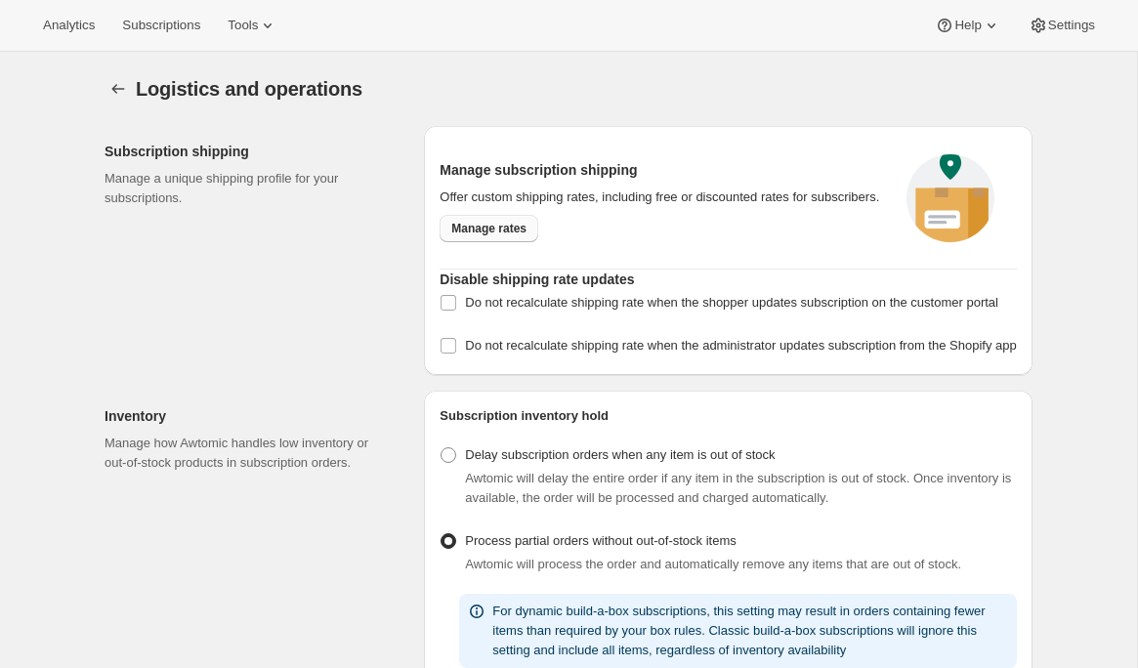
click at [490, 232] on span "Manage rates" at bounding box center [488, 229] width 75 height 16
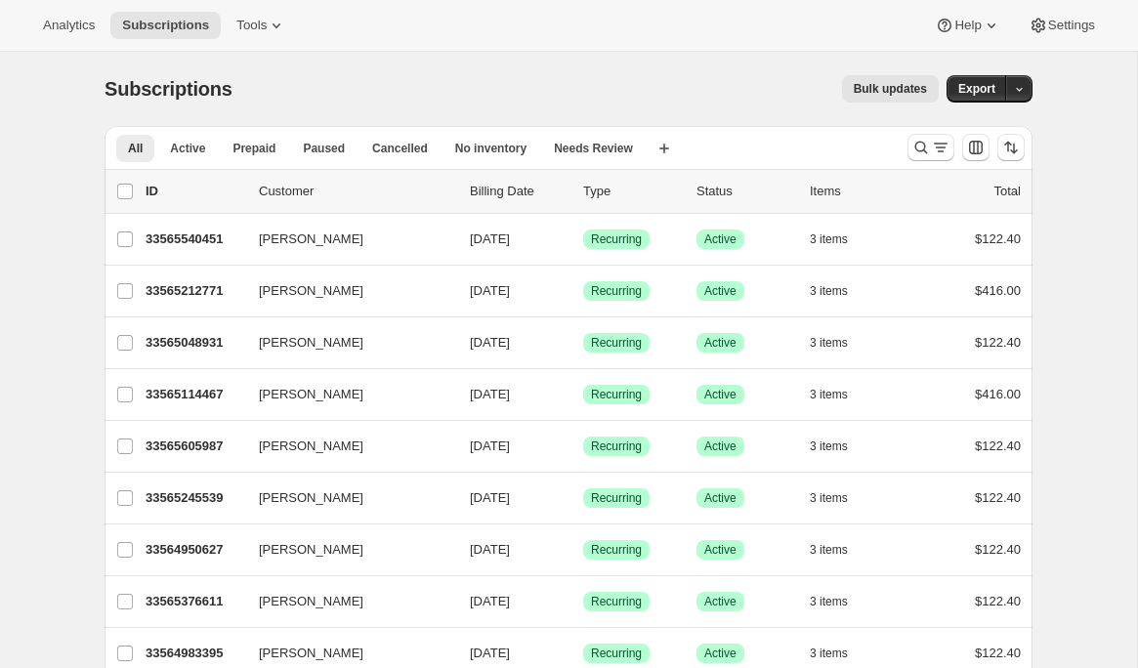
click at [876, 91] on span "Bulk updates" at bounding box center [890, 89] width 73 height 16
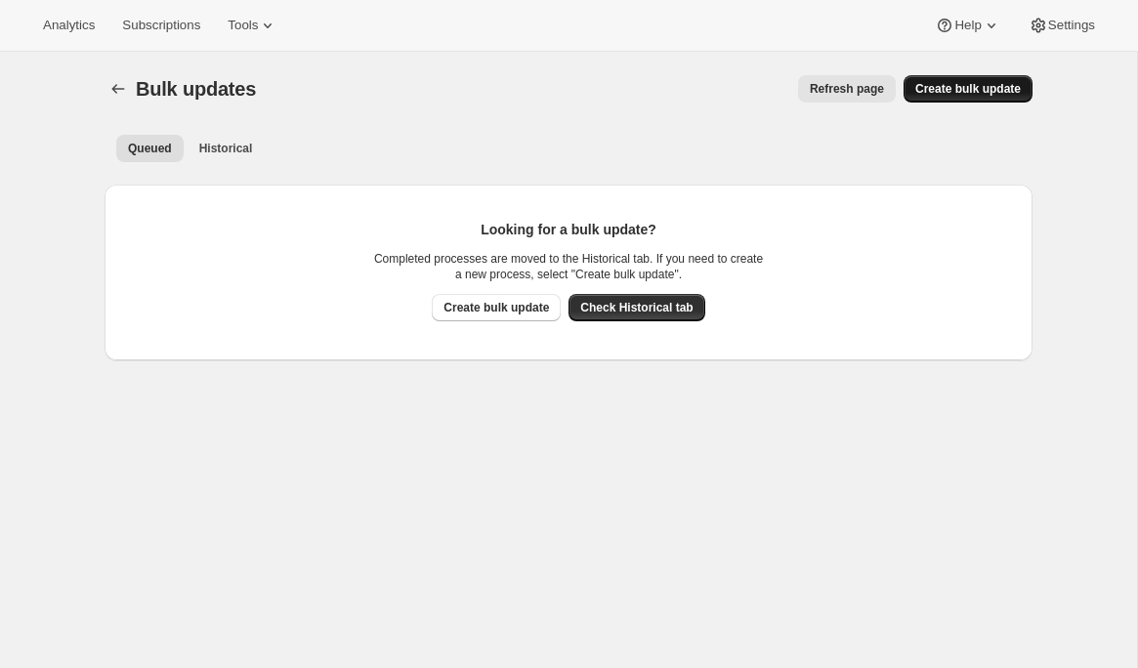
click at [962, 97] on button "Create bulk update" at bounding box center [967, 88] width 129 height 27
select select "17"
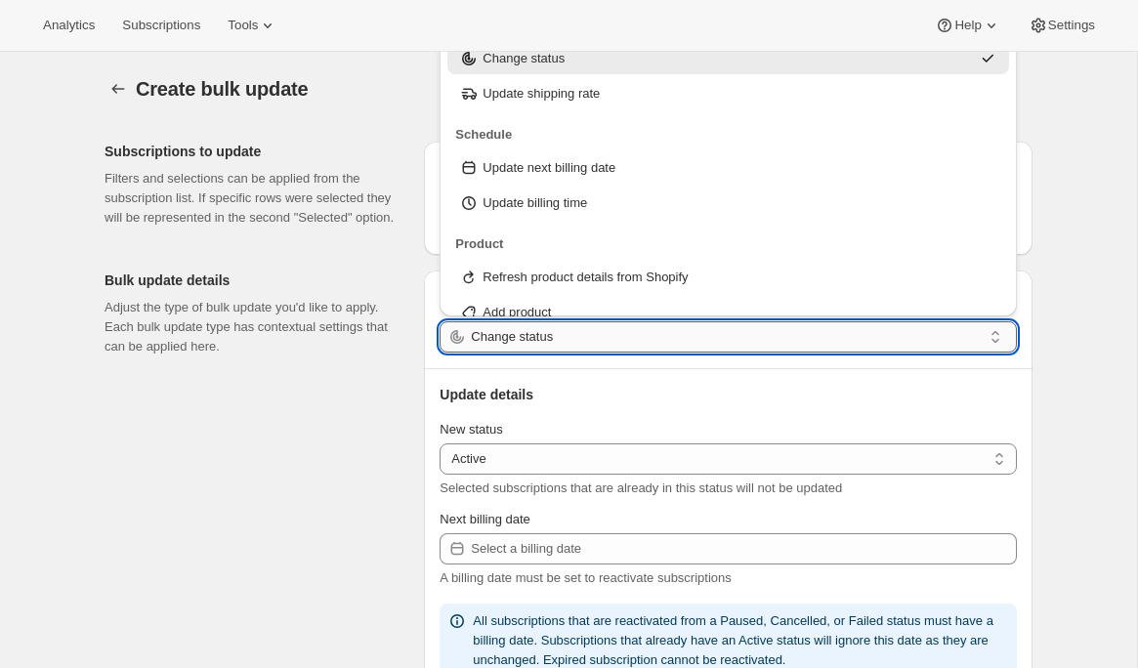
click at [562, 344] on input "Change status" at bounding box center [726, 336] width 511 height 31
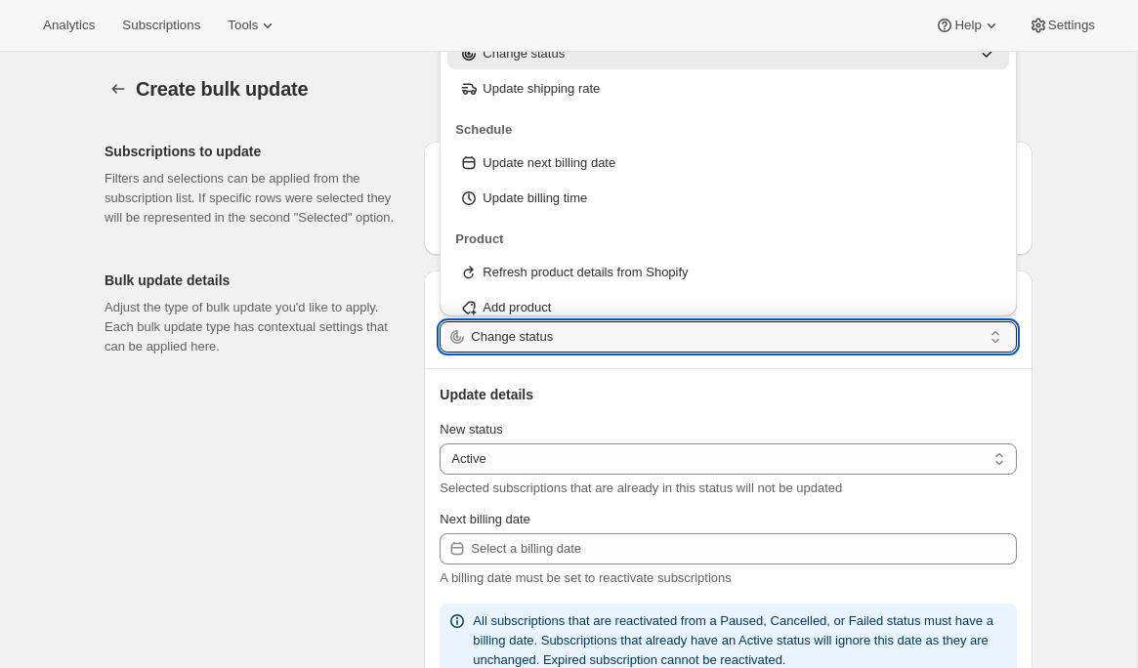
click at [545, 94] on p "Update shipping rate" at bounding box center [540, 89] width 117 height 20
type input "Update shipping rate"
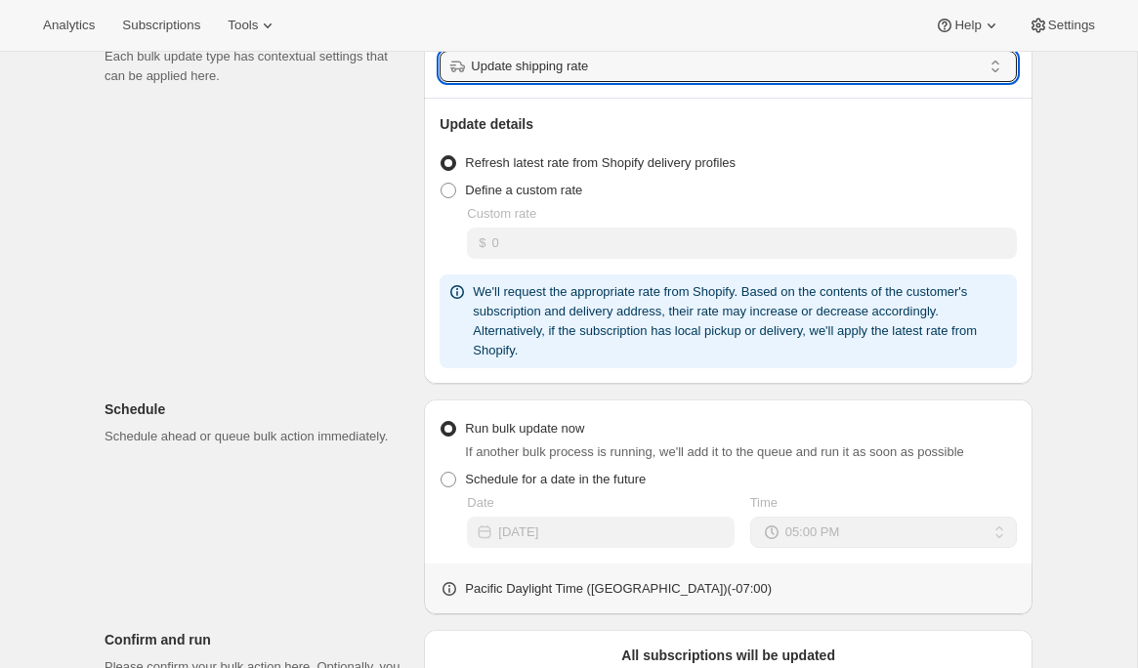
scroll to position [270, 0]
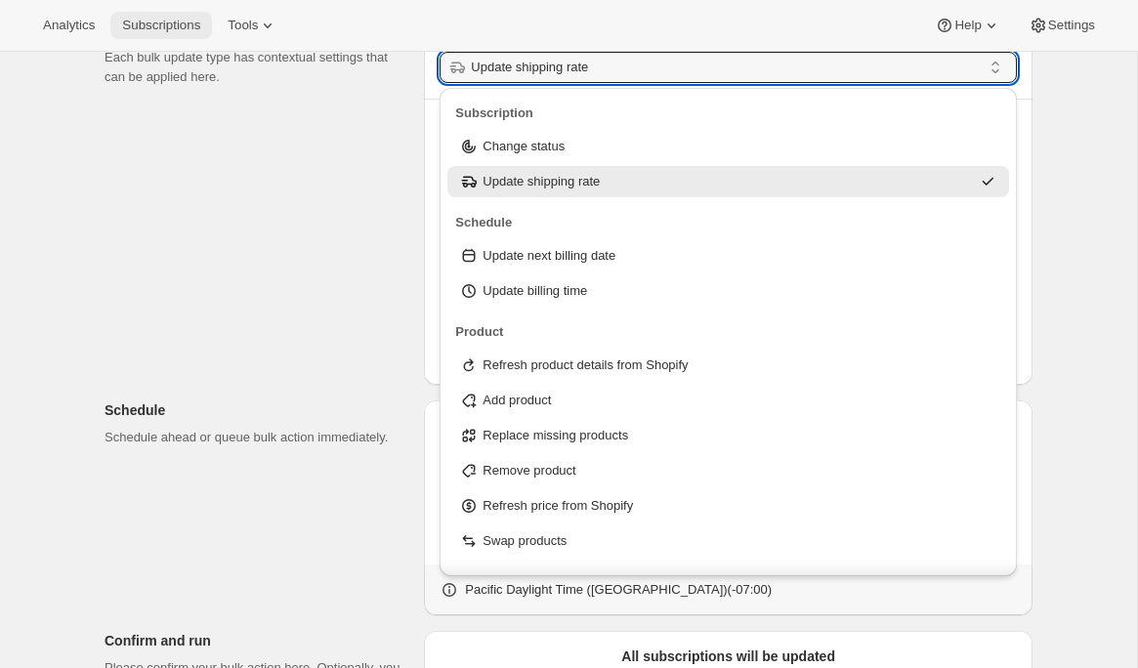
click at [191, 27] on span "Subscriptions" at bounding box center [161, 26] width 78 height 16
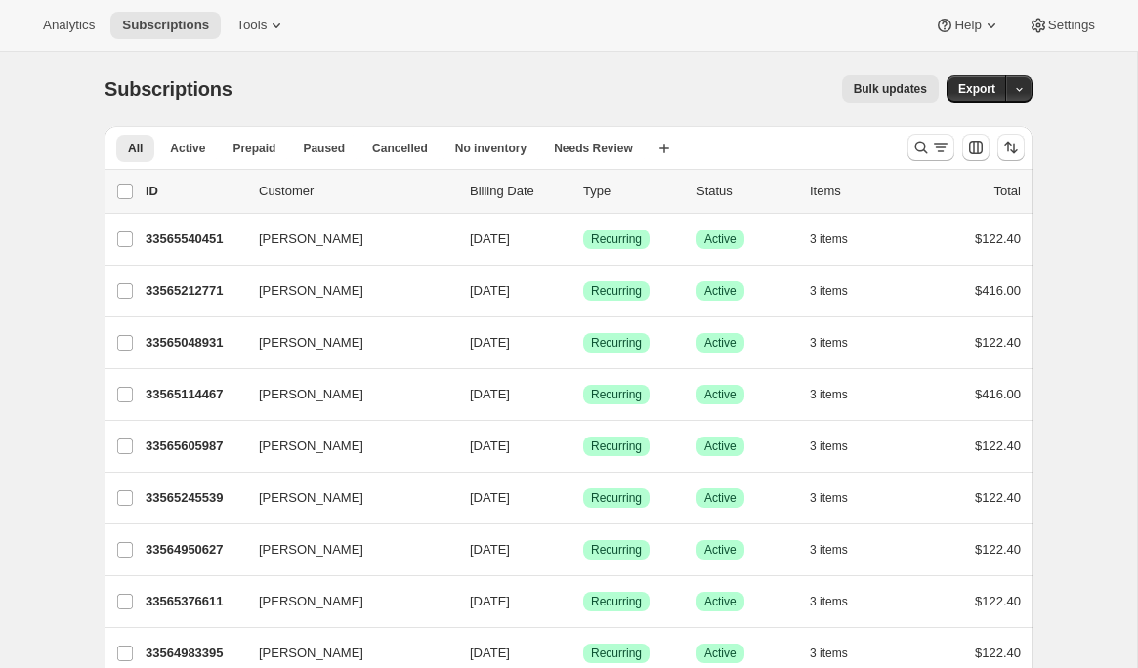
click at [867, 92] on span "Bulk updates" at bounding box center [890, 89] width 73 height 16
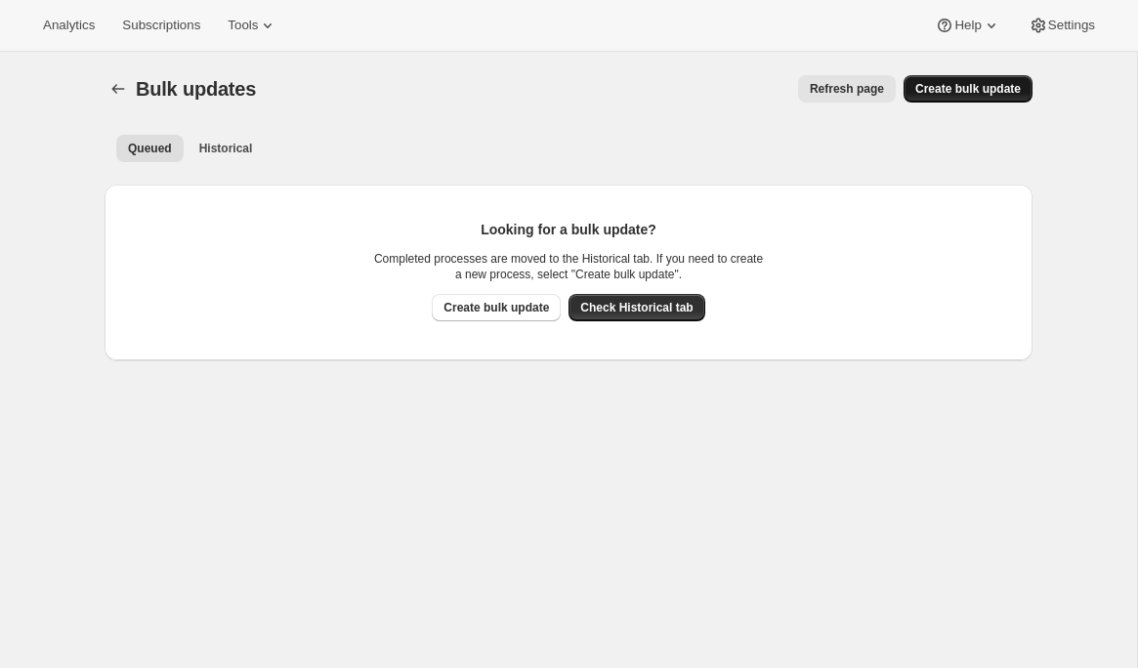
click at [940, 89] on span "Create bulk update" at bounding box center [967, 89] width 105 height 16
select select "17"
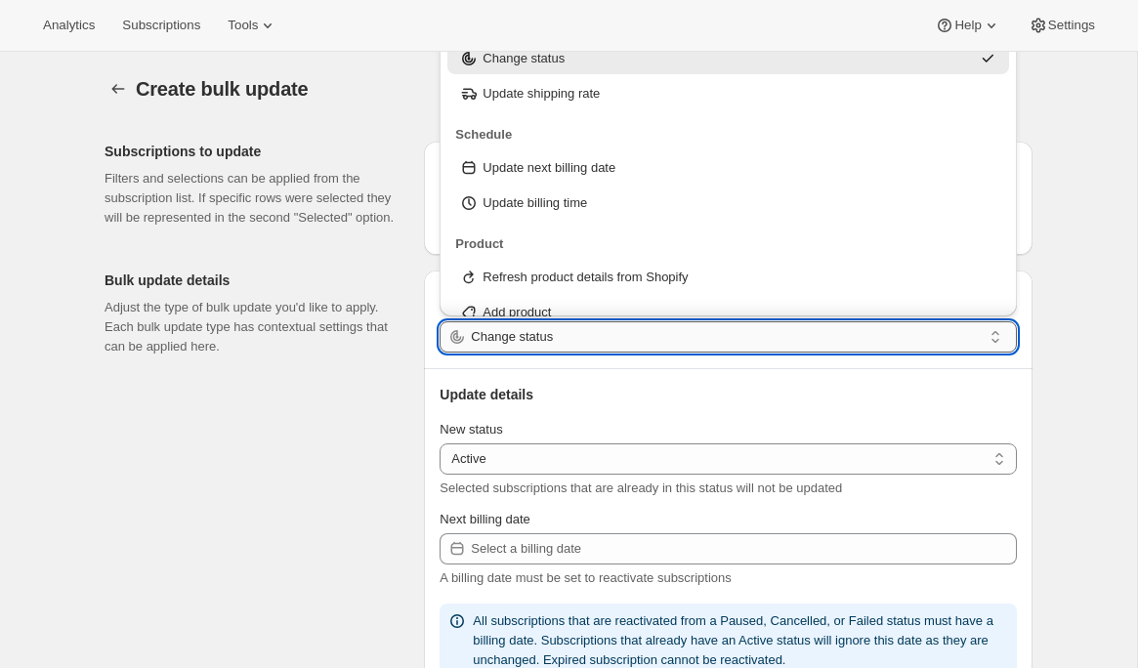
click at [576, 344] on input "Change status" at bounding box center [726, 336] width 511 height 31
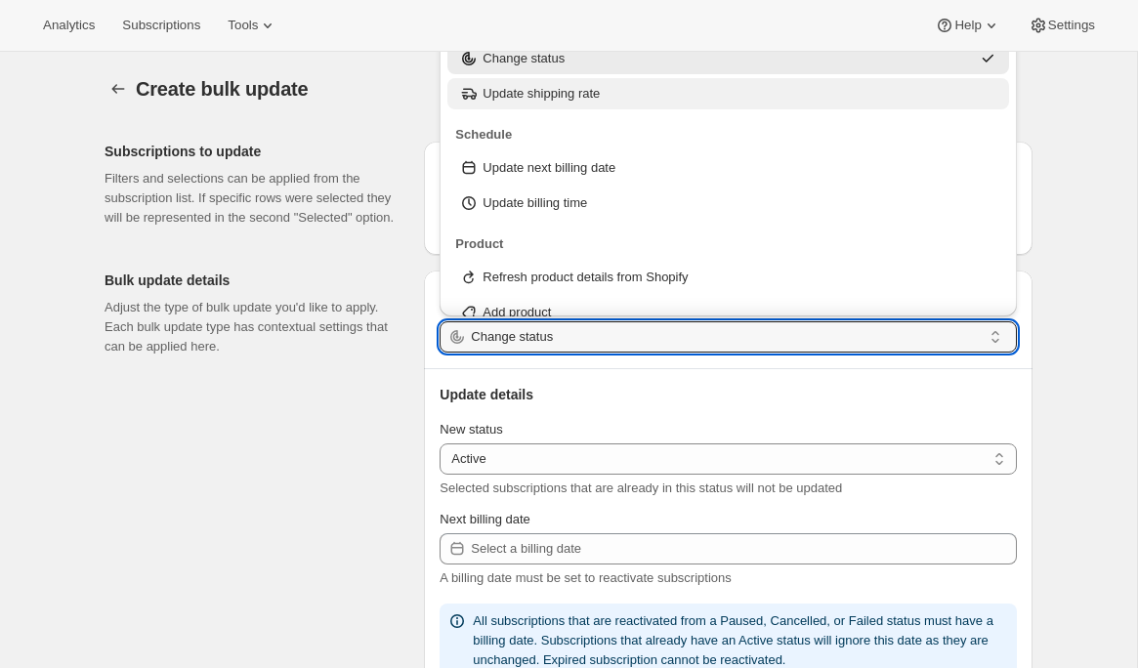
click at [589, 100] on p "Update shipping rate" at bounding box center [540, 94] width 117 height 20
type input "Update shipping rate"
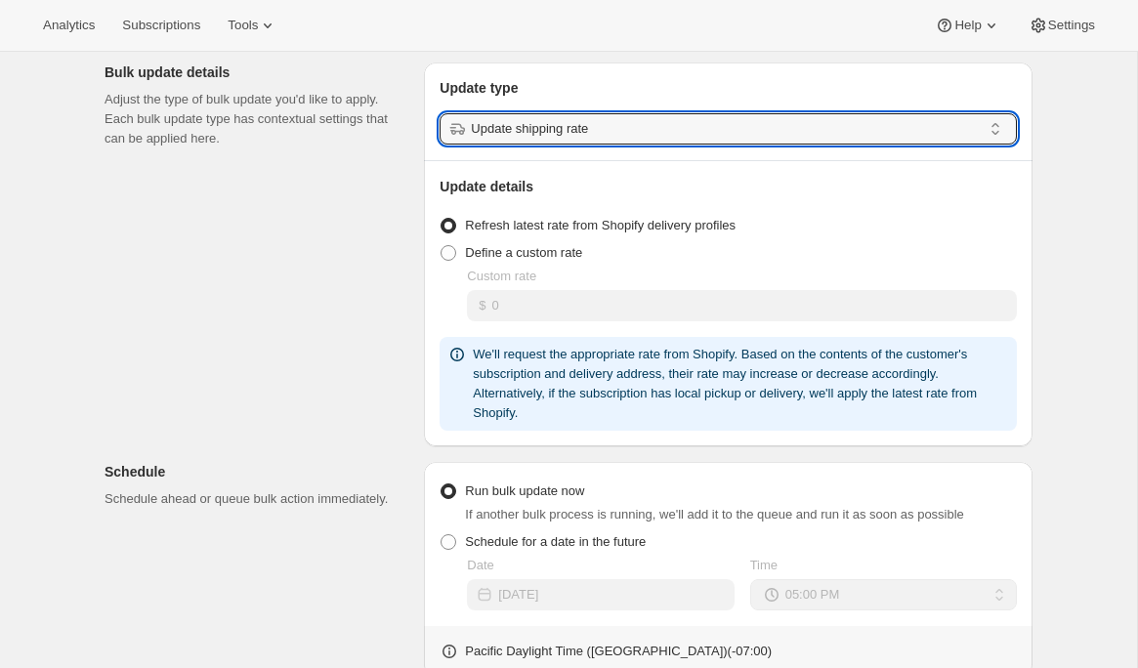
scroll to position [216, 0]
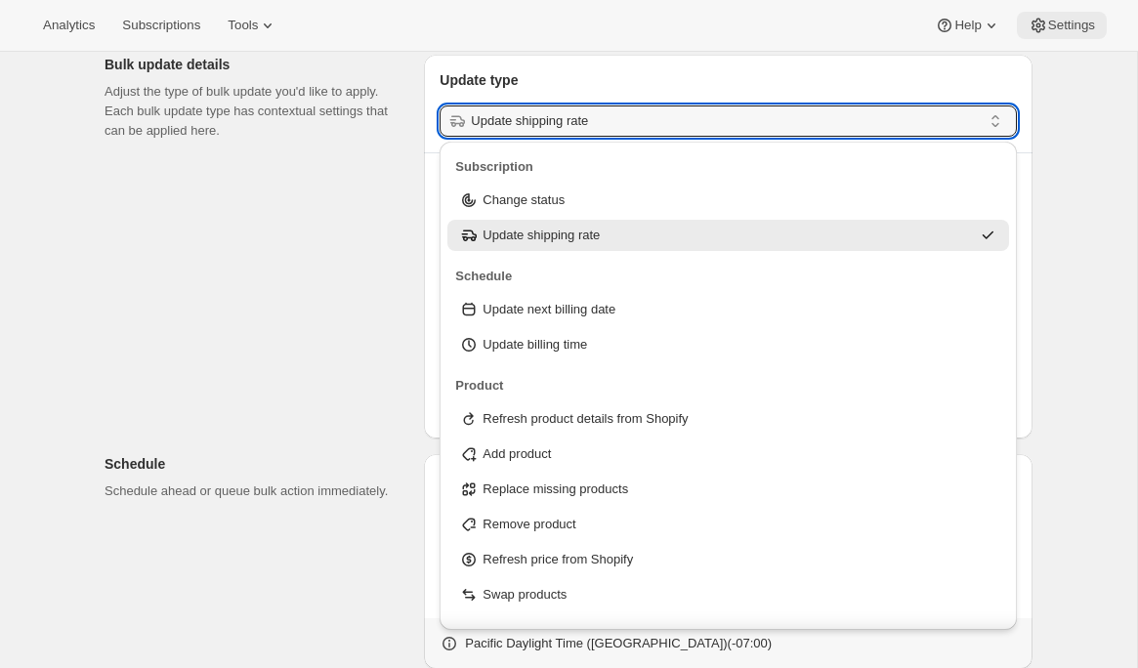
click at [1070, 38] on button "Settings" at bounding box center [1062, 25] width 90 height 27
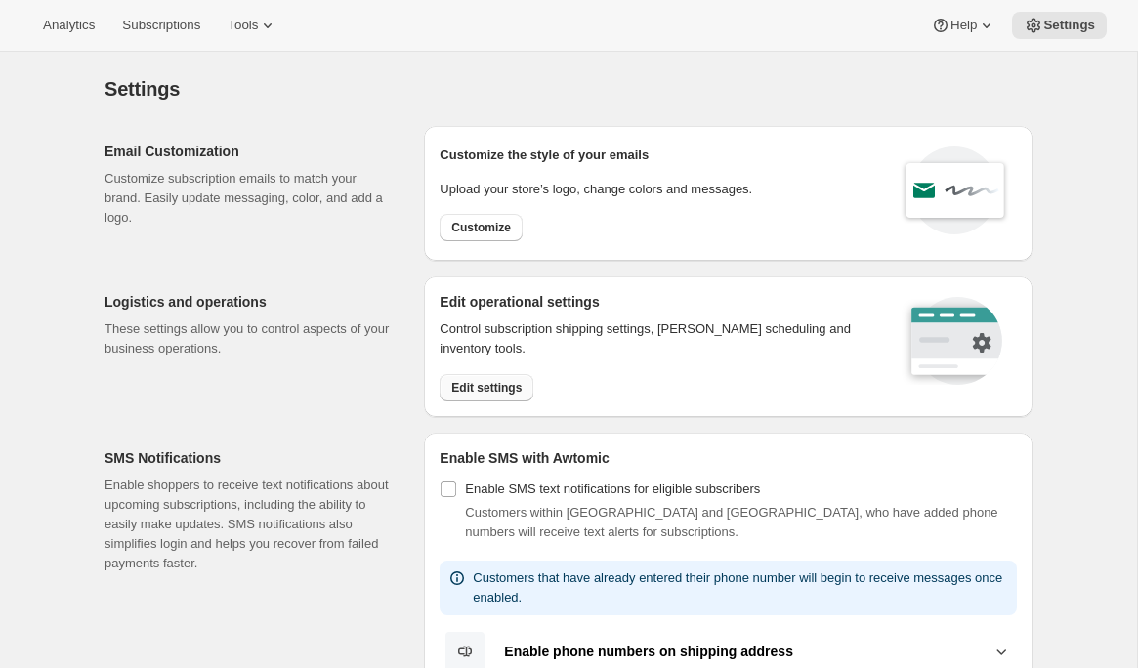
click at [491, 386] on span "Edit settings" at bounding box center [486, 388] width 70 height 16
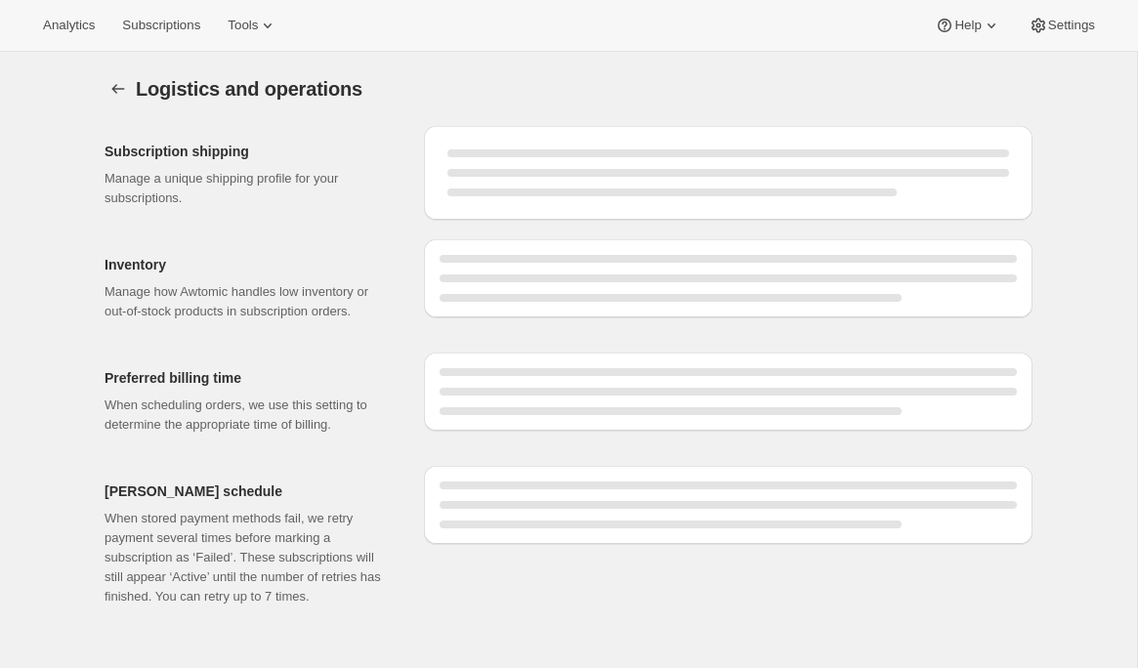
select select "DAY"
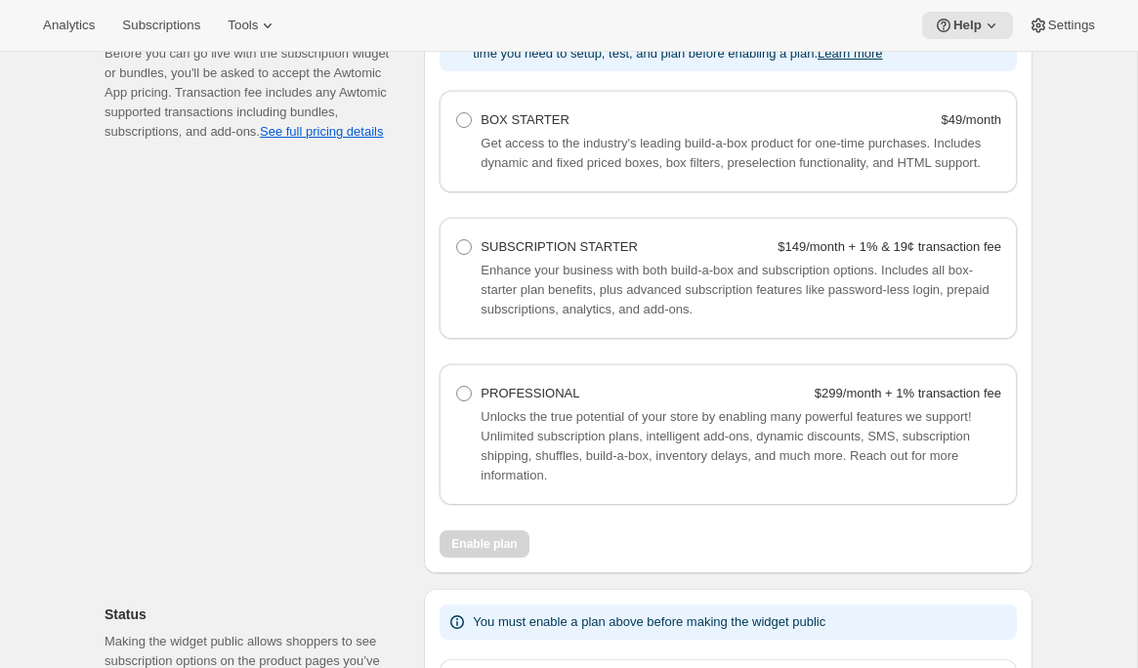
scroll to position [1312, 0]
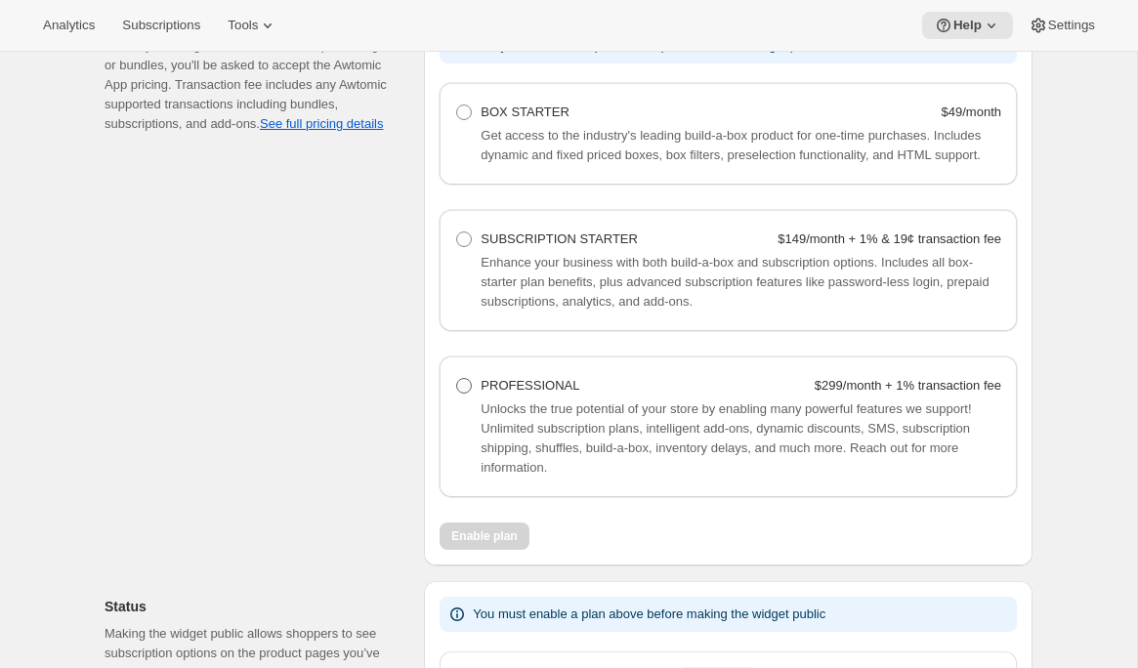
click at [541, 393] on span "PROFESSIONAL" at bounding box center [529, 385] width 99 height 15
click at [457, 379] on Professional "PROFESSIONAL $299/month + 1% transaction fee" at bounding box center [456, 378] width 1 height 1
radio Professional "true"
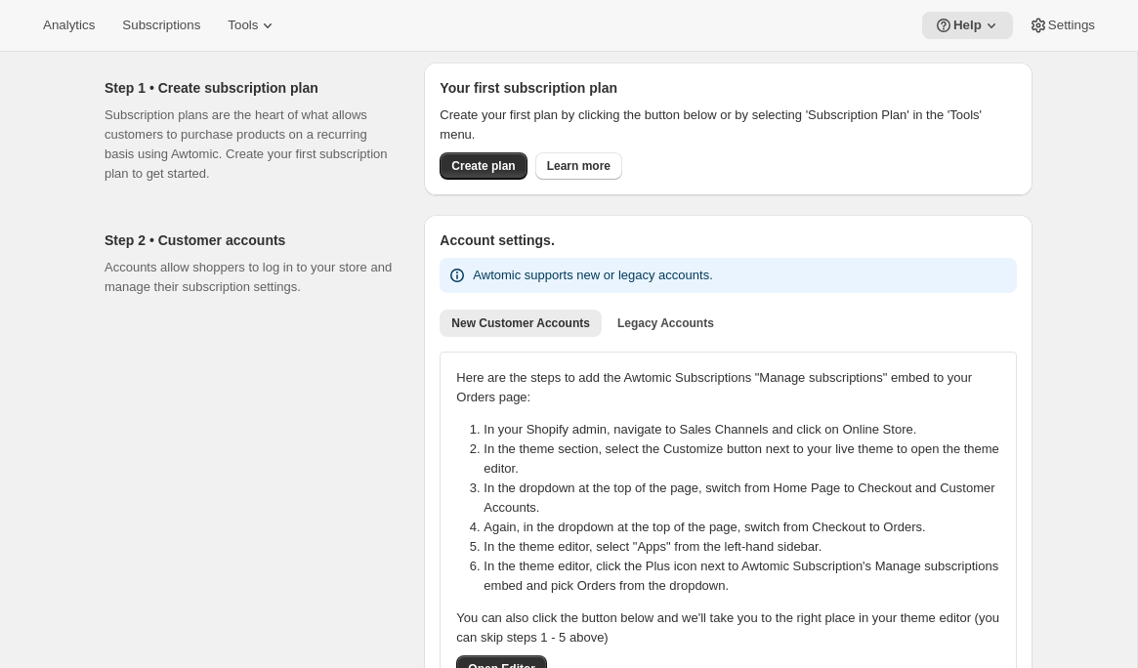
scroll to position [0, 0]
